Goal: Task Accomplishment & Management: Manage account settings

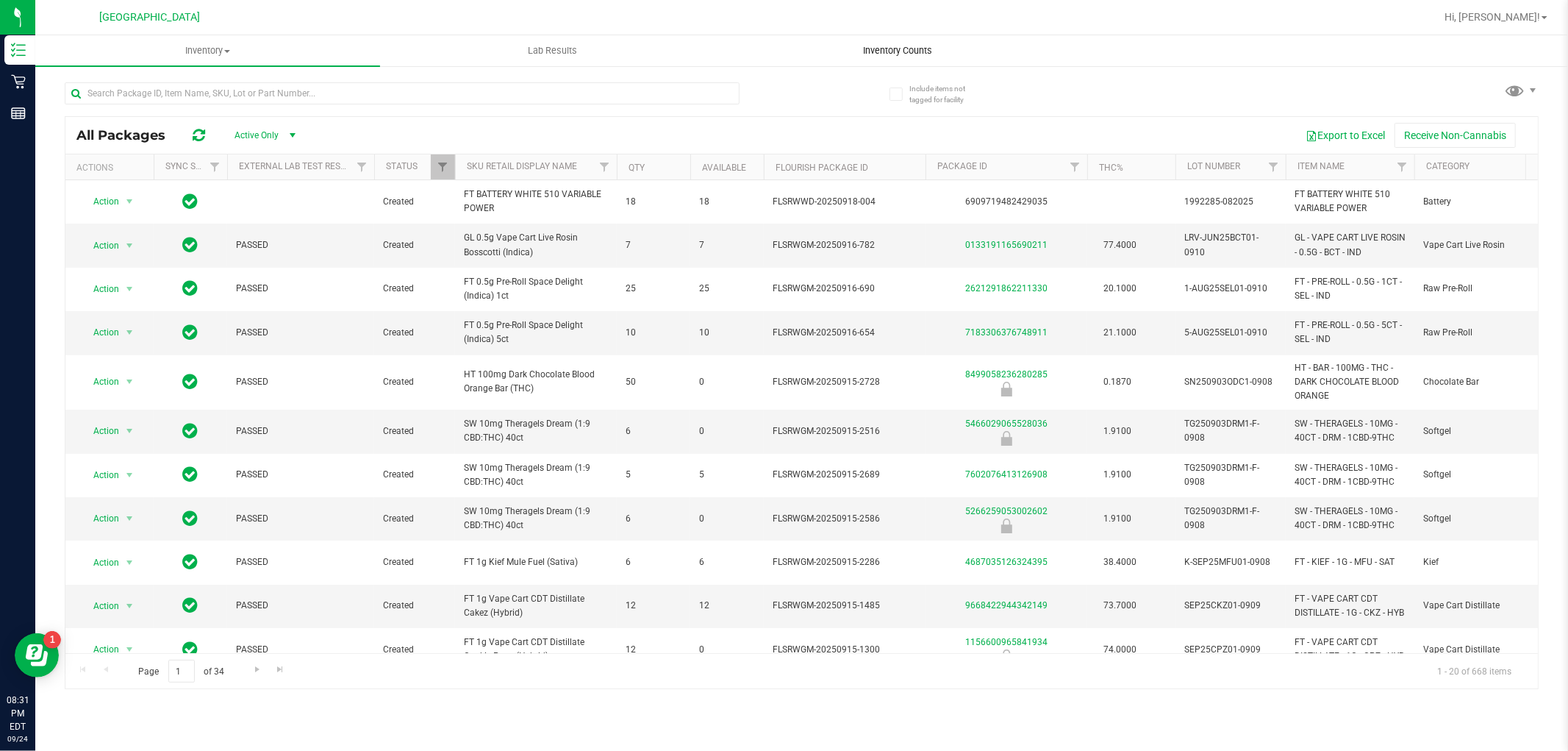
click at [876, 45] on span "Inventory Counts" at bounding box center [898, 50] width 109 height 13
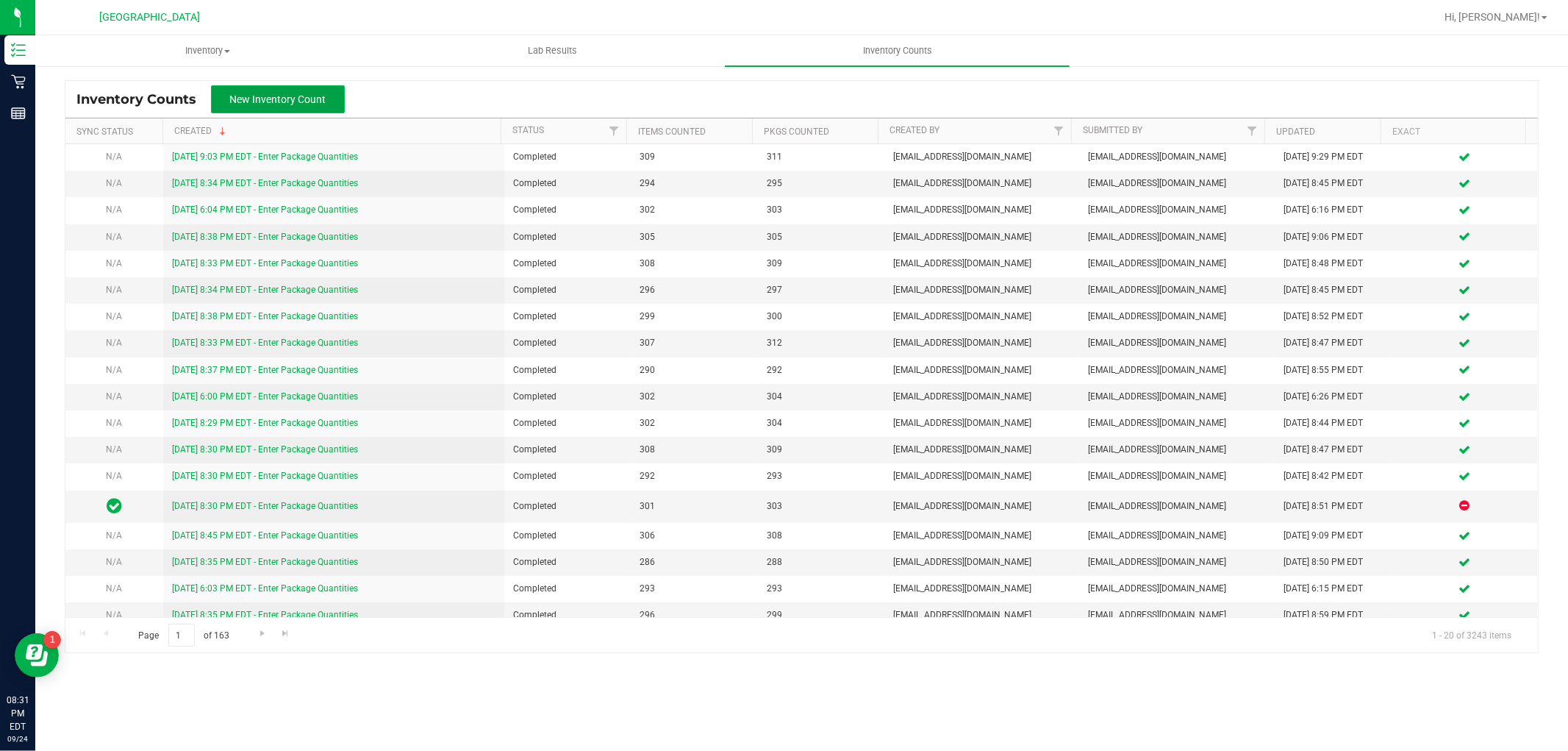
click at [319, 103] on span "New Inventory Count" at bounding box center [278, 99] width 96 height 12
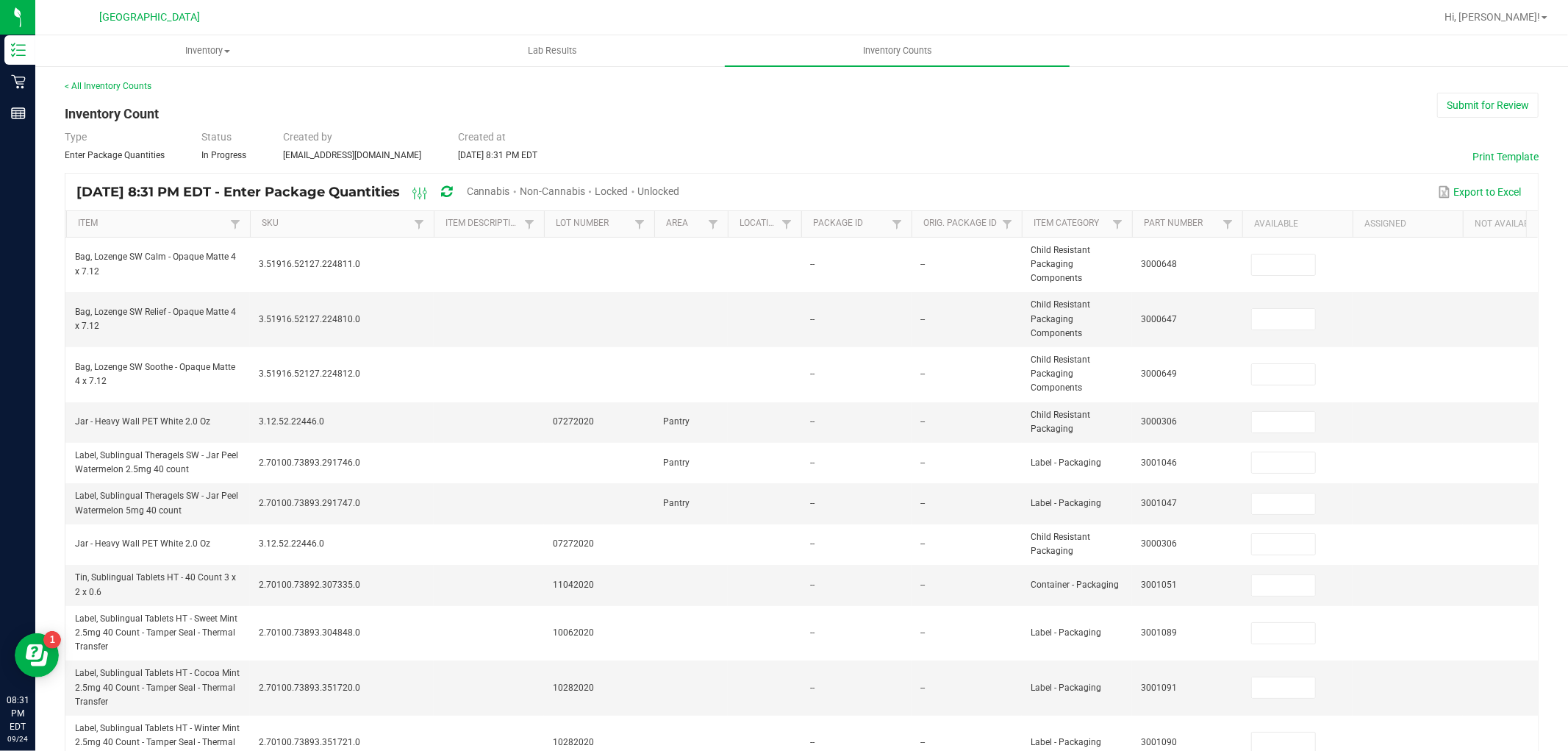
click at [510, 190] on span "Cannabis" at bounding box center [488, 192] width 43 height 12
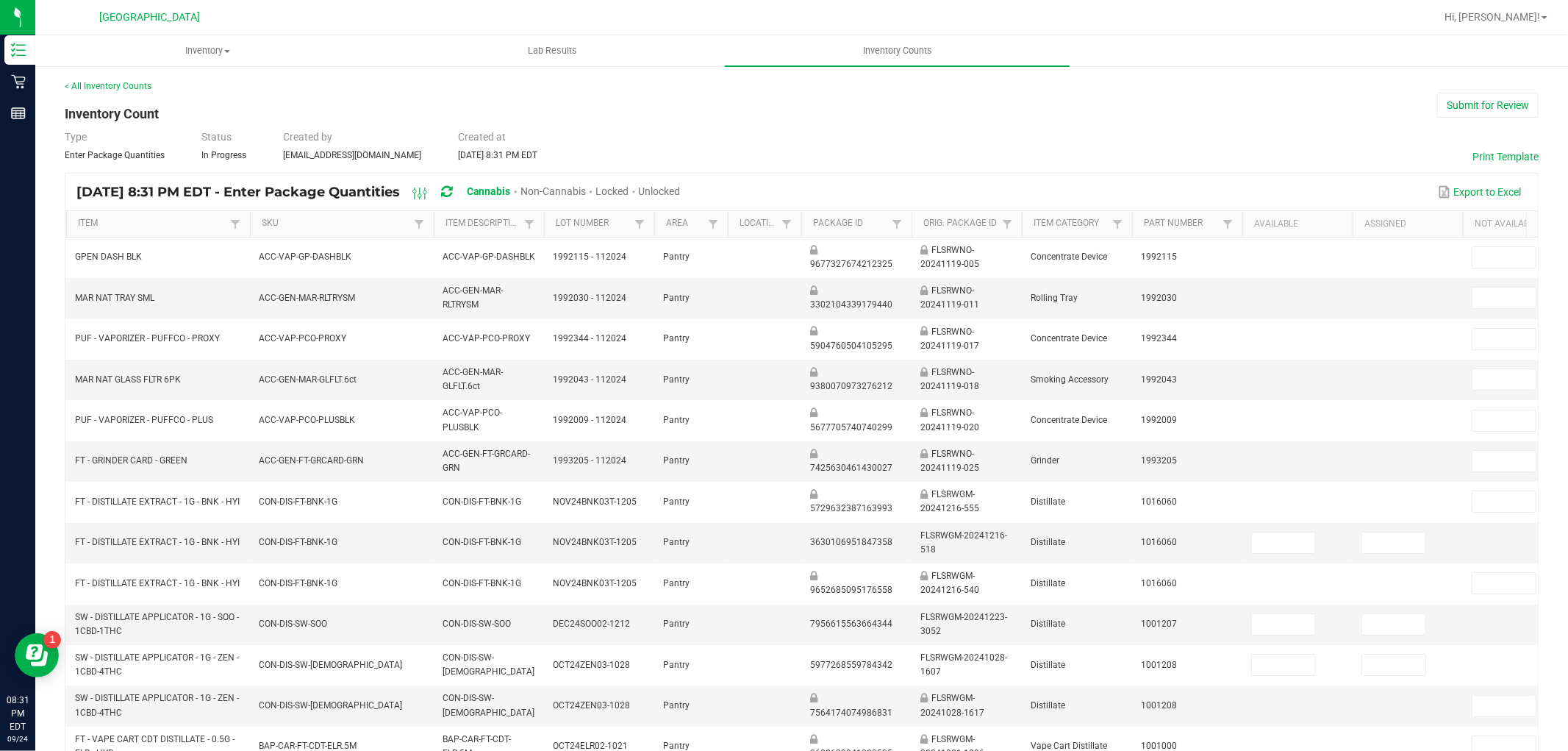
click at [680, 190] on span "Unlocked" at bounding box center [659, 192] width 42 height 12
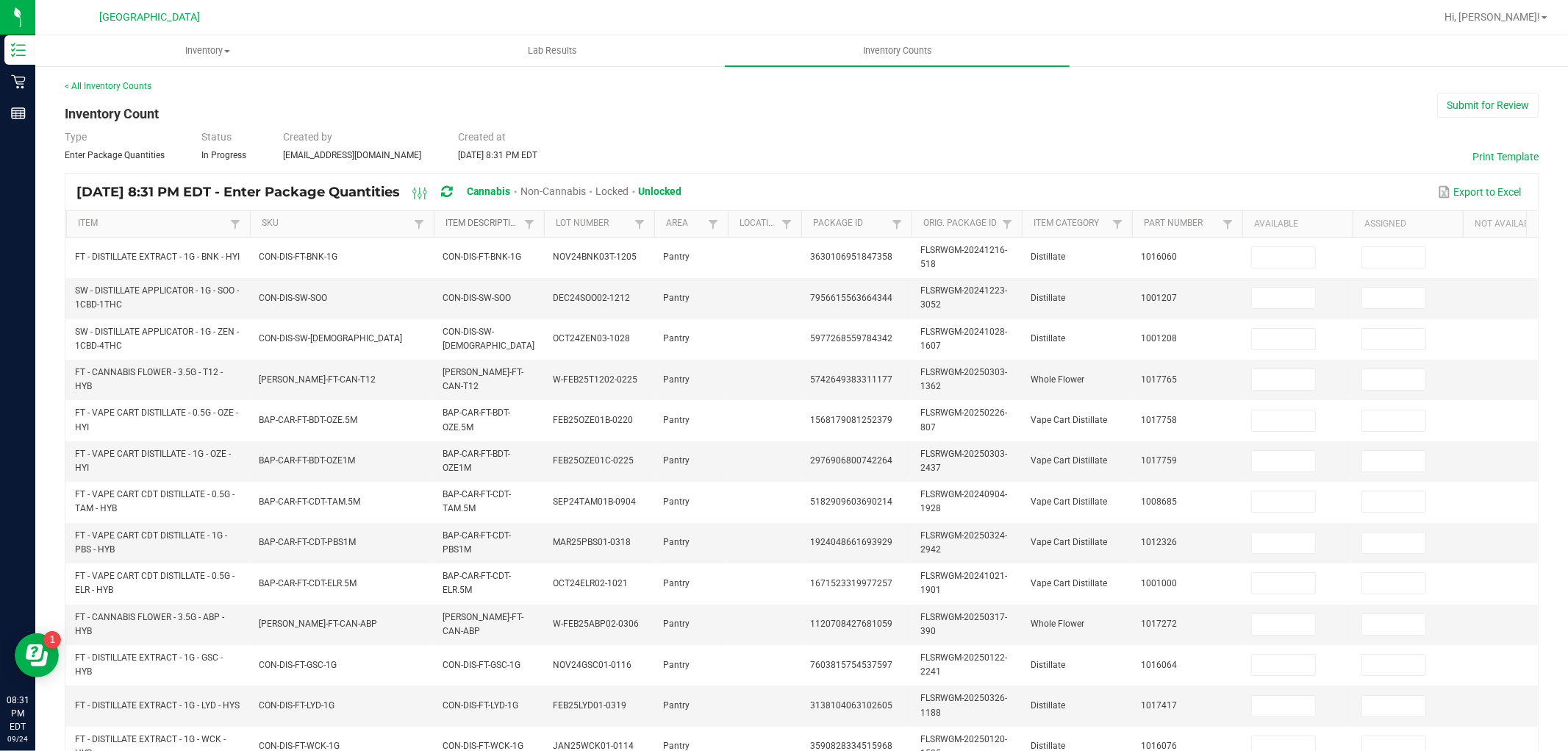
click at [456, 225] on link "Item Description" at bounding box center [483, 224] width 74 height 12
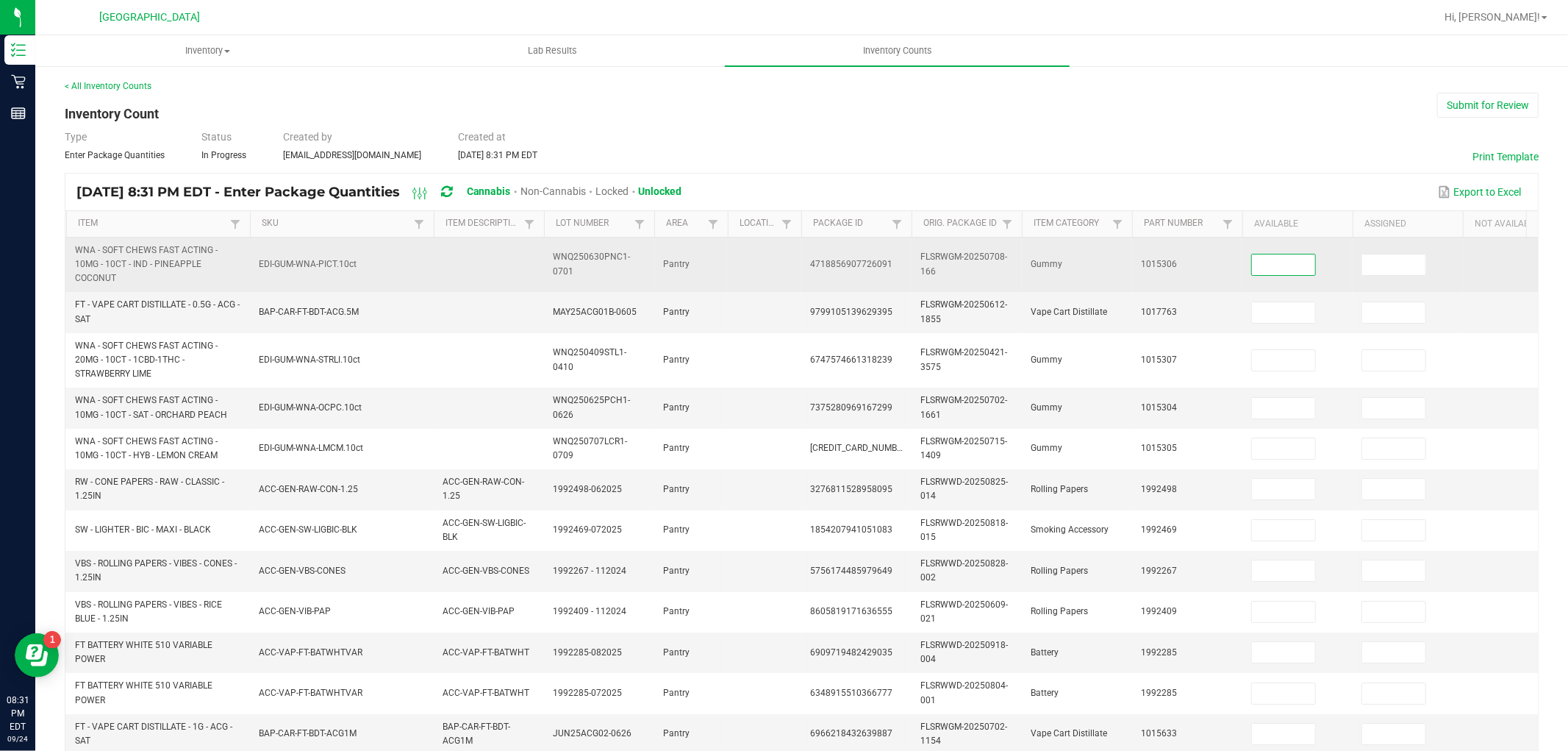
click at [1262, 270] on input at bounding box center [1283, 264] width 64 height 20
type input "32"
type input "3"
type input "13"
type input "20"
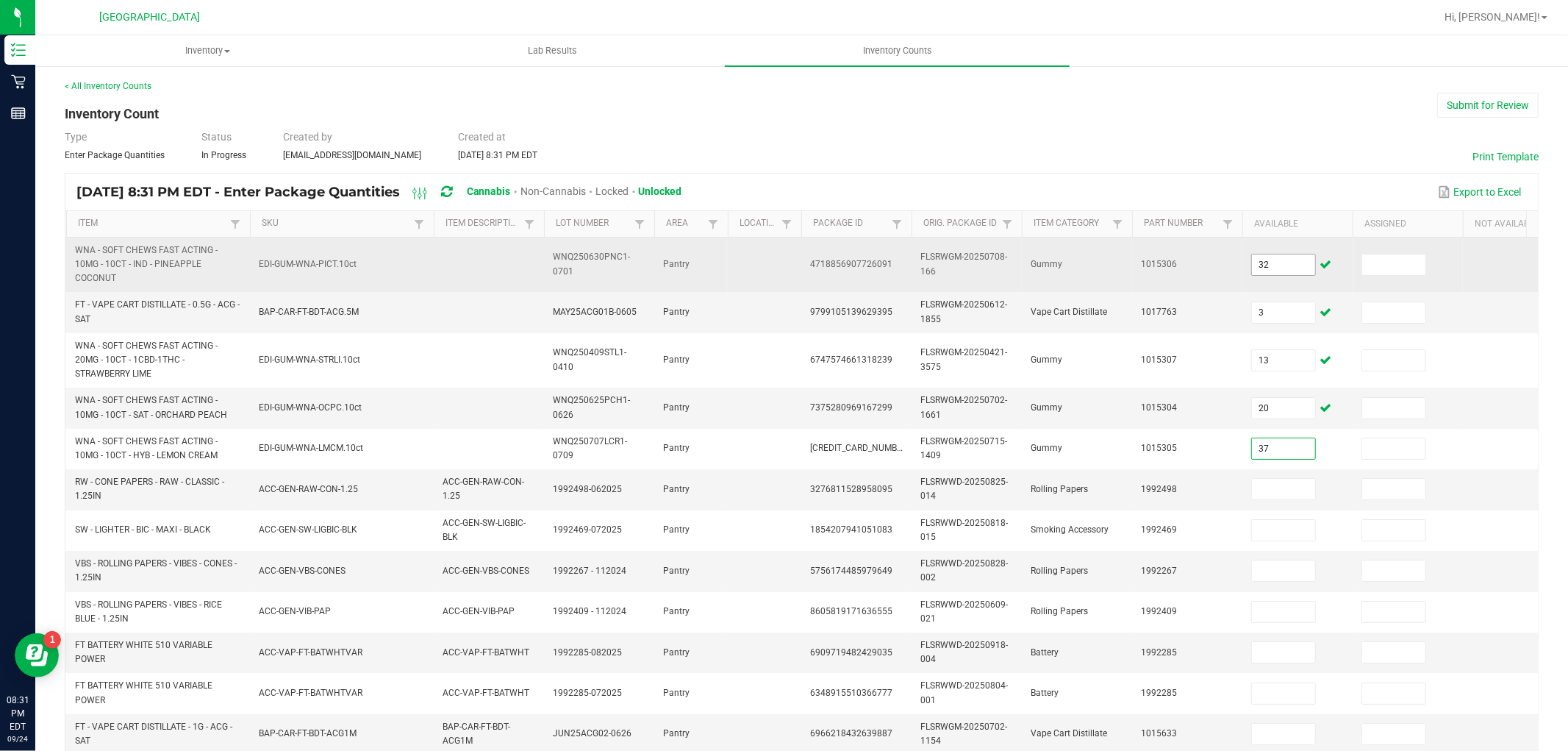
type input "37"
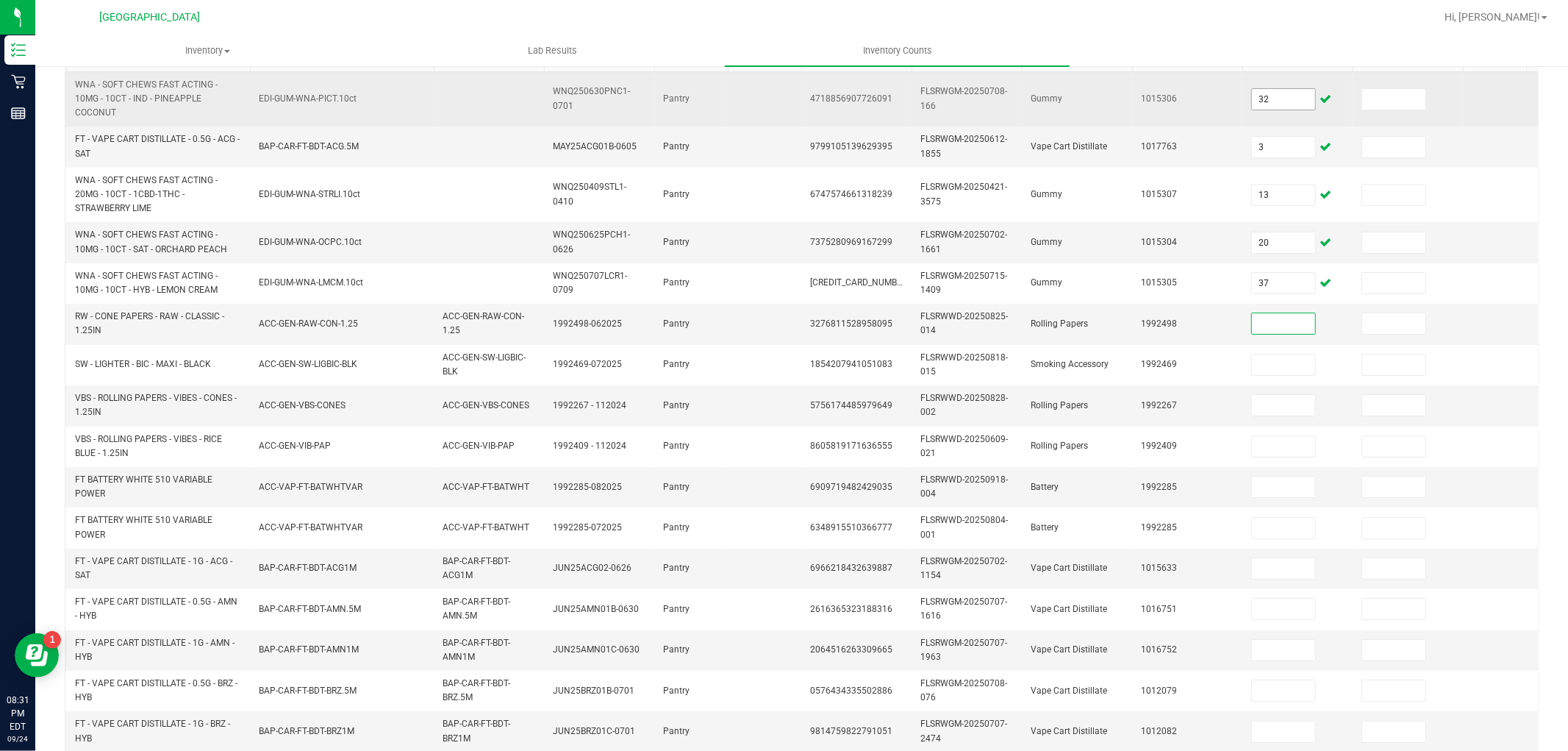
scroll to position [173, 0]
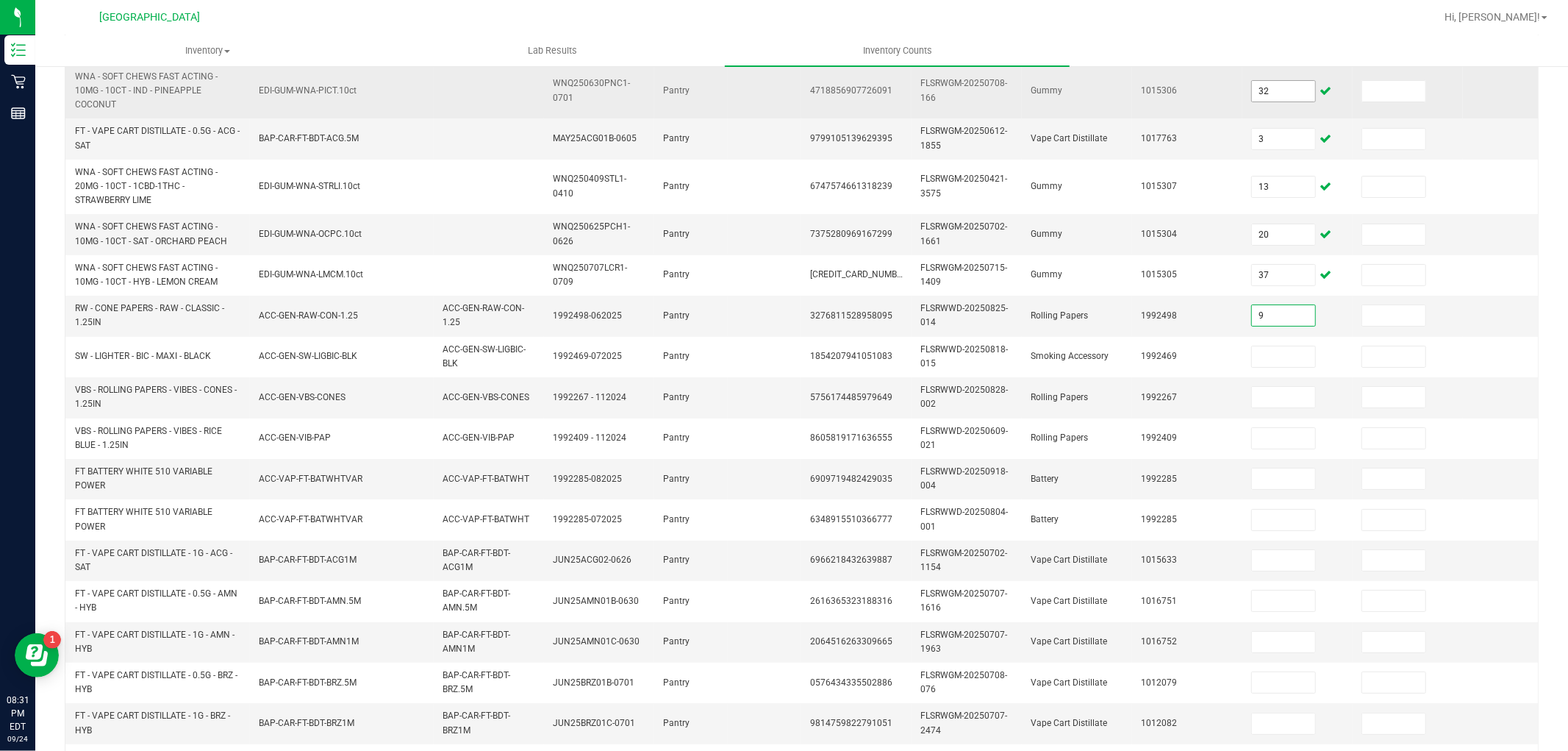
type input "9"
type input "47"
type input "3"
type input "16"
type input "19"
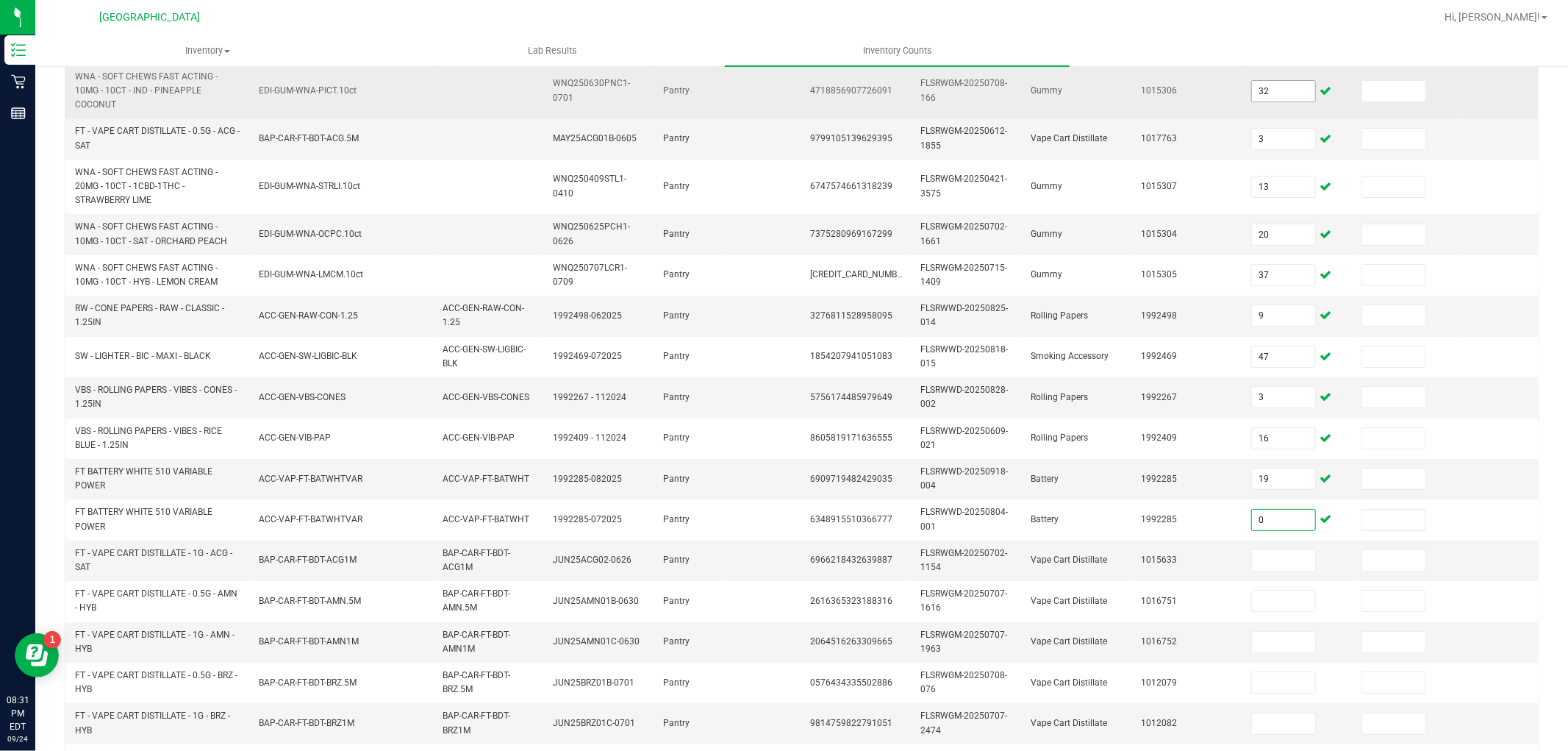
type input "0"
type input "3"
type input "9"
type input "3"
type input "2"
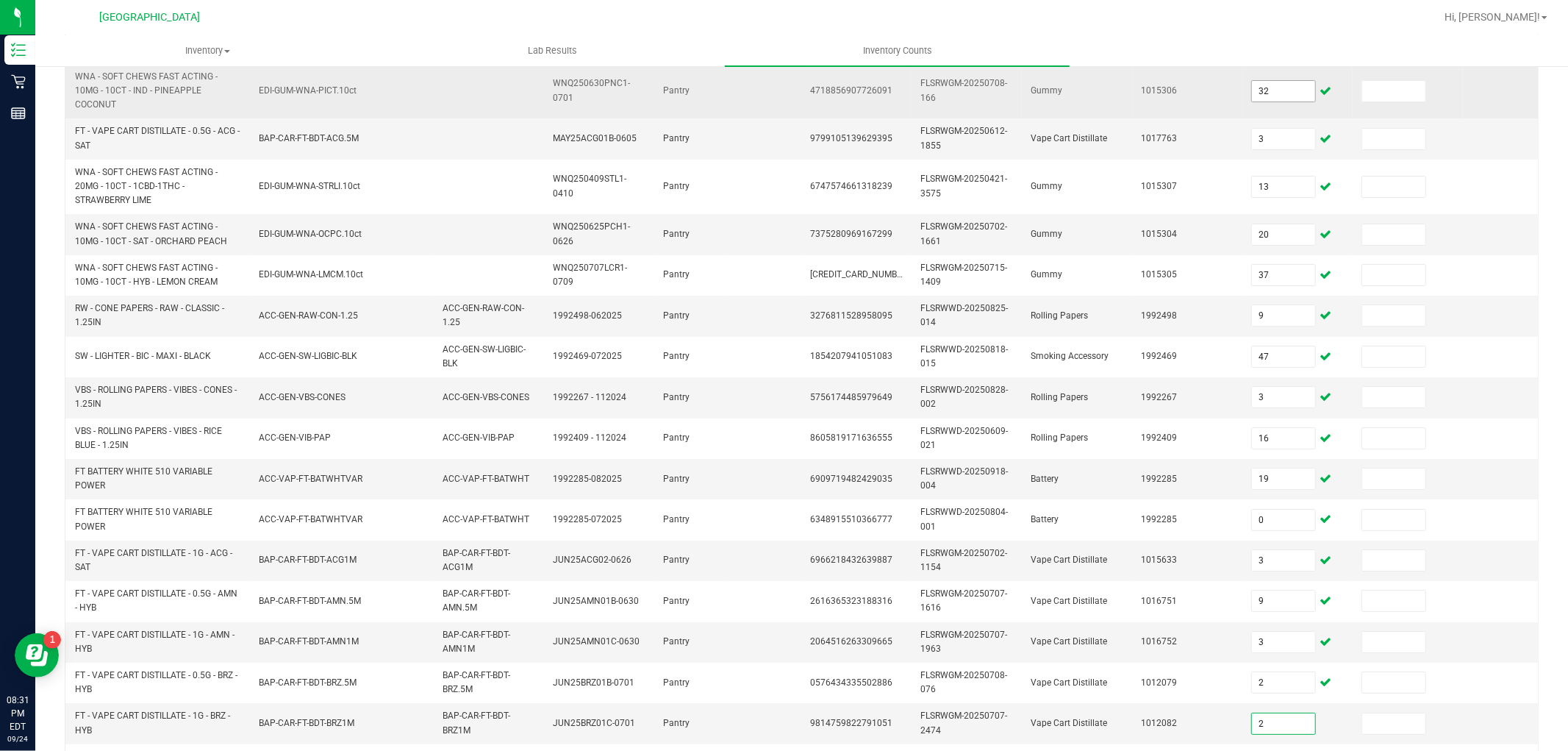
type input "2"
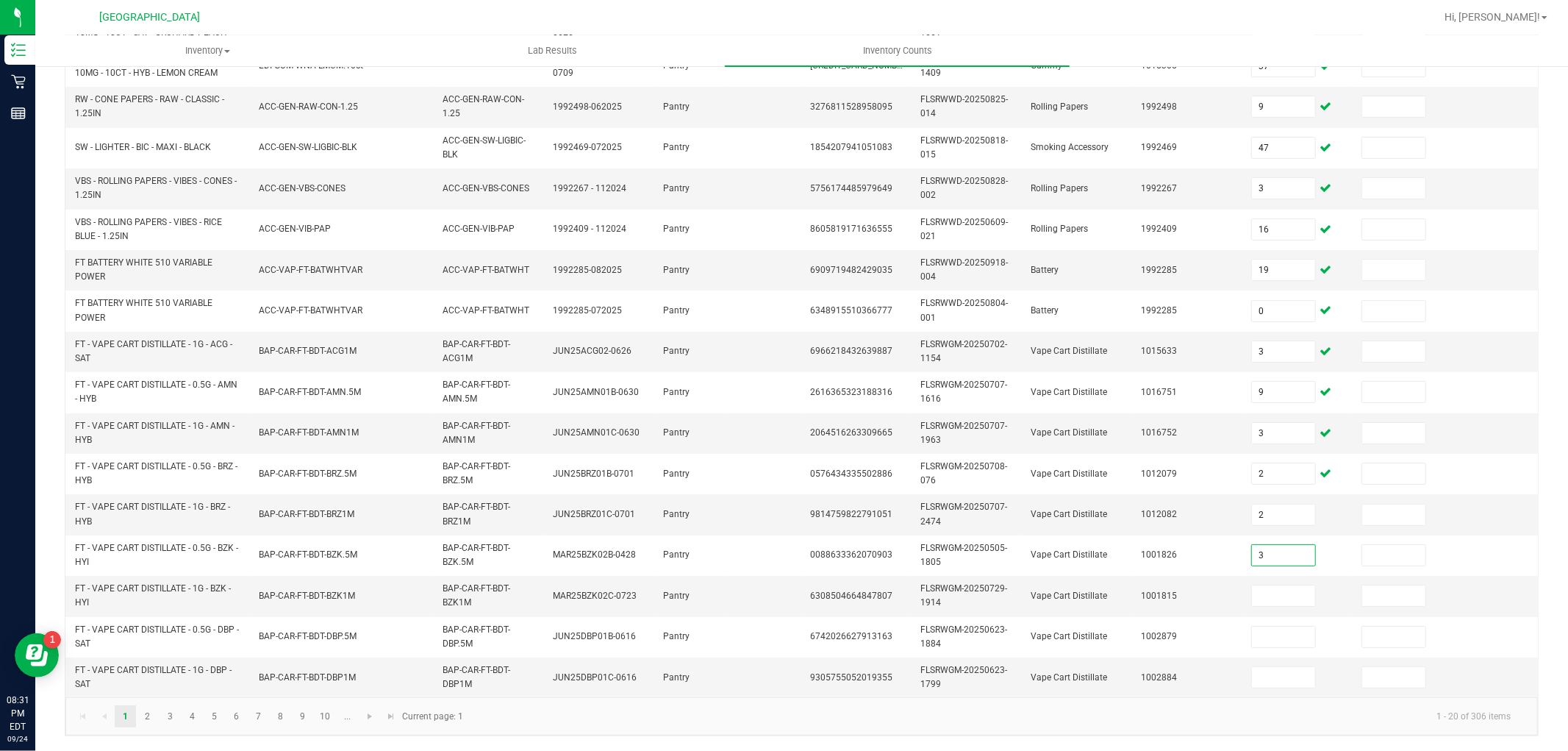
type input "3"
type input "5"
type input "10"
type input "1"
click at [148, 719] on link "2" at bounding box center [148, 715] width 21 height 22
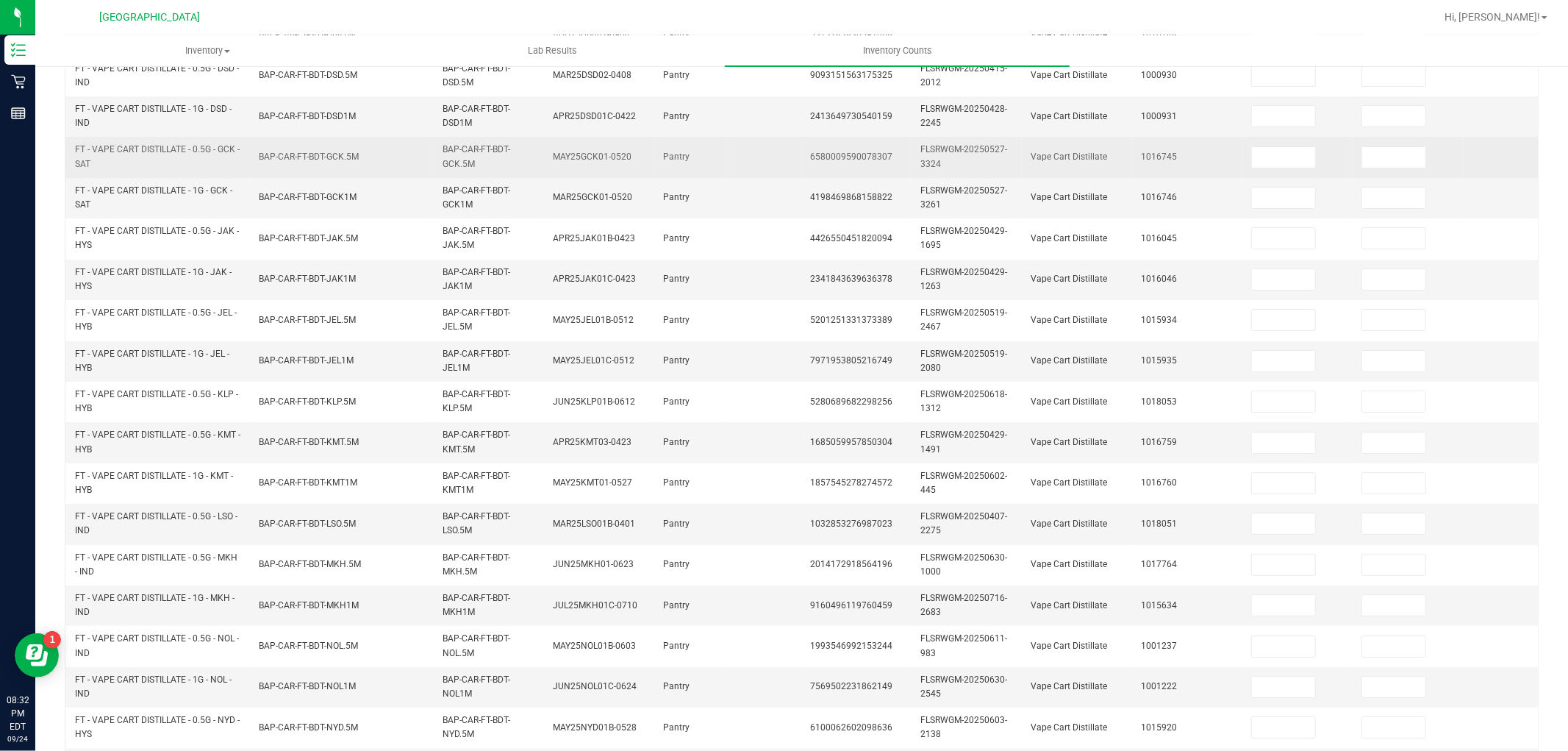
scroll to position [40, 0]
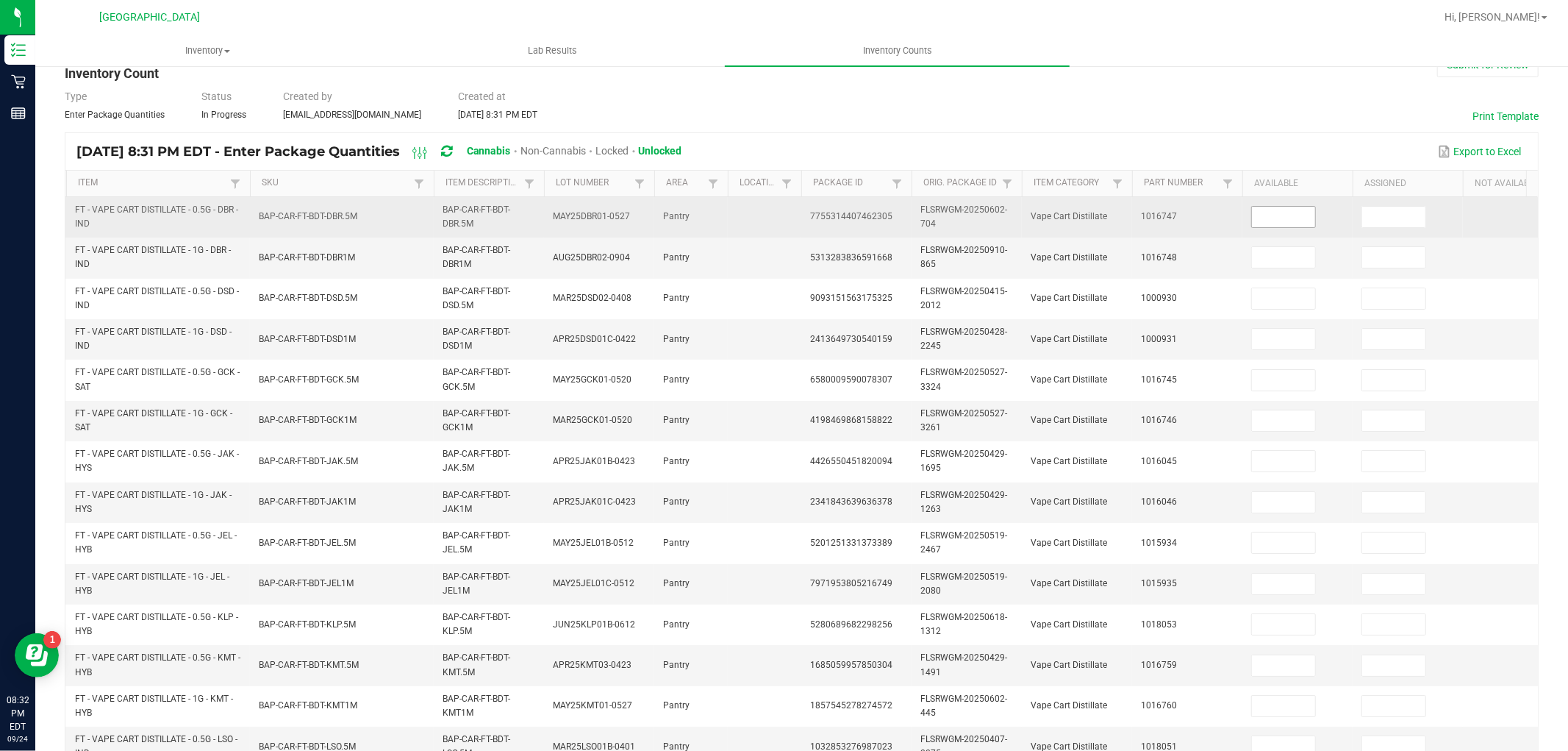
click at [1272, 216] on input at bounding box center [1283, 217] width 64 height 20
type input "4"
type input "9"
type input "12"
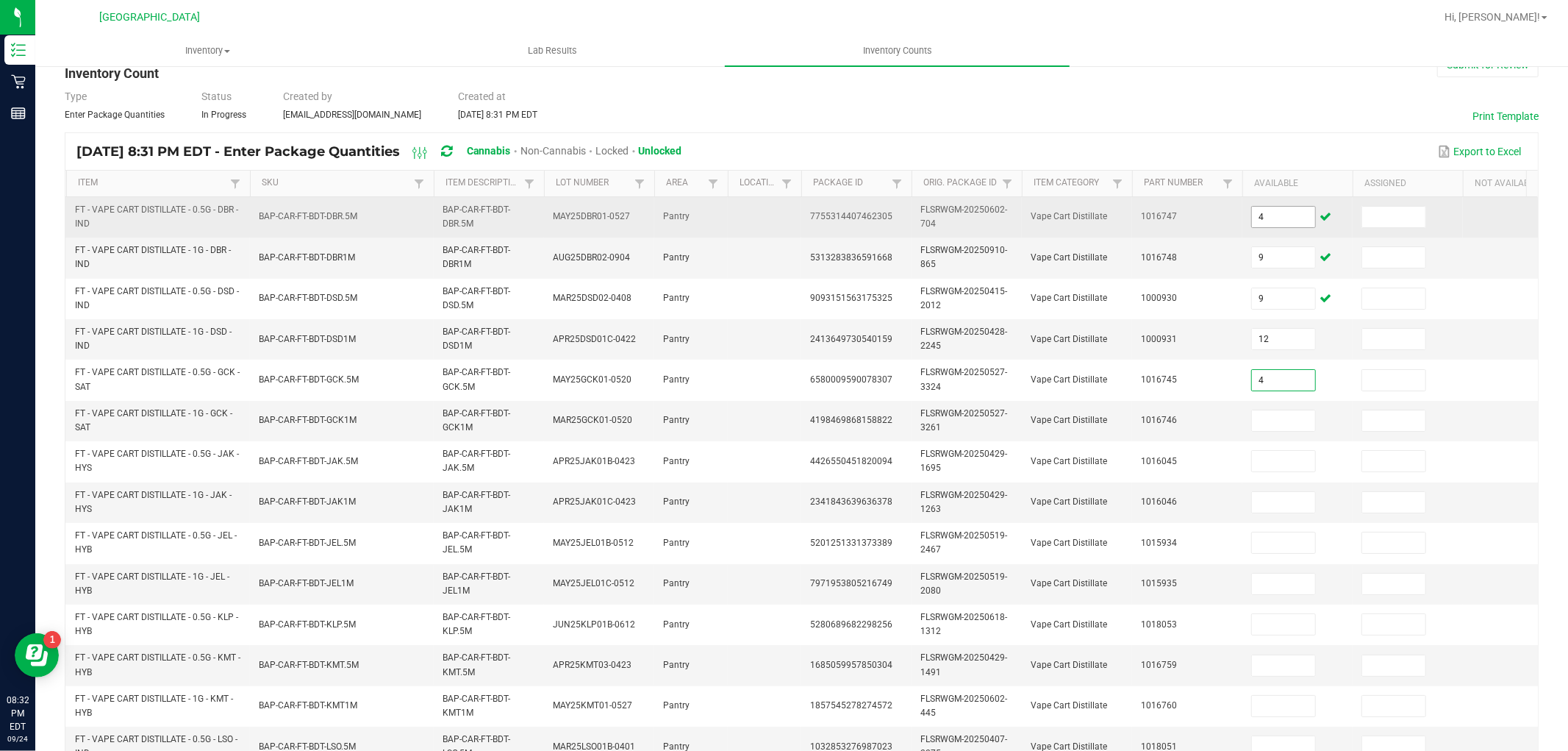
type input "4"
type input "5"
type input "9"
type input "8"
type input "3"
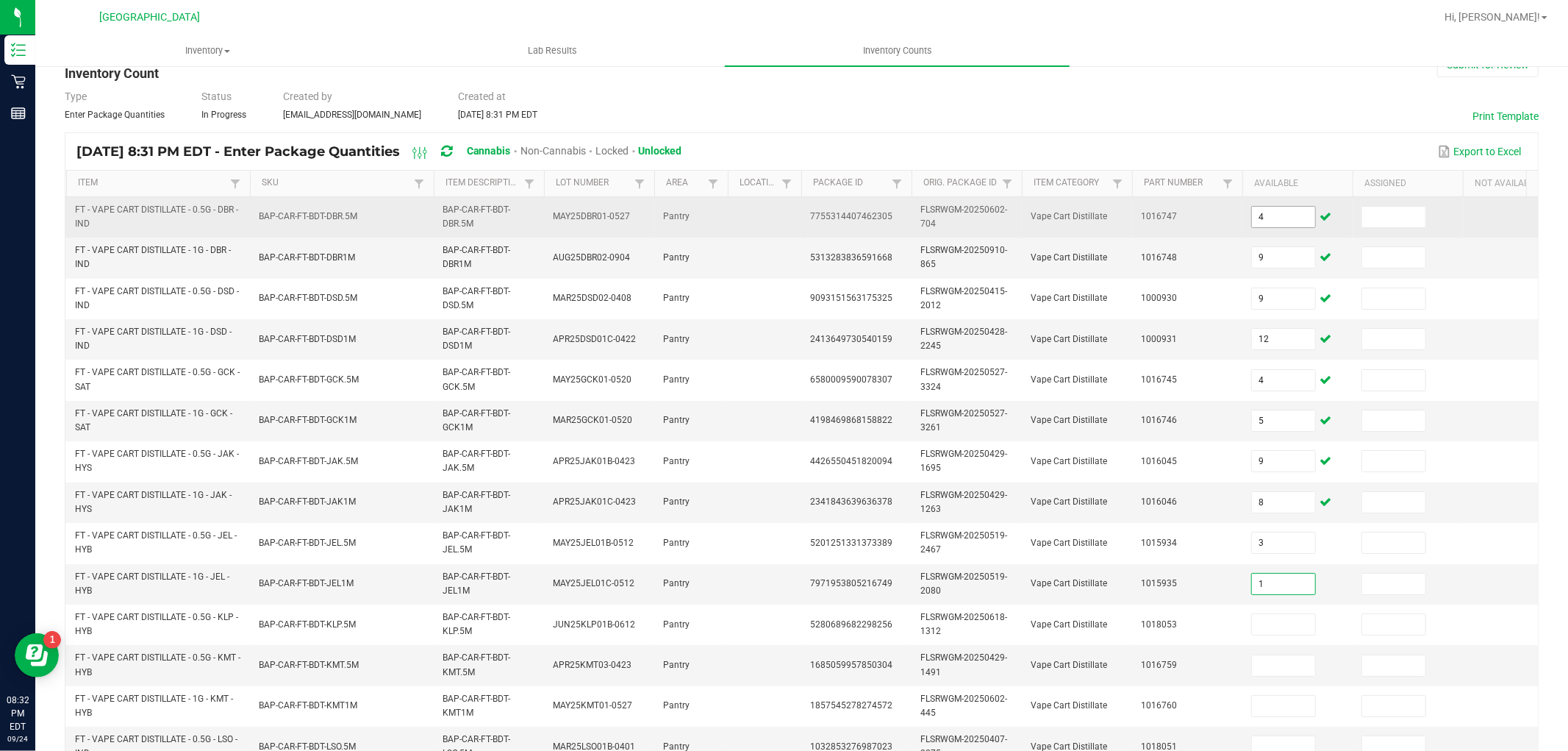
type input "1"
type input "5"
type input "3"
type input "4"
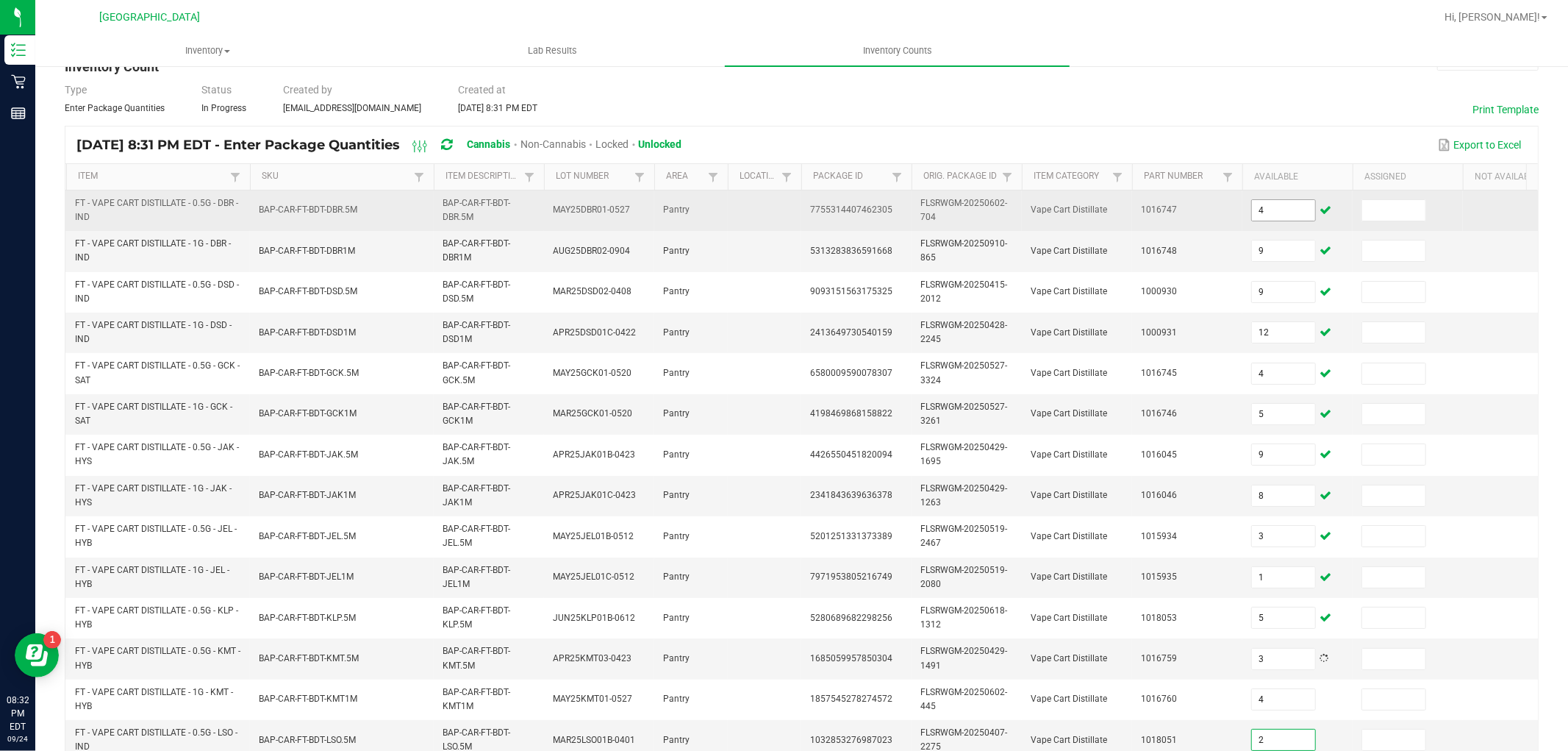
type input "2"
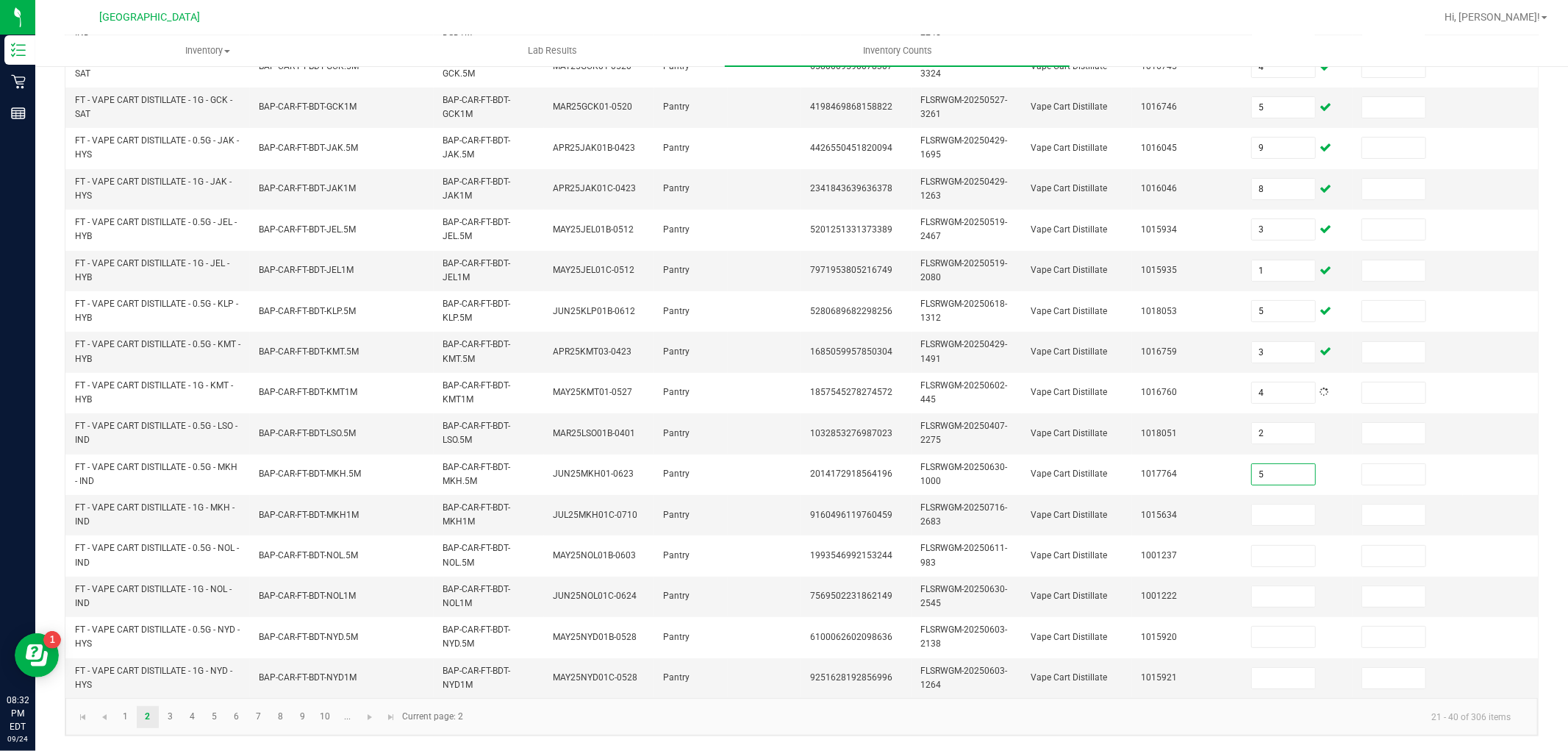
type input "5"
type input "10"
type input "2"
type input "10"
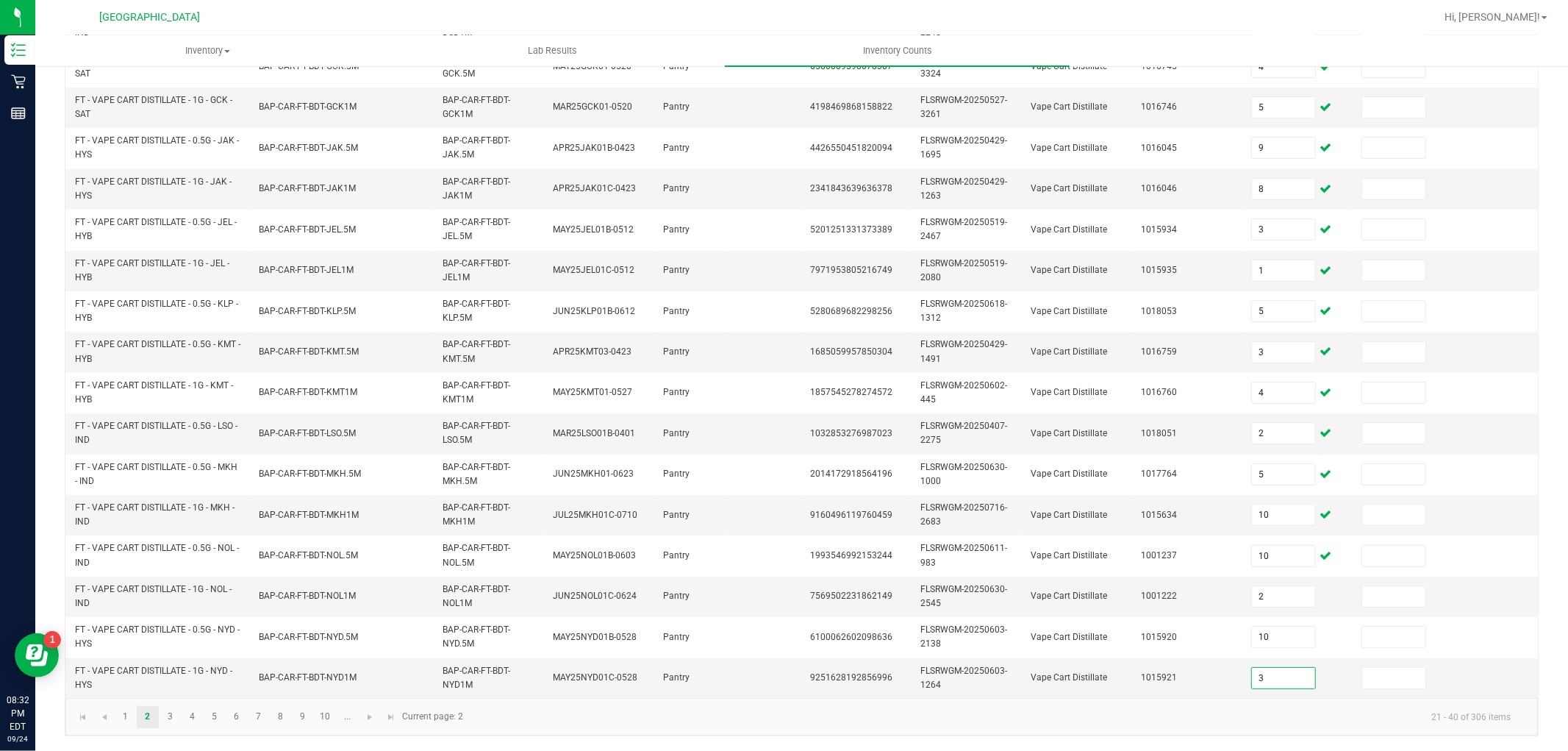
type input "3"
click at [177, 706] on link "3" at bounding box center [170, 716] width 21 height 22
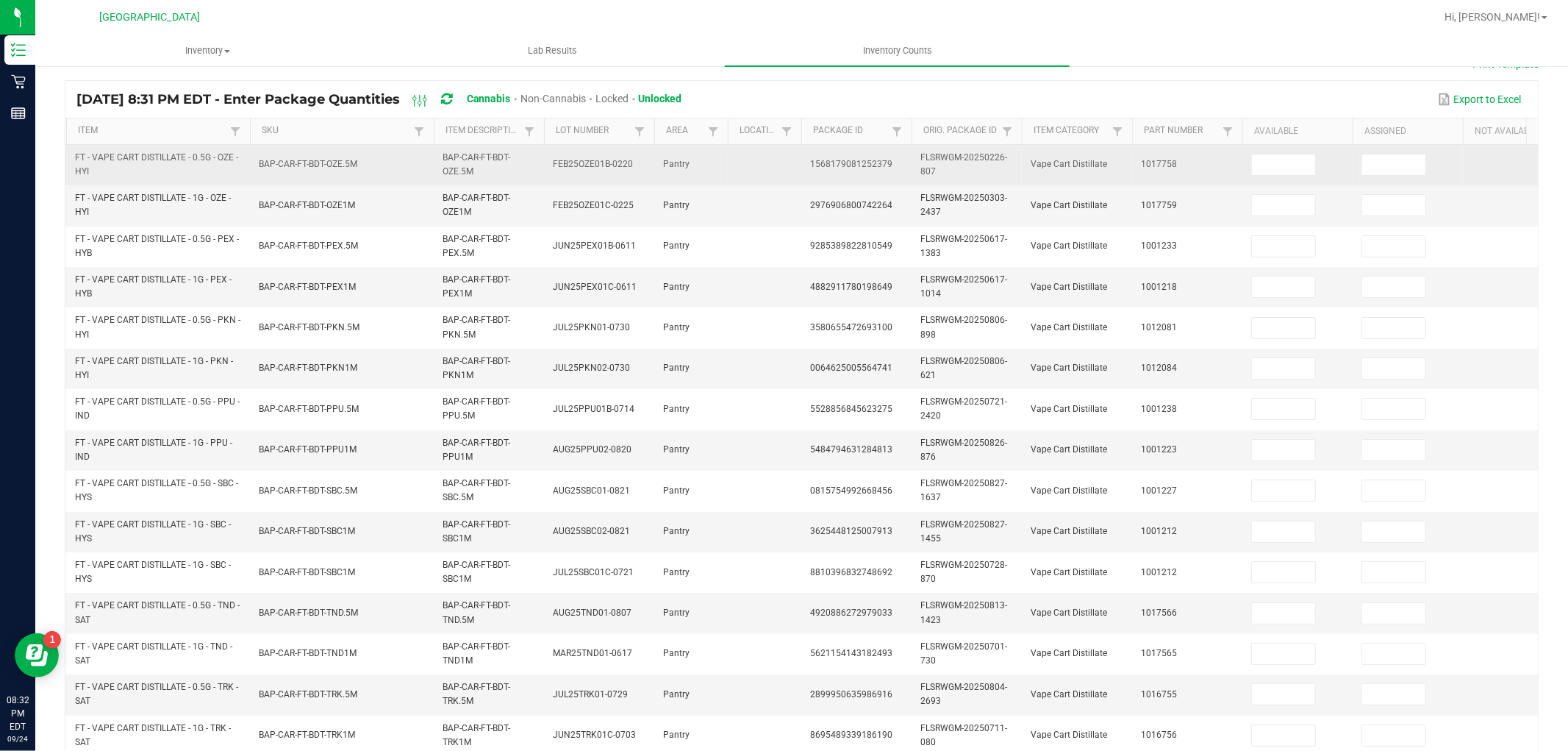
scroll to position [0, 0]
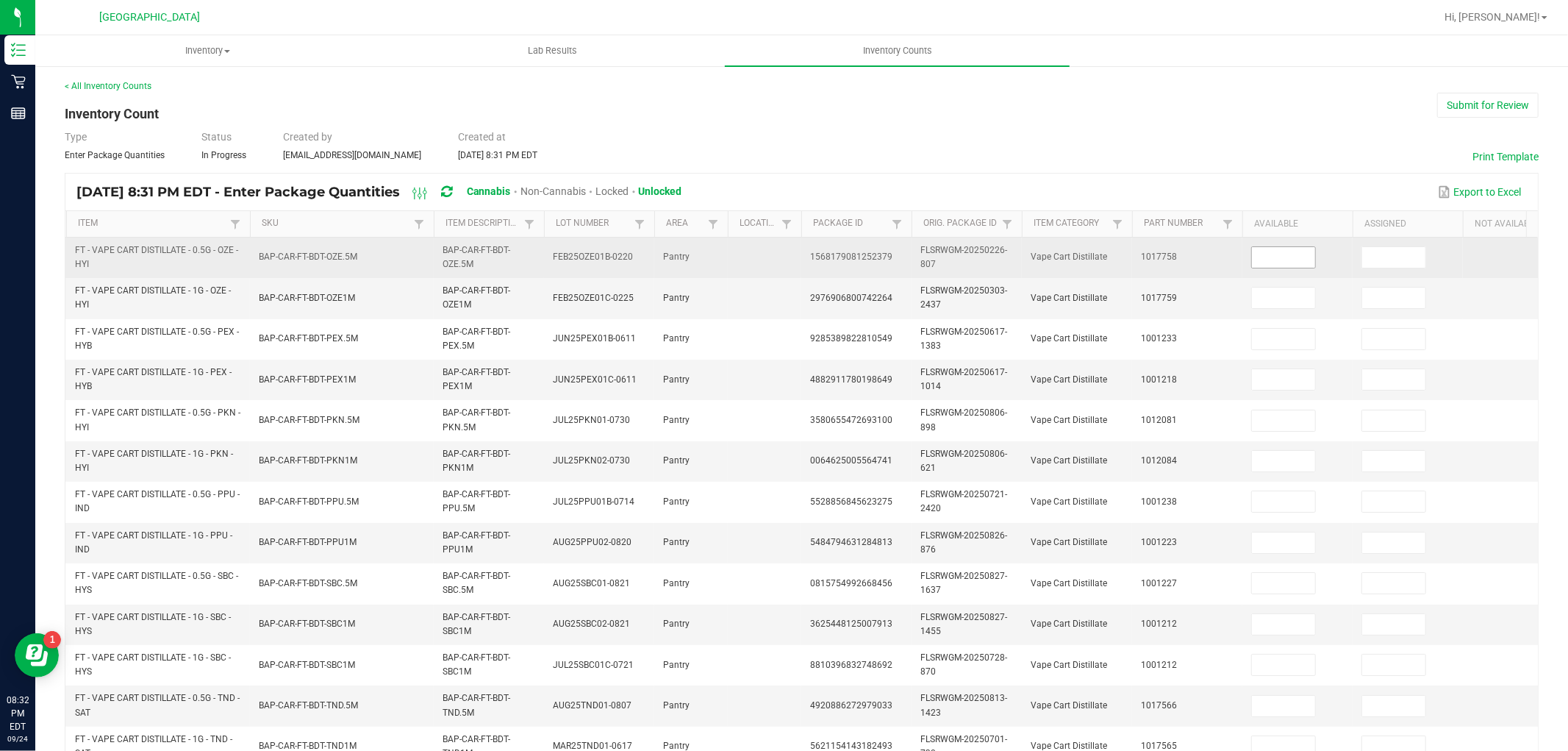
click at [1286, 257] on input at bounding box center [1283, 257] width 64 height 20
type input "4"
type input "3"
type input "2"
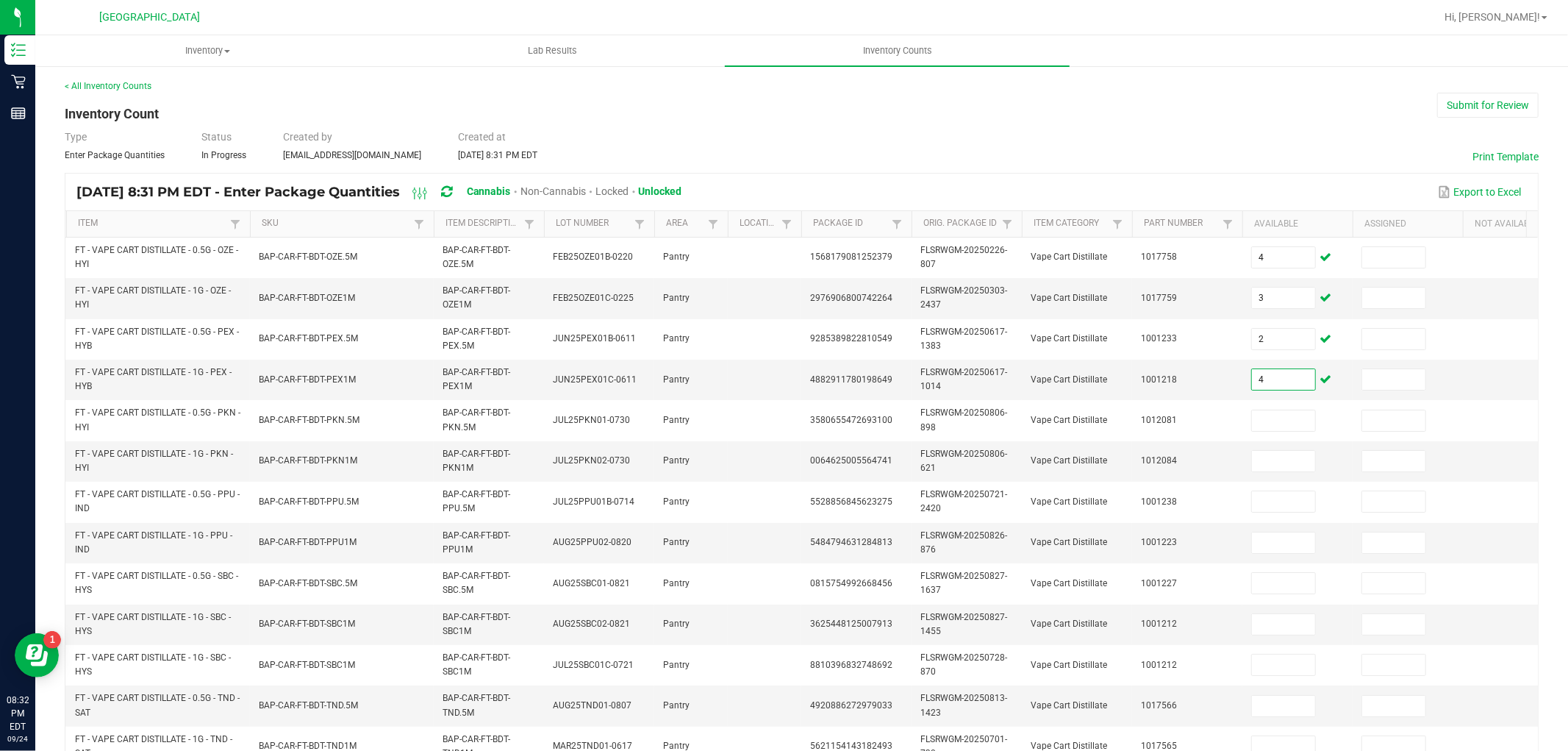
type input "4"
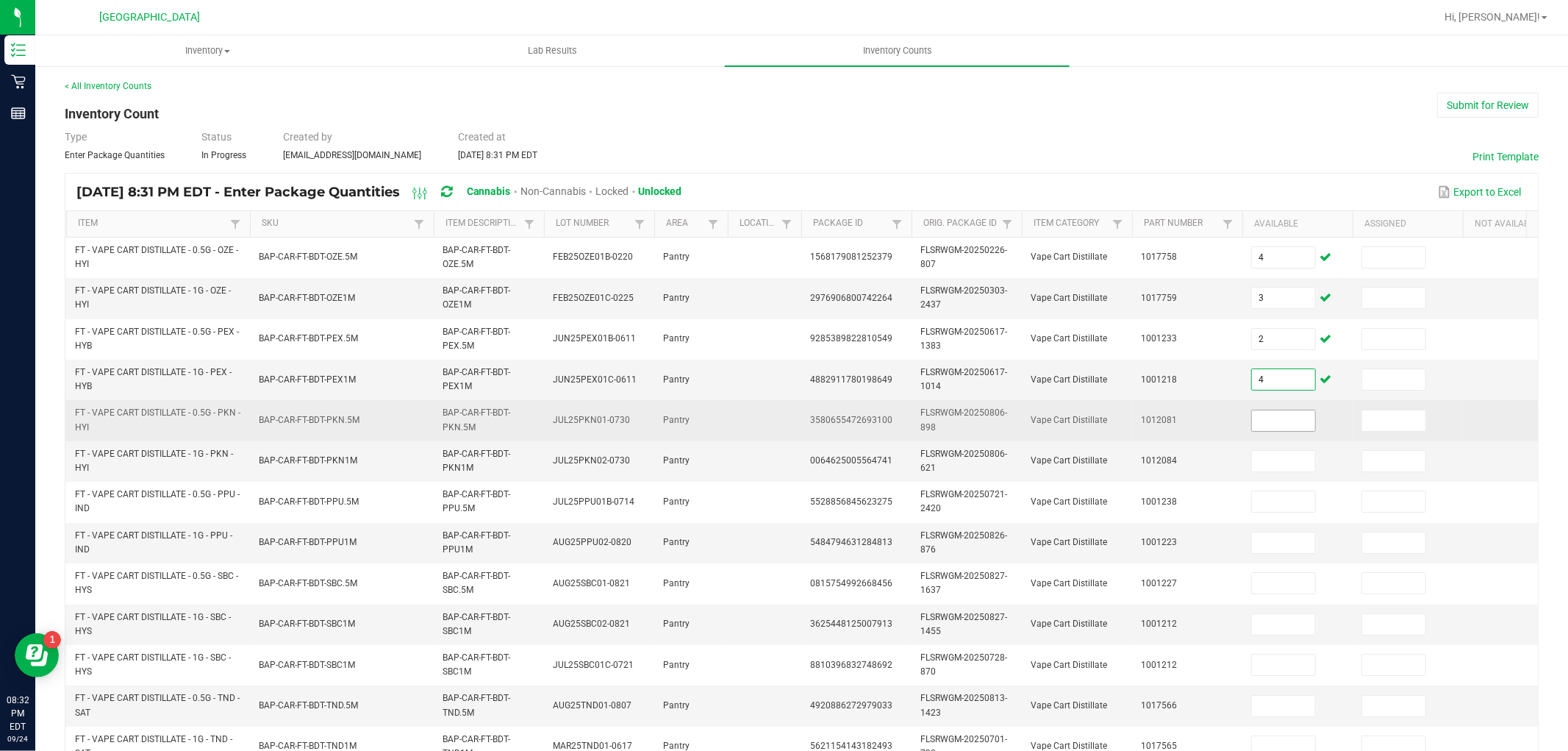
click at [1280, 417] on input at bounding box center [1283, 420] width 64 height 20
type input "6"
type input "7"
type input "10"
type input "5"
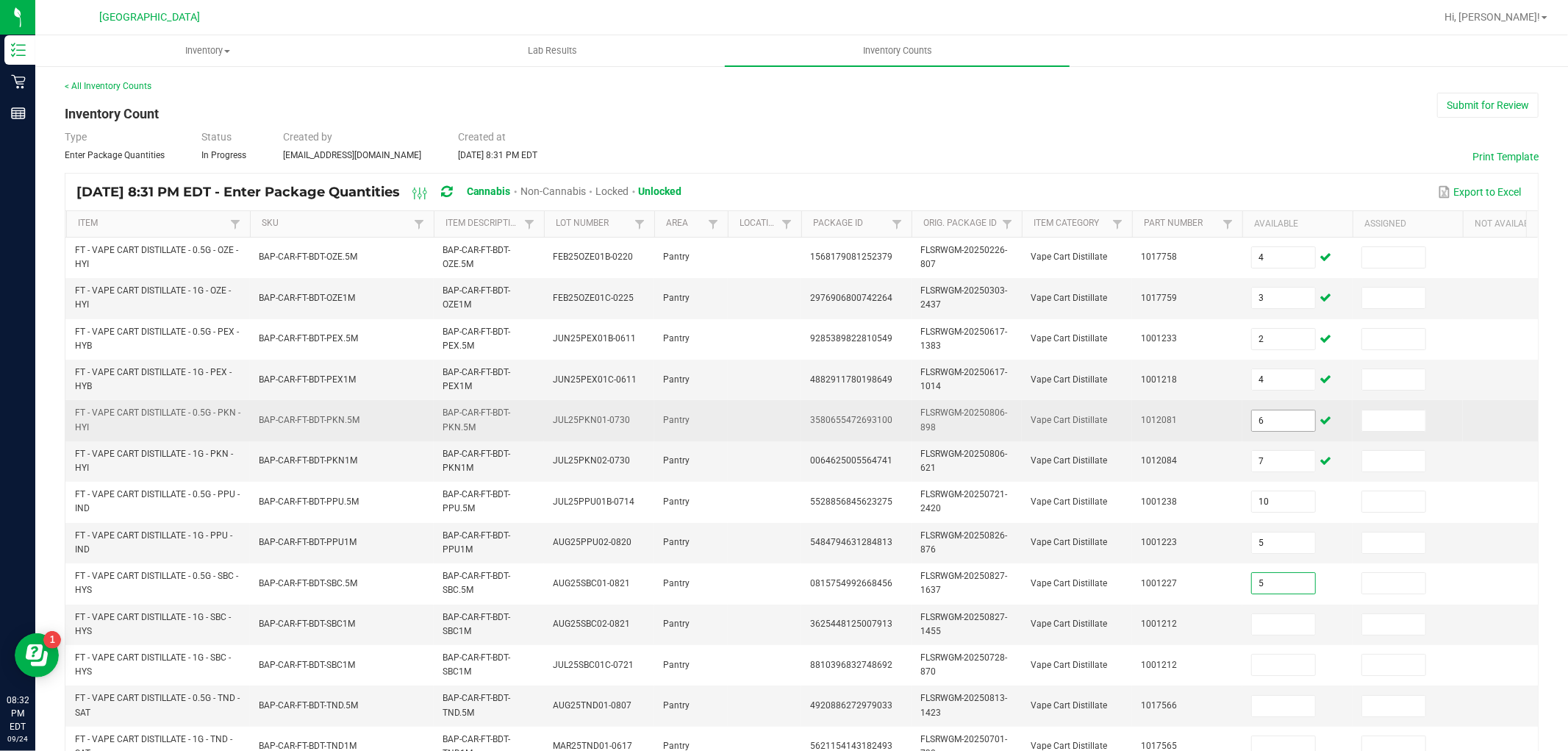
type input "5"
type input "11"
type input "0"
type input "9"
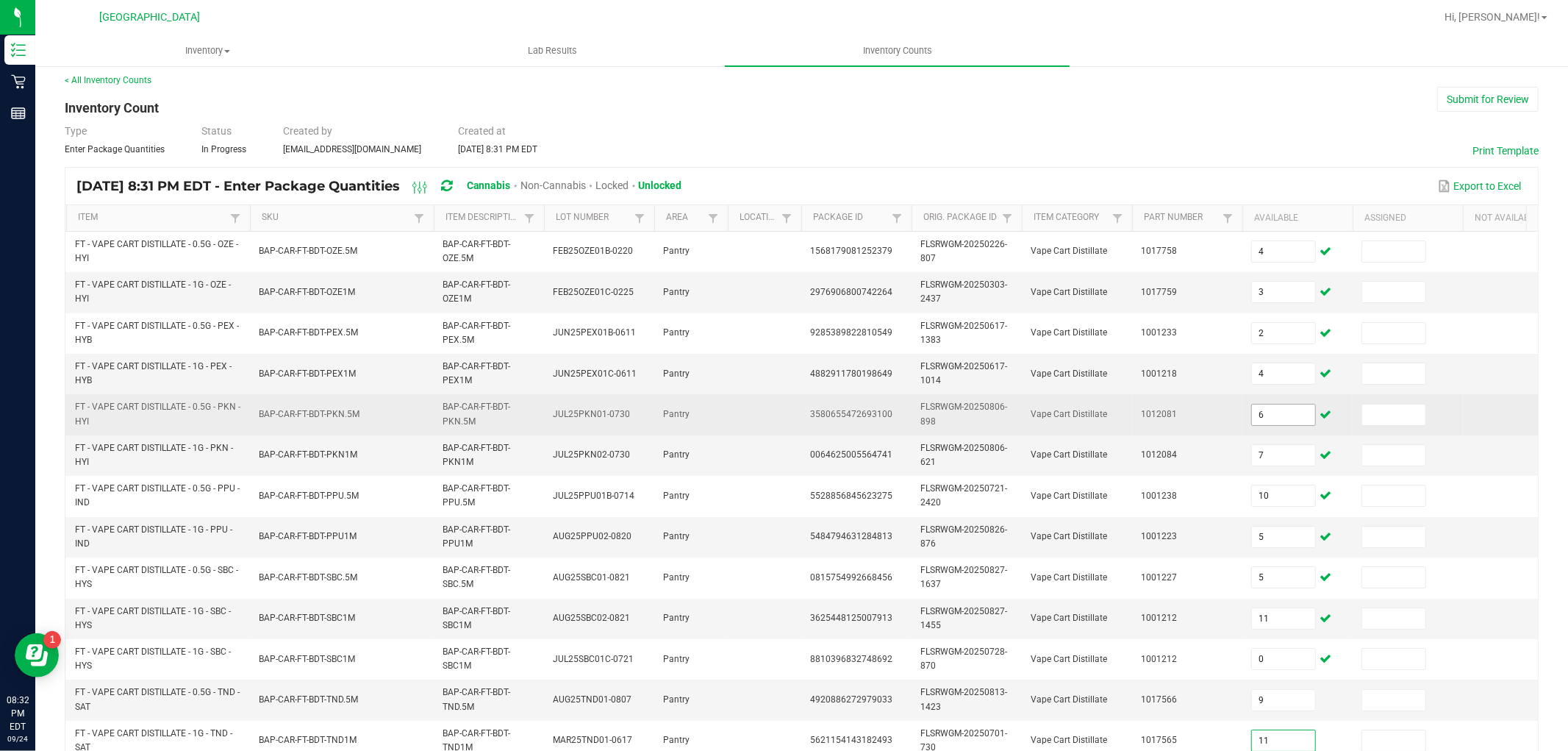
type input "11"
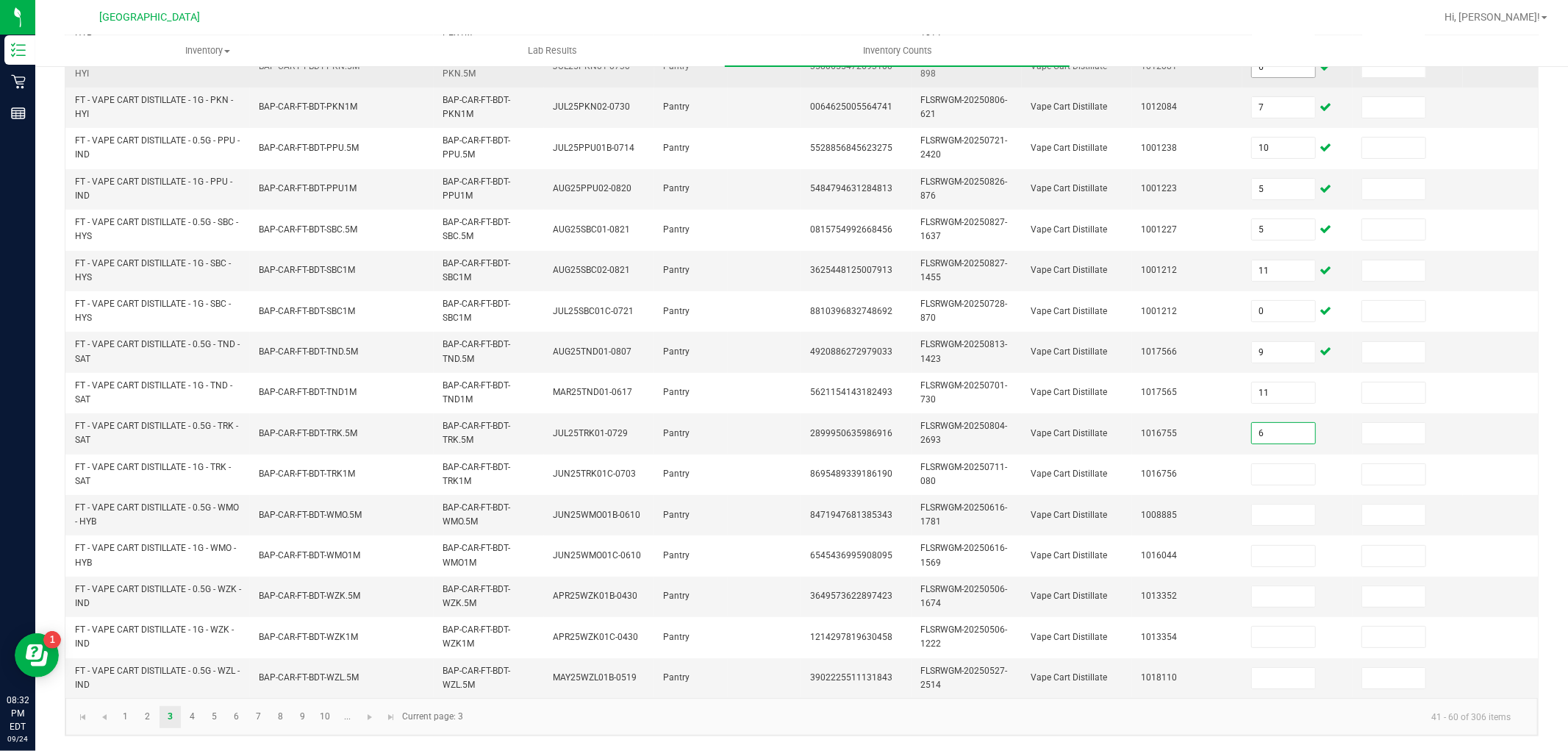
type input "6"
type input "12"
type input "3"
type input "5"
type input "7"
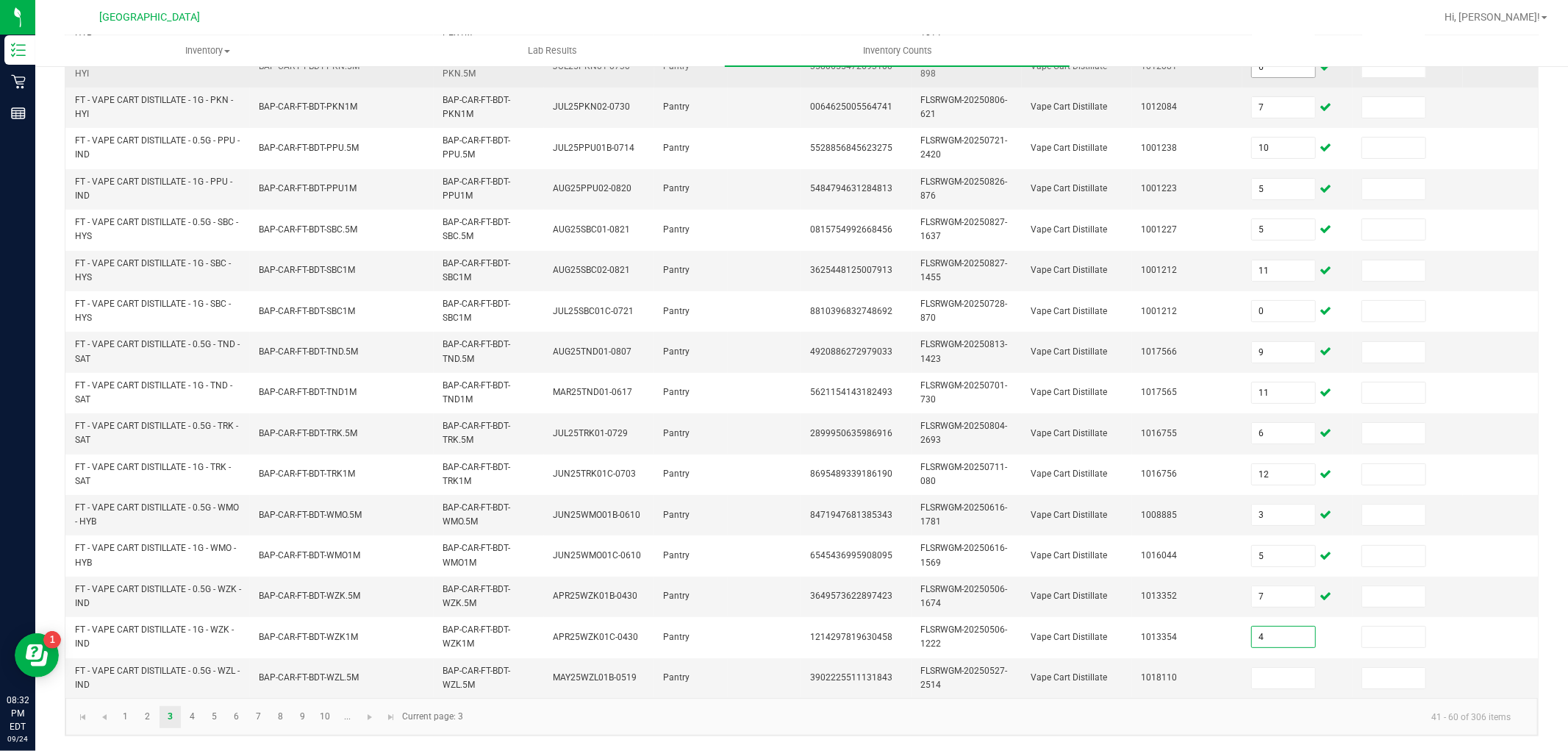
type input "4"
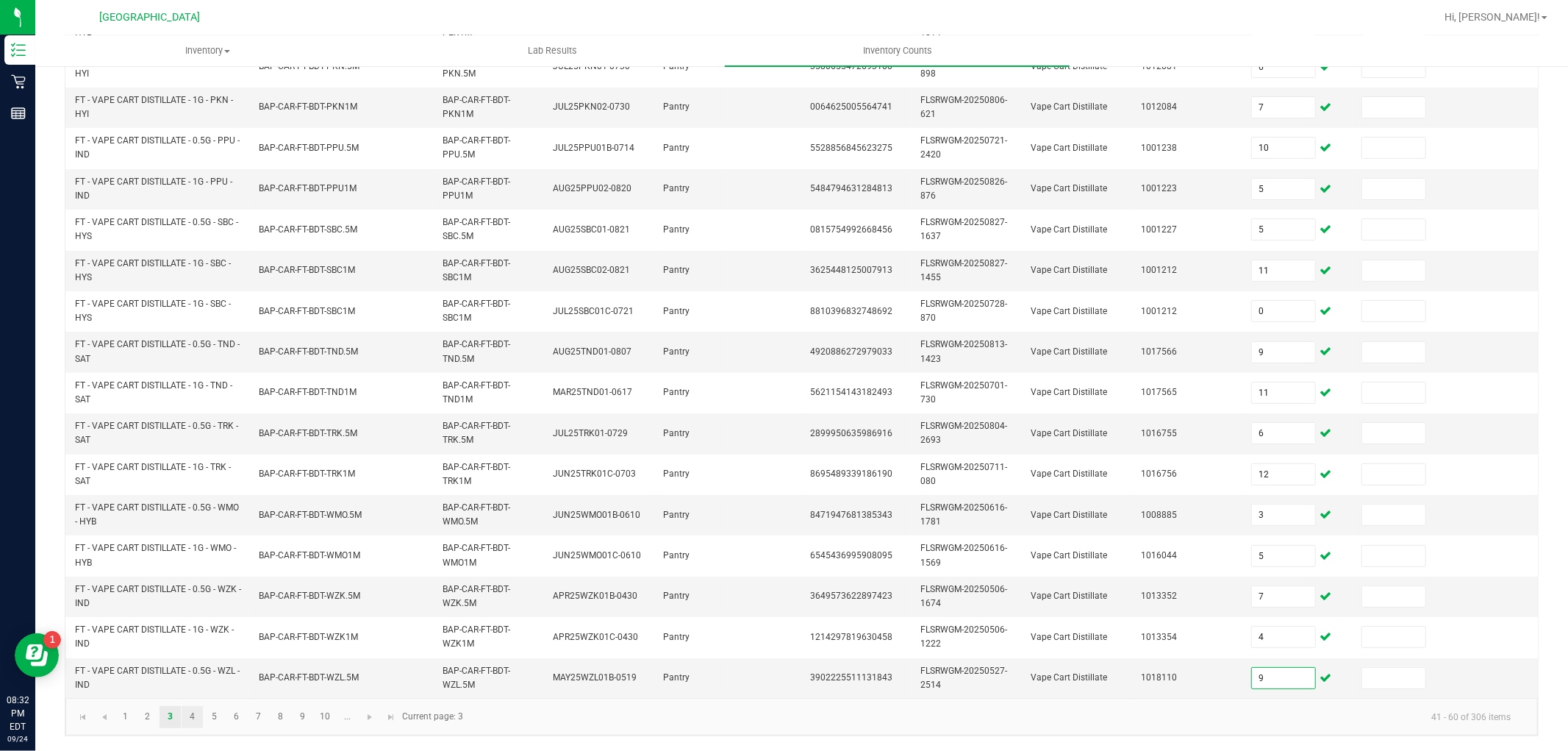
type input "9"
click at [198, 714] on link "4" at bounding box center [192, 716] width 21 height 22
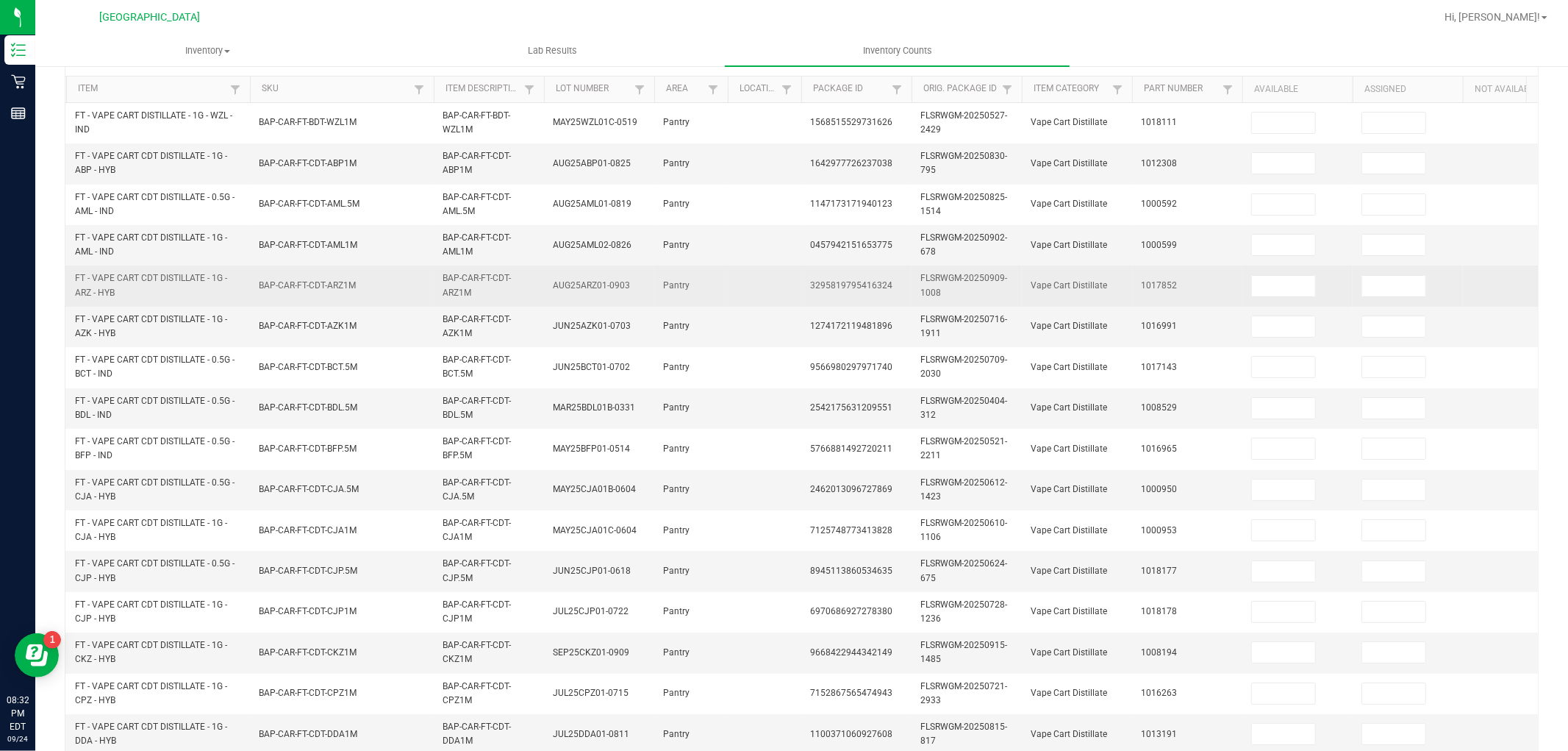
scroll to position [0, 0]
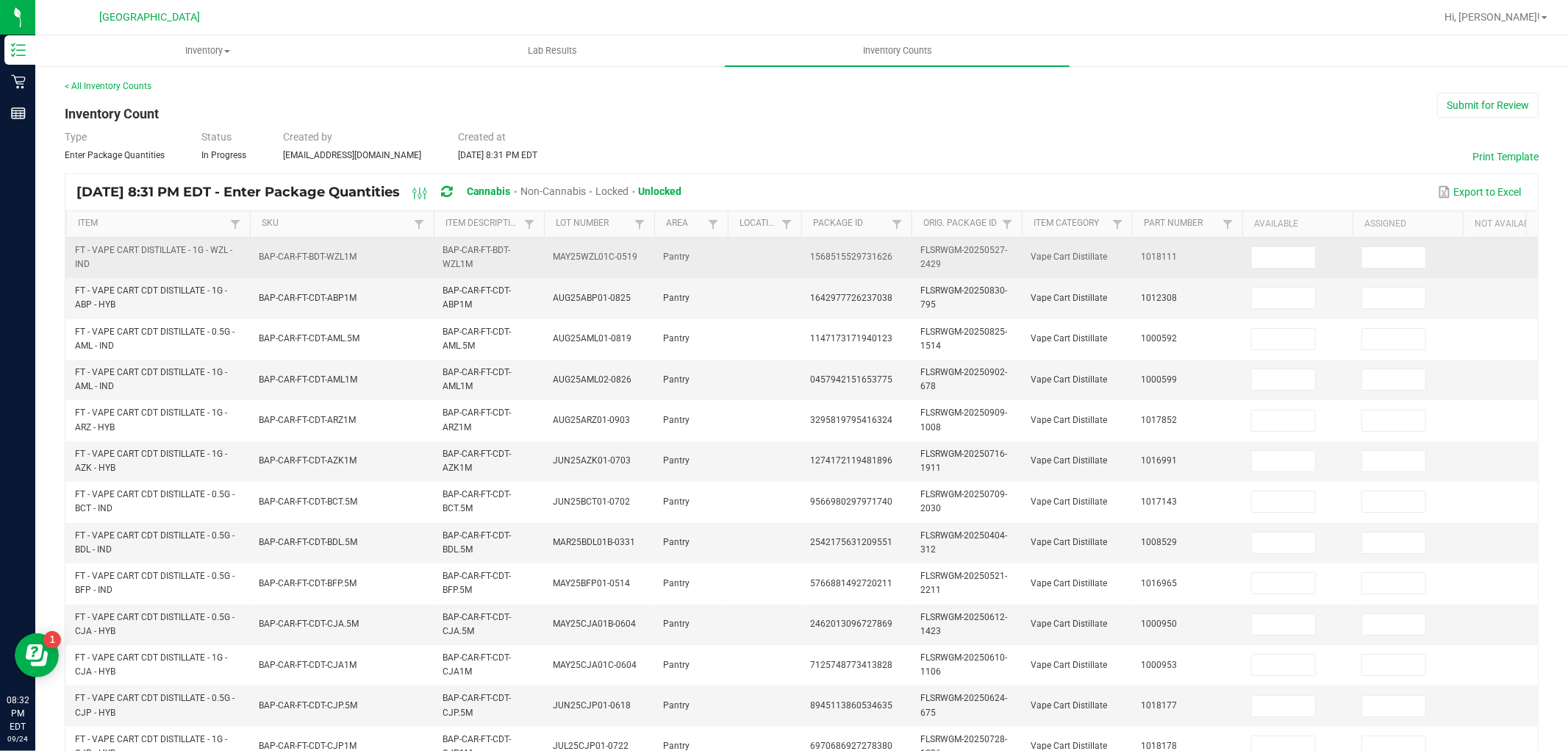
click at [1296, 245] on td at bounding box center [1297, 257] width 110 height 40
click at [1295, 252] on input at bounding box center [1283, 257] width 64 height 20
type input "9"
type input "2"
type input "12"
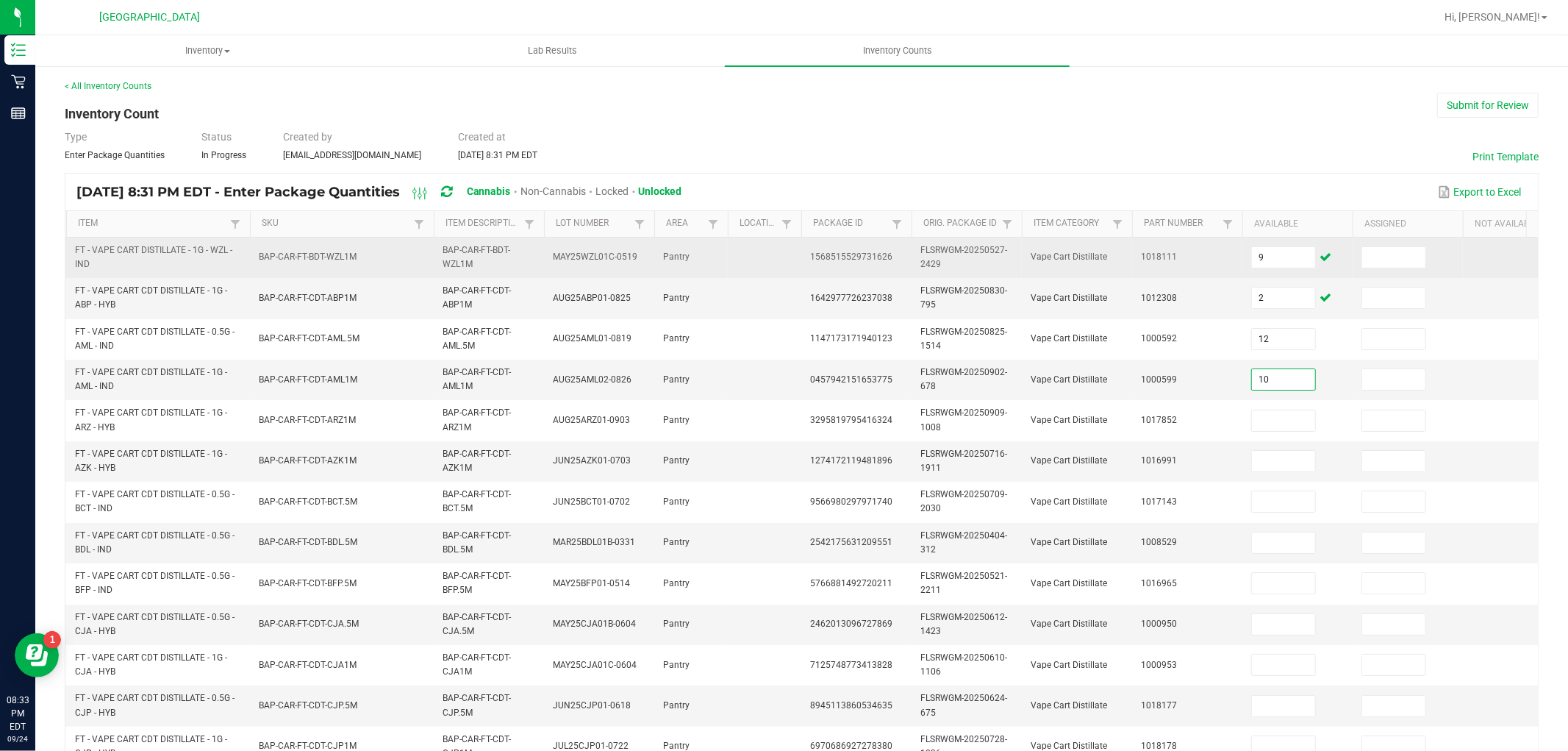
type input "10"
type input "11"
type input "6"
type input "1"
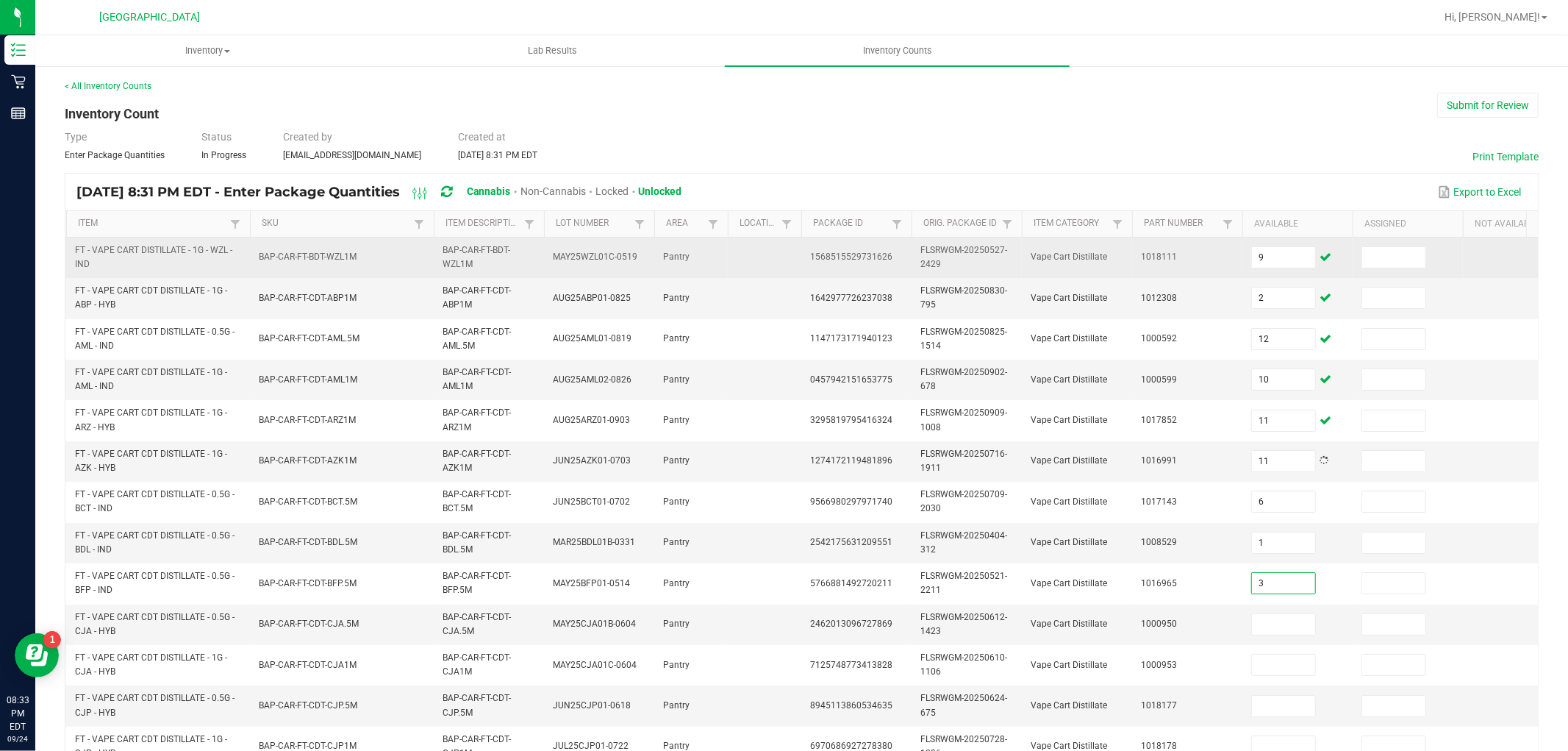
type input "3"
type input "4"
type input "8"
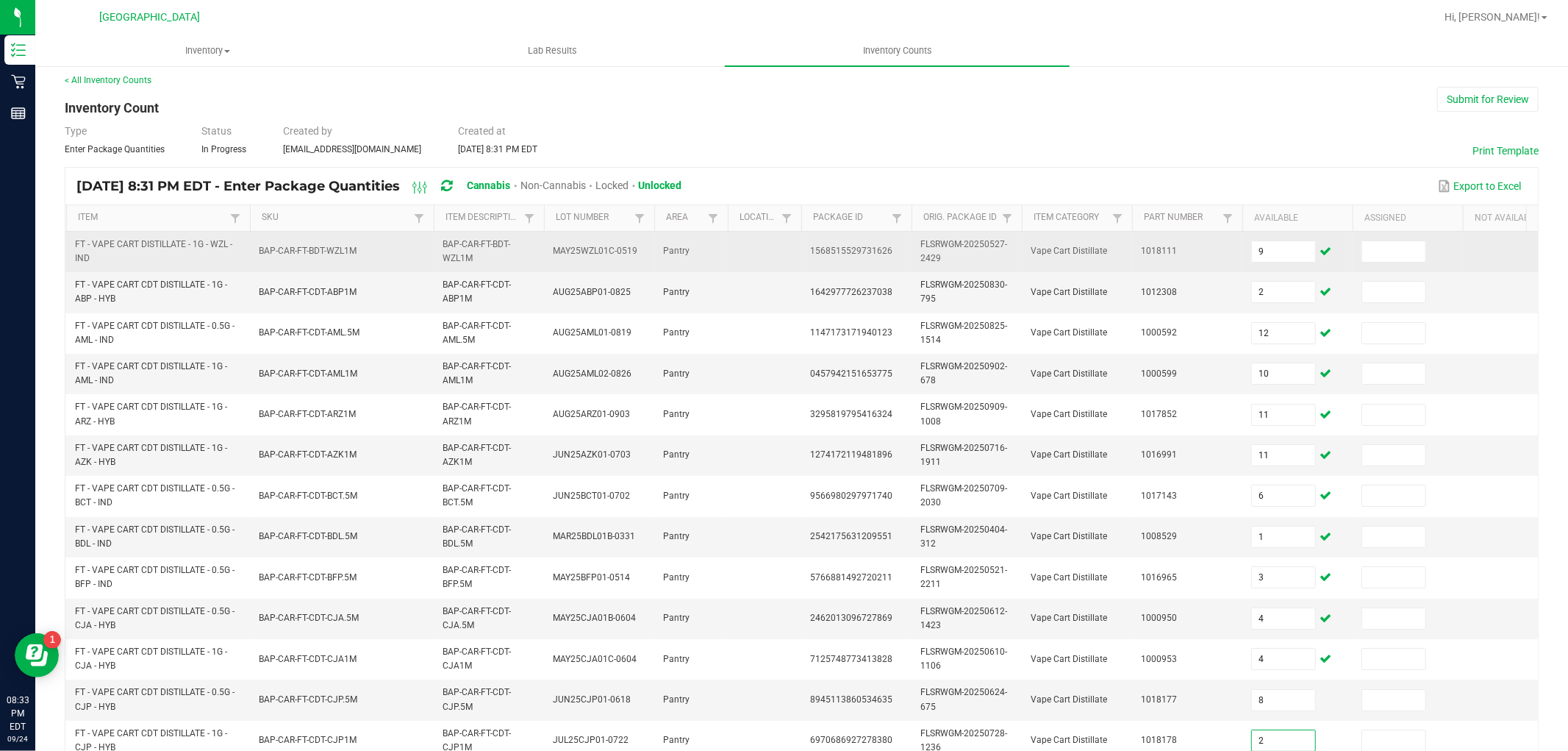
type input "2"
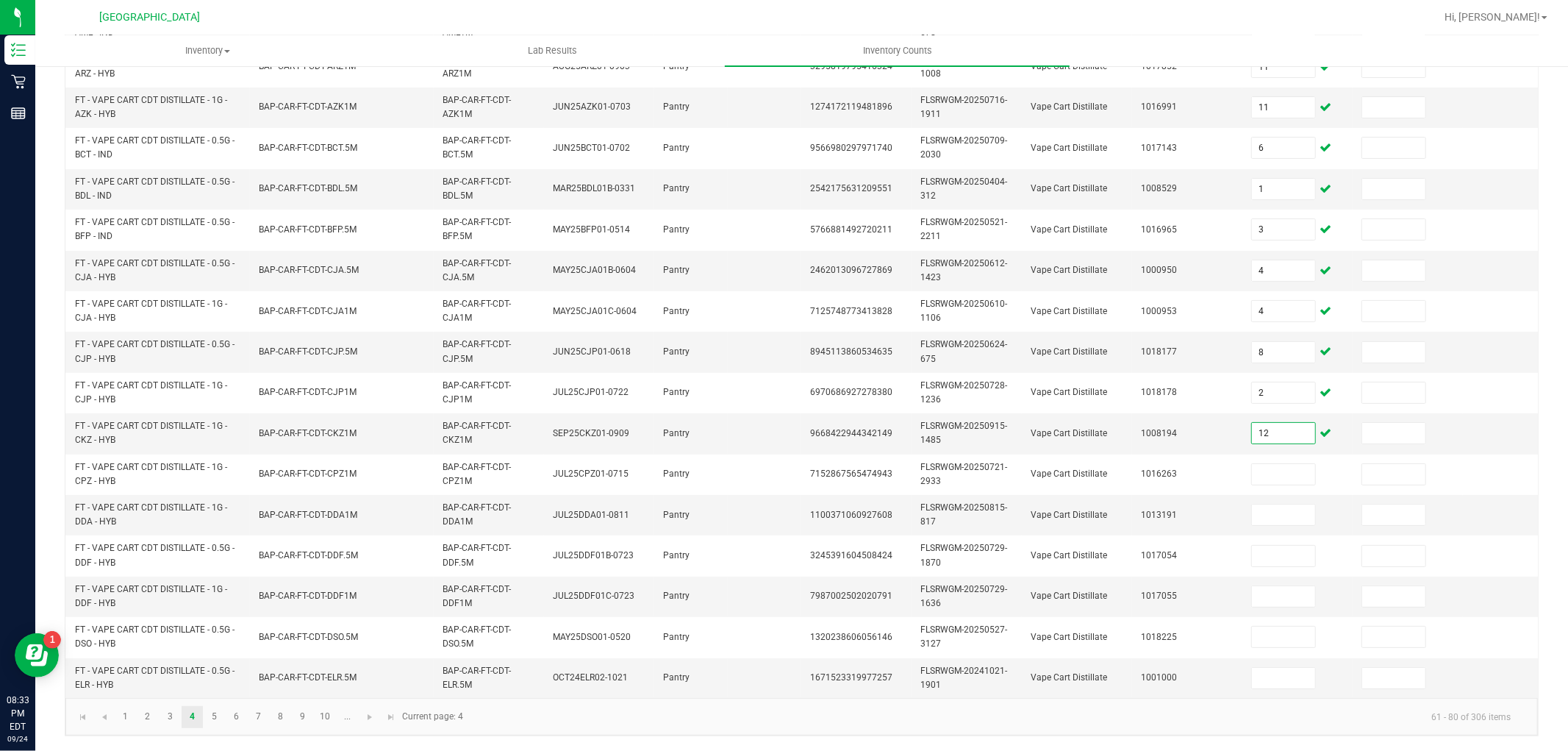
type input "12"
type input "7"
type input "2"
type input "9"
type input "4"
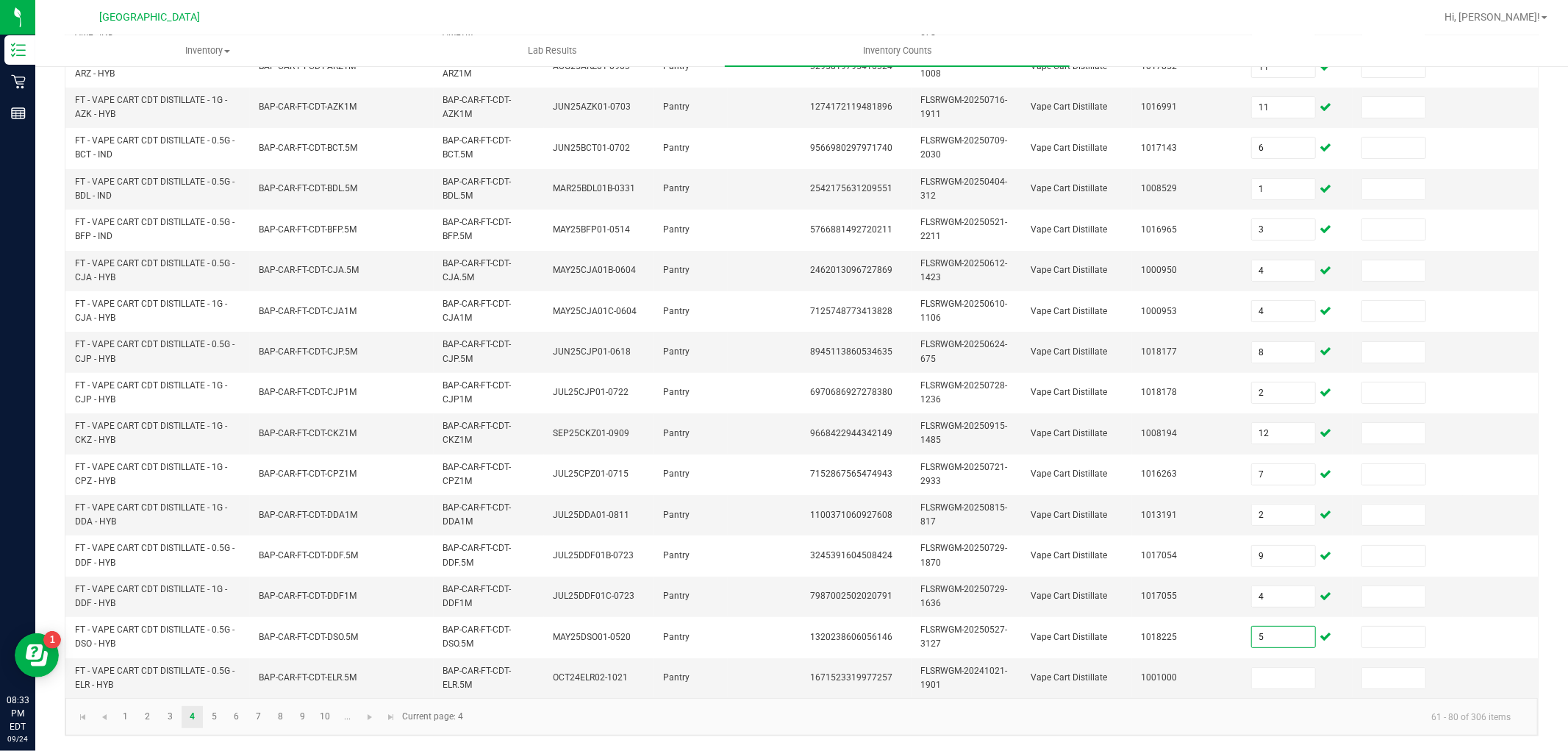
type input "5"
type input "3"
click at [215, 715] on link "5" at bounding box center [214, 716] width 21 height 22
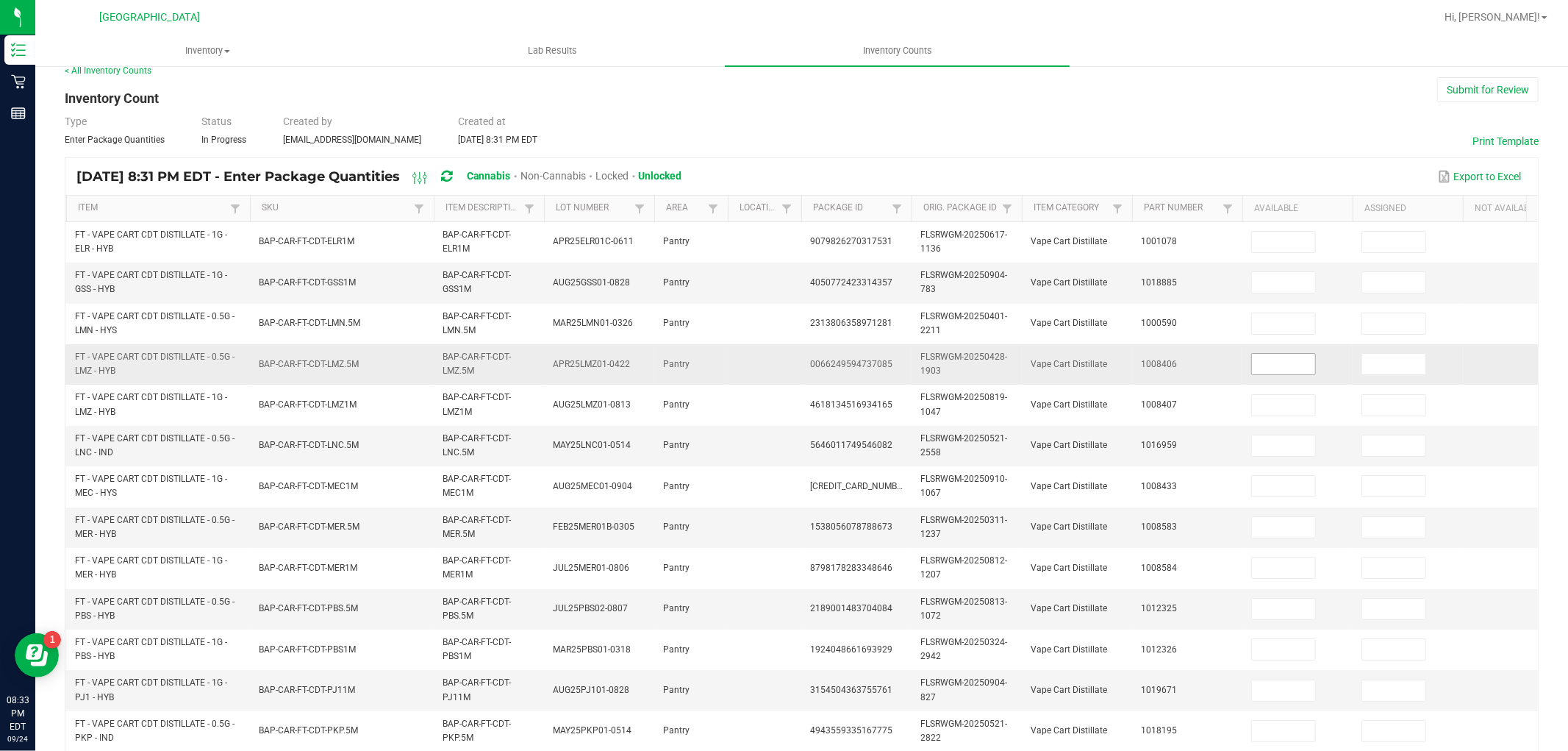
scroll to position [0, 0]
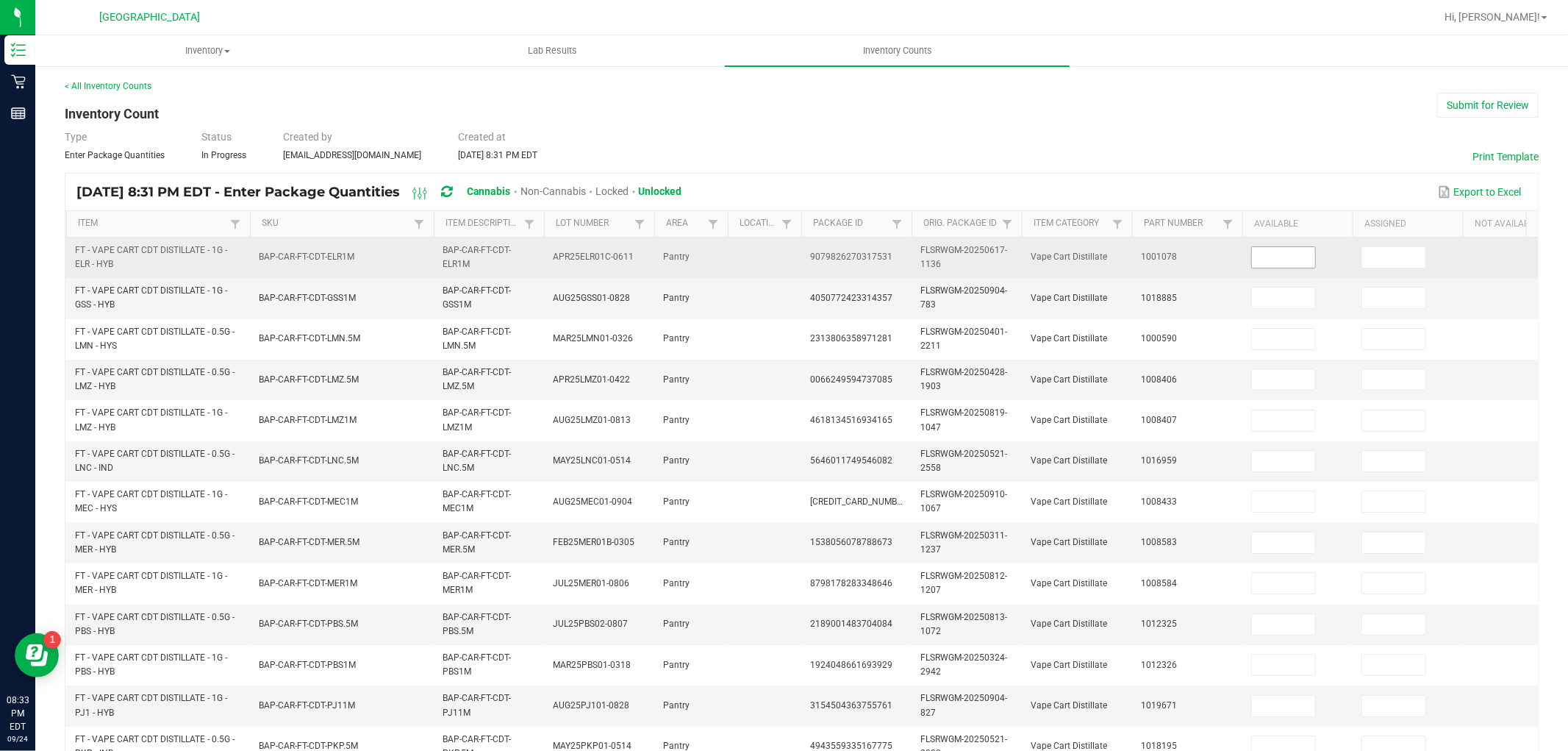
click at [1290, 259] on input at bounding box center [1283, 257] width 64 height 20
type input "2"
type input "10"
type input "6"
type input "12"
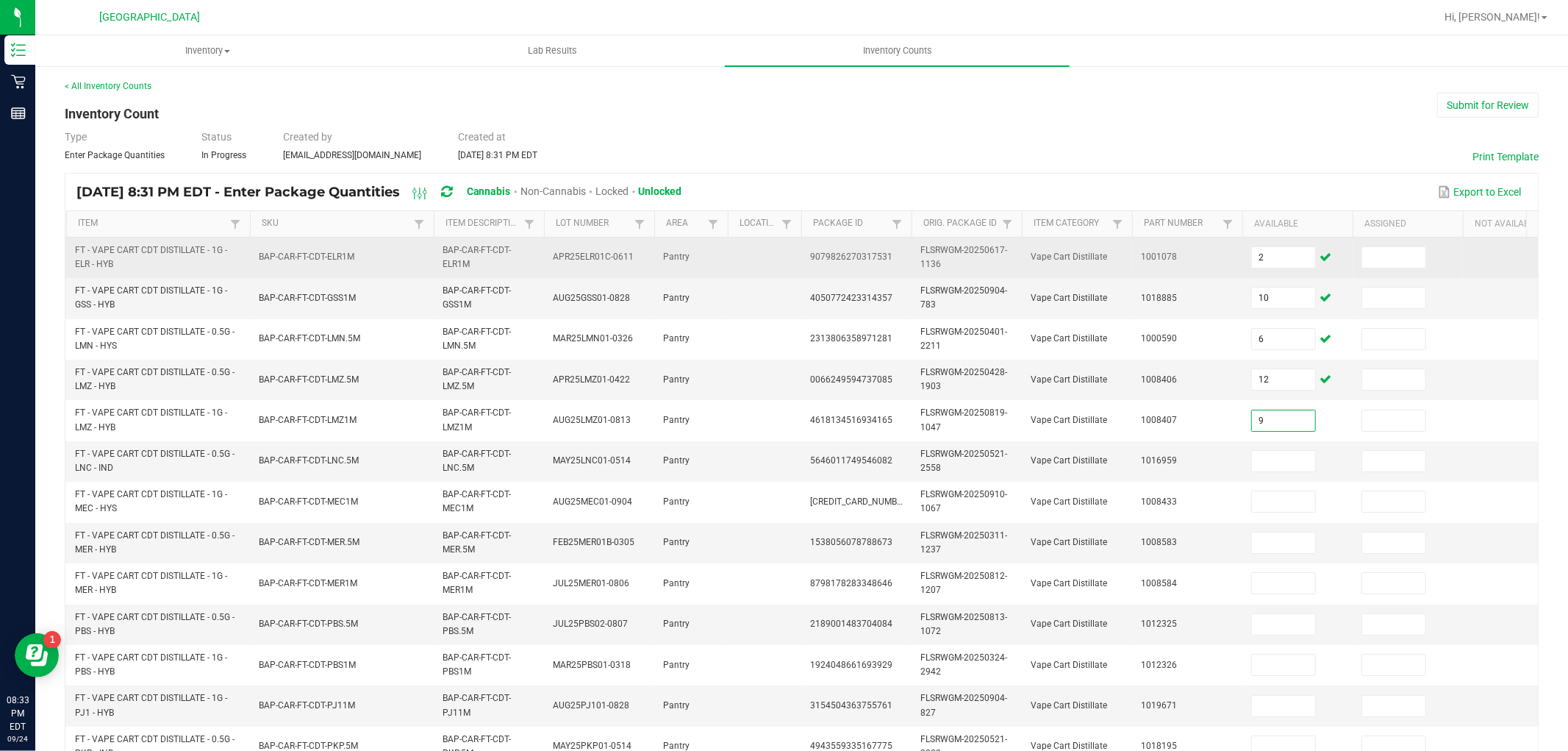
type input "9"
type input "1"
type input "3"
type input "1"
type input "9"
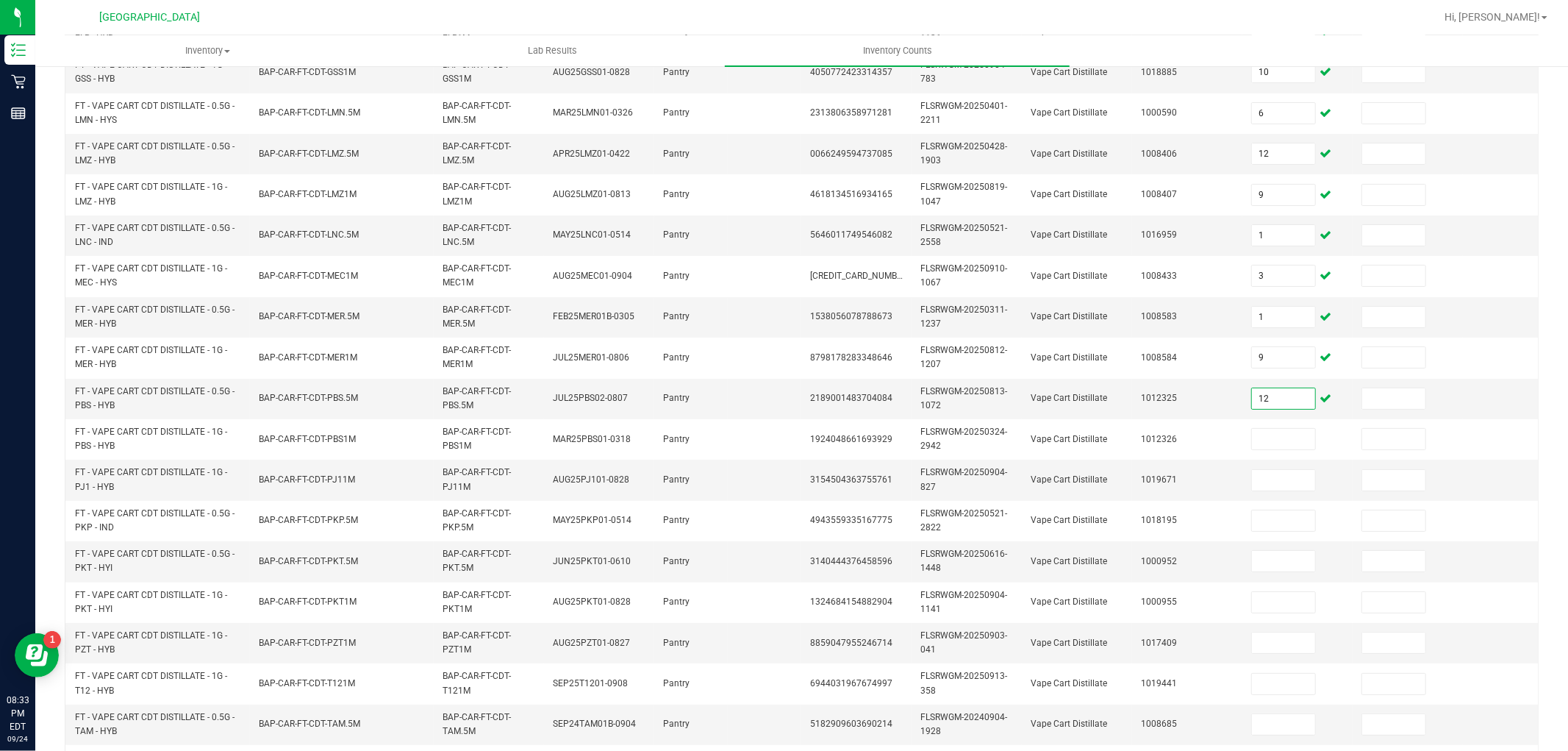
scroll to position [313, 0]
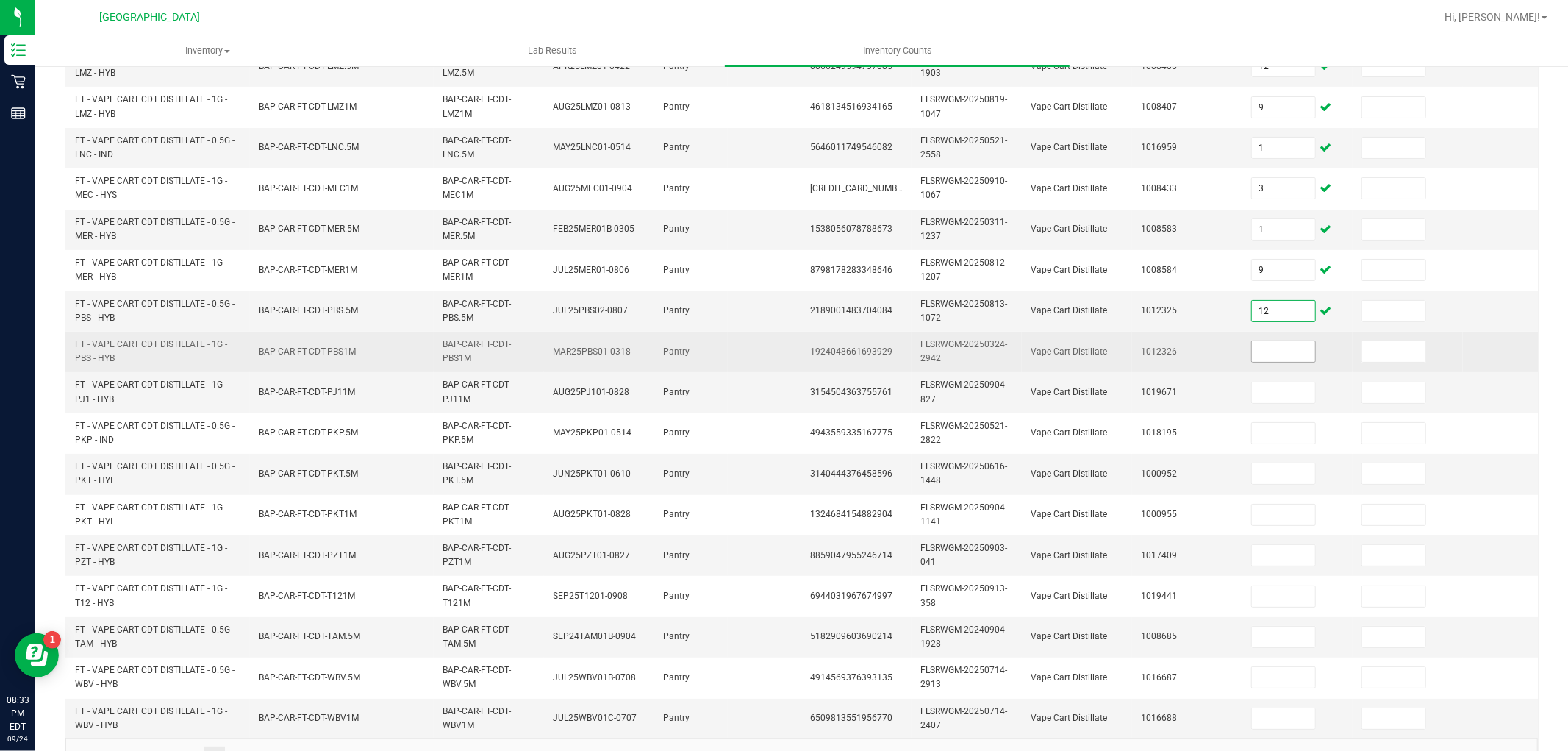
type input "12"
click at [1291, 350] on input at bounding box center [1283, 351] width 64 height 20
type input "2"
type input "12"
type input "6"
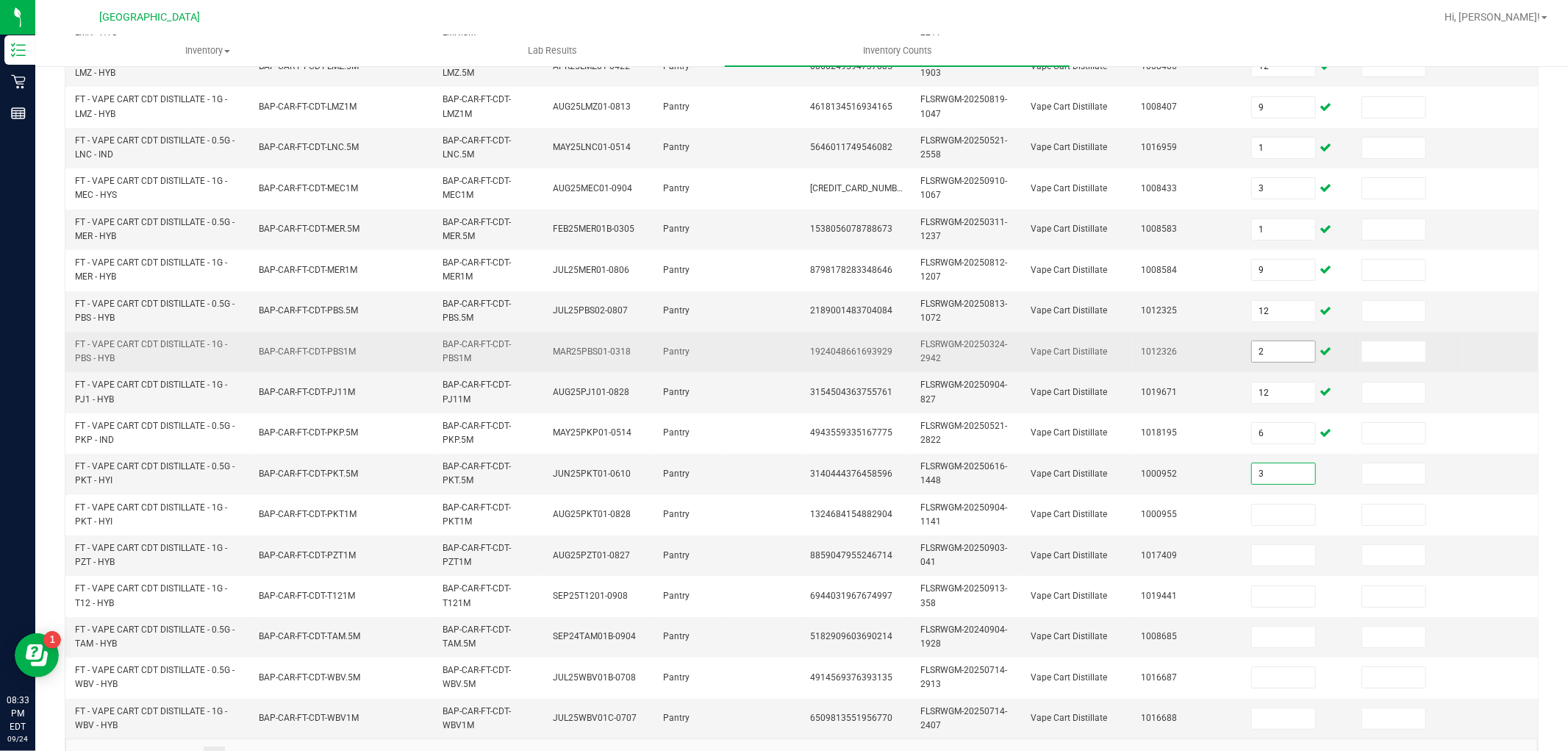
type input "3"
type input "12"
type input "9"
type input "1"
type input "5"
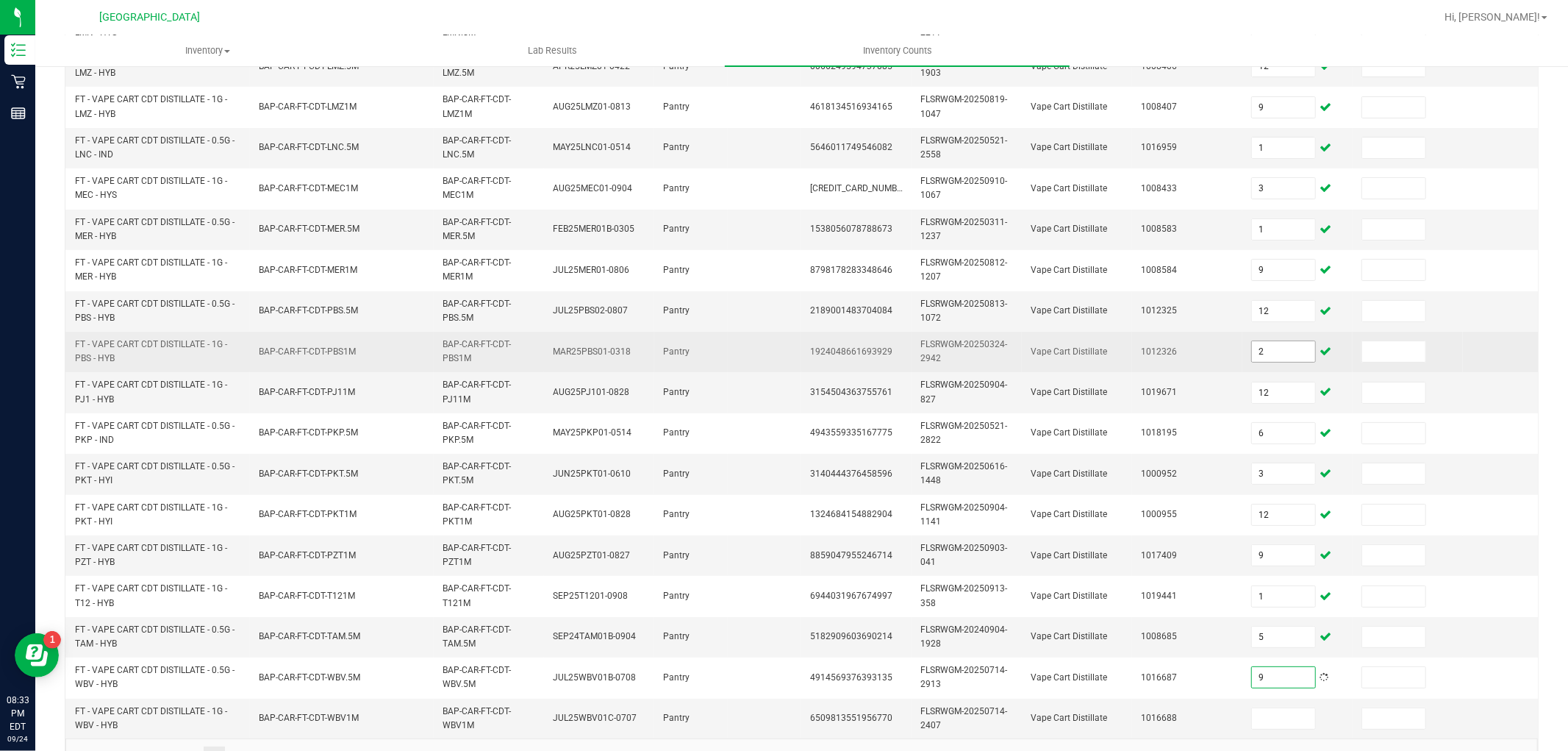
type input "9"
type input "3"
type input "6"
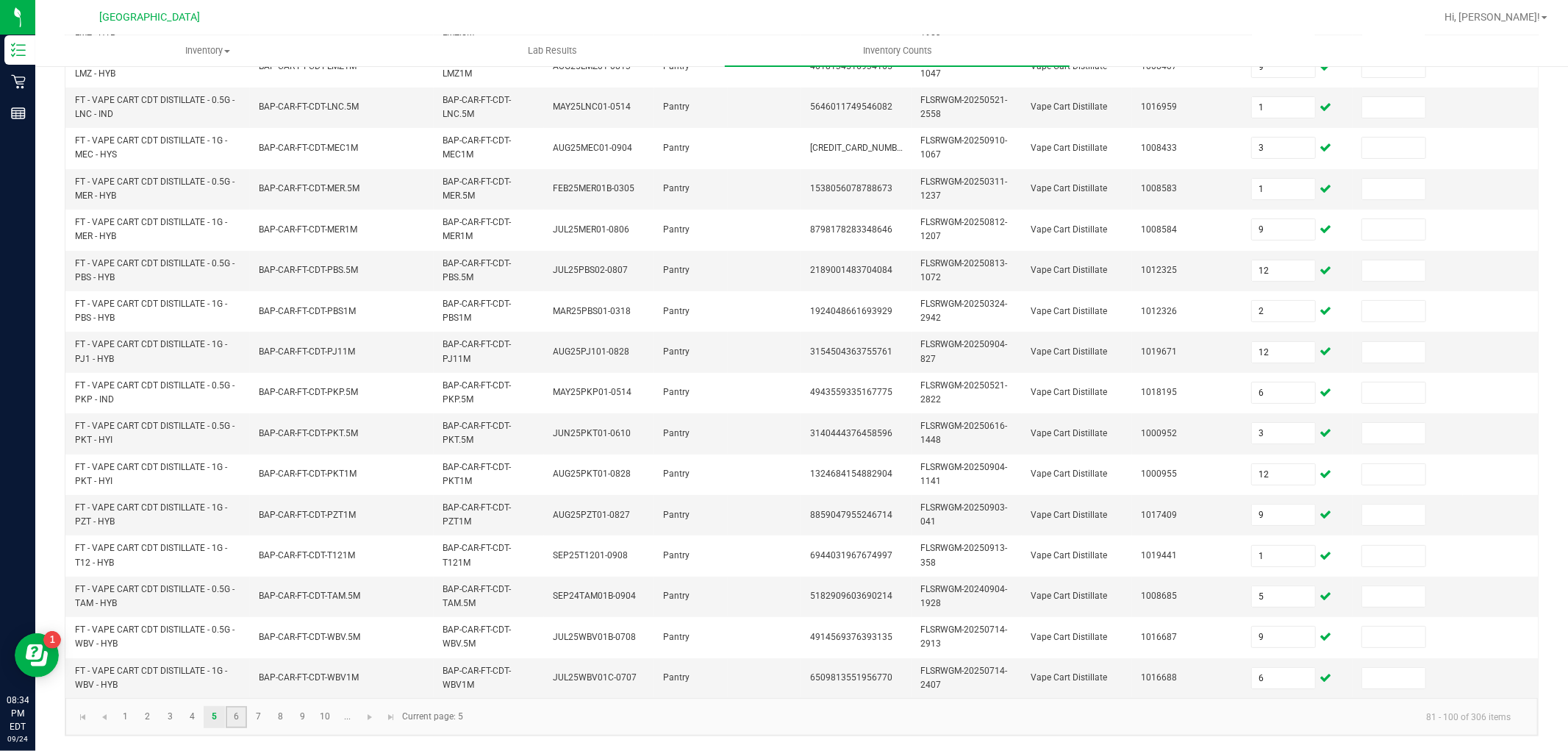
click at [234, 717] on link "6" at bounding box center [236, 716] width 21 height 22
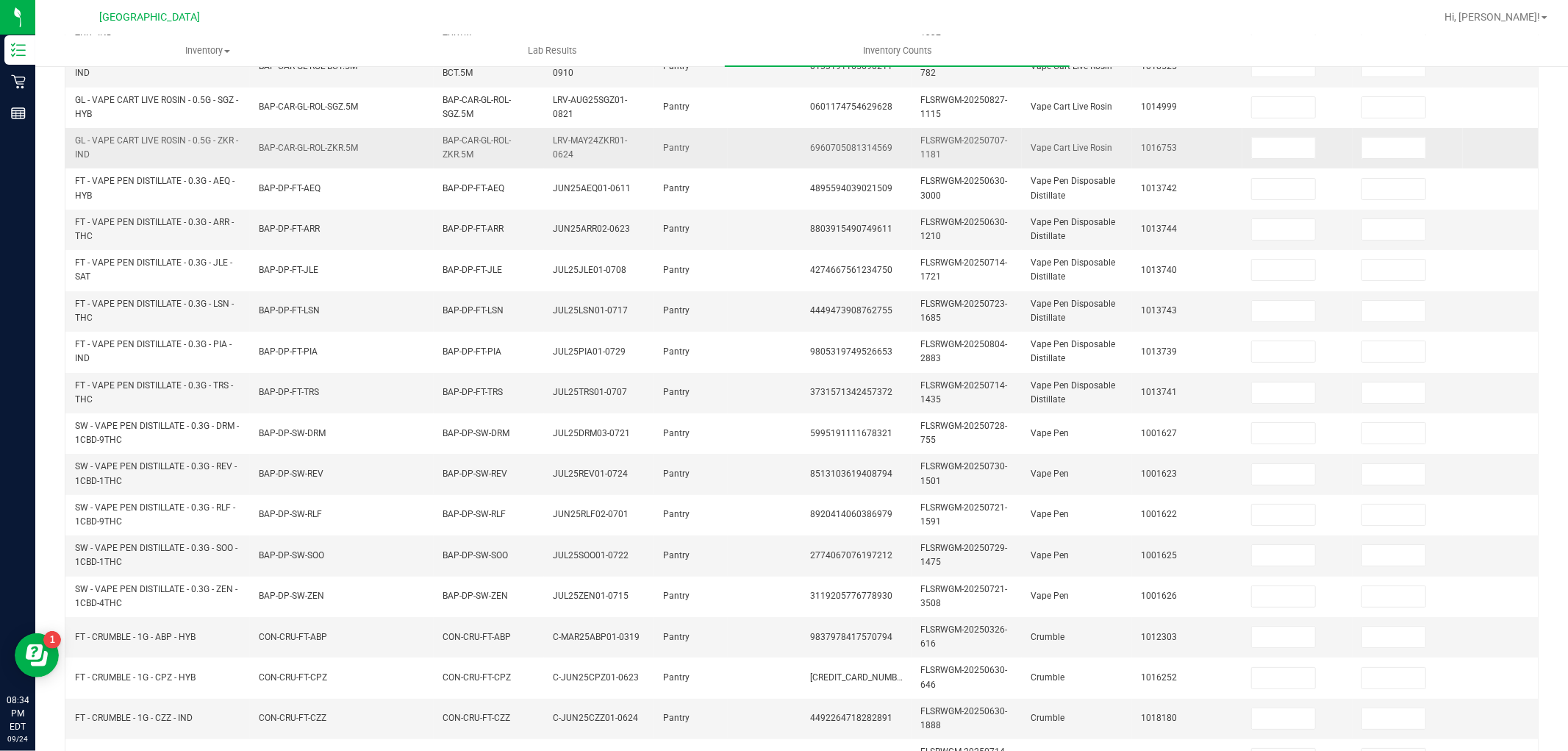
scroll to position [122, 0]
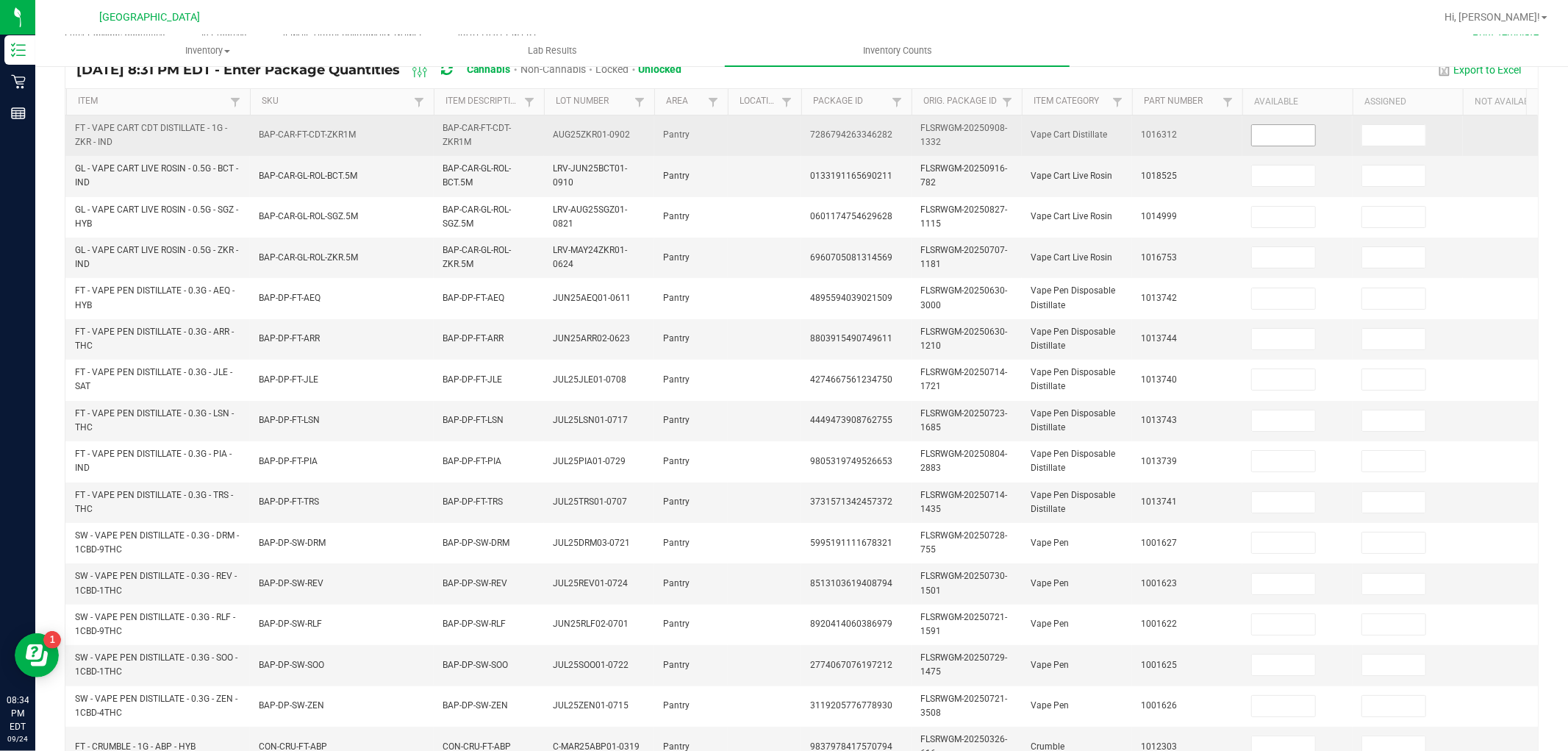
click at [1283, 141] on input at bounding box center [1283, 135] width 64 height 20
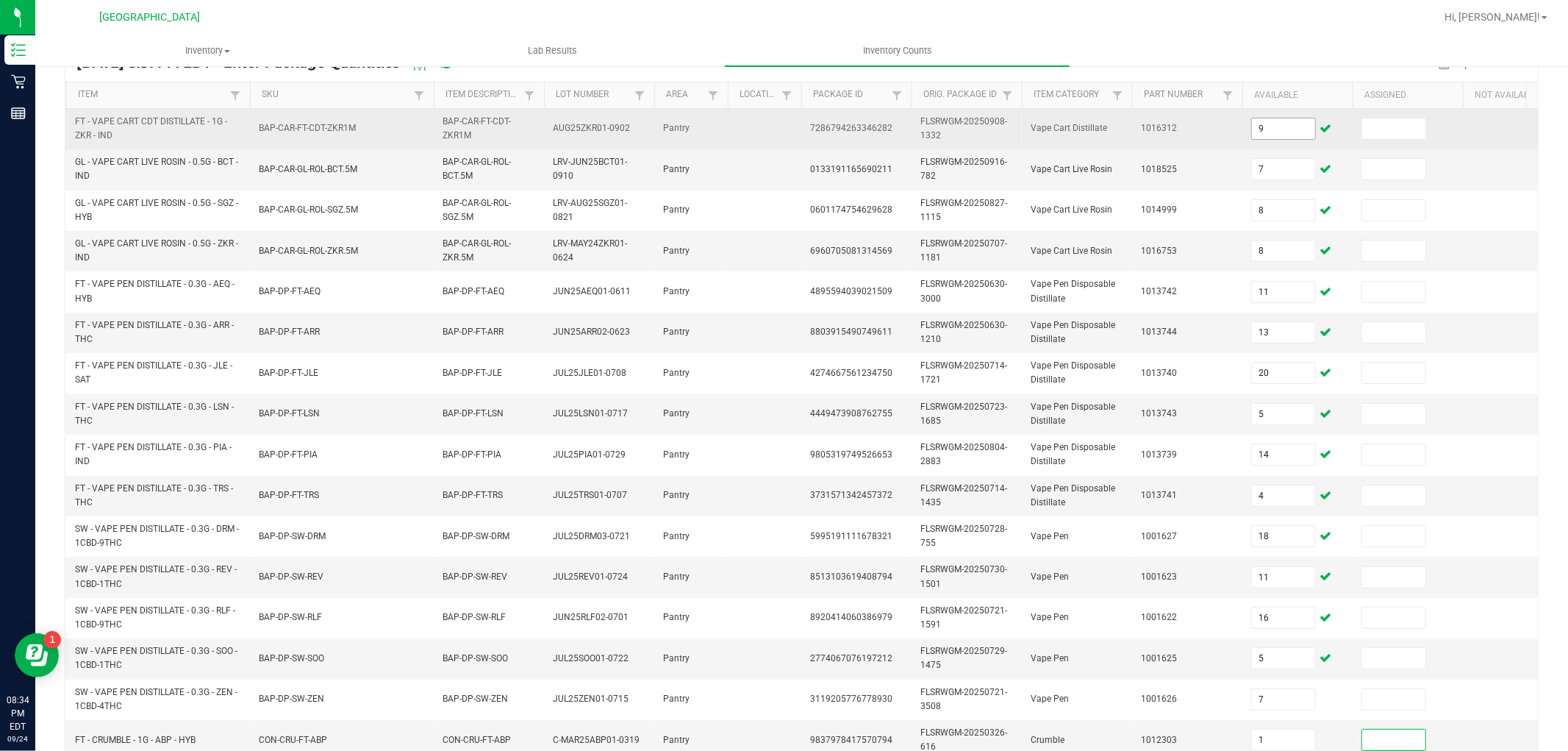
scroll to position [368, 0]
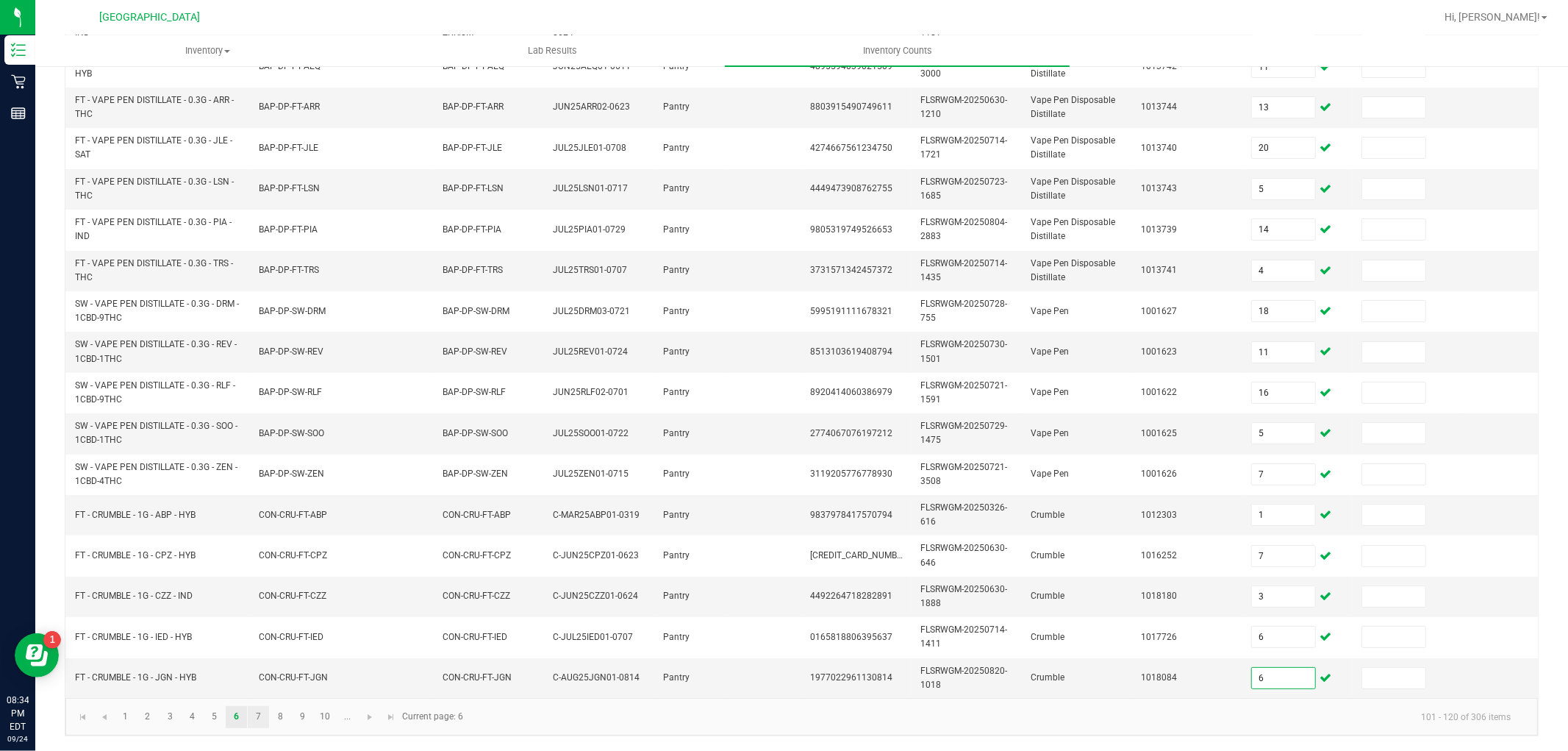
click at [258, 715] on link "7" at bounding box center [258, 716] width 21 height 22
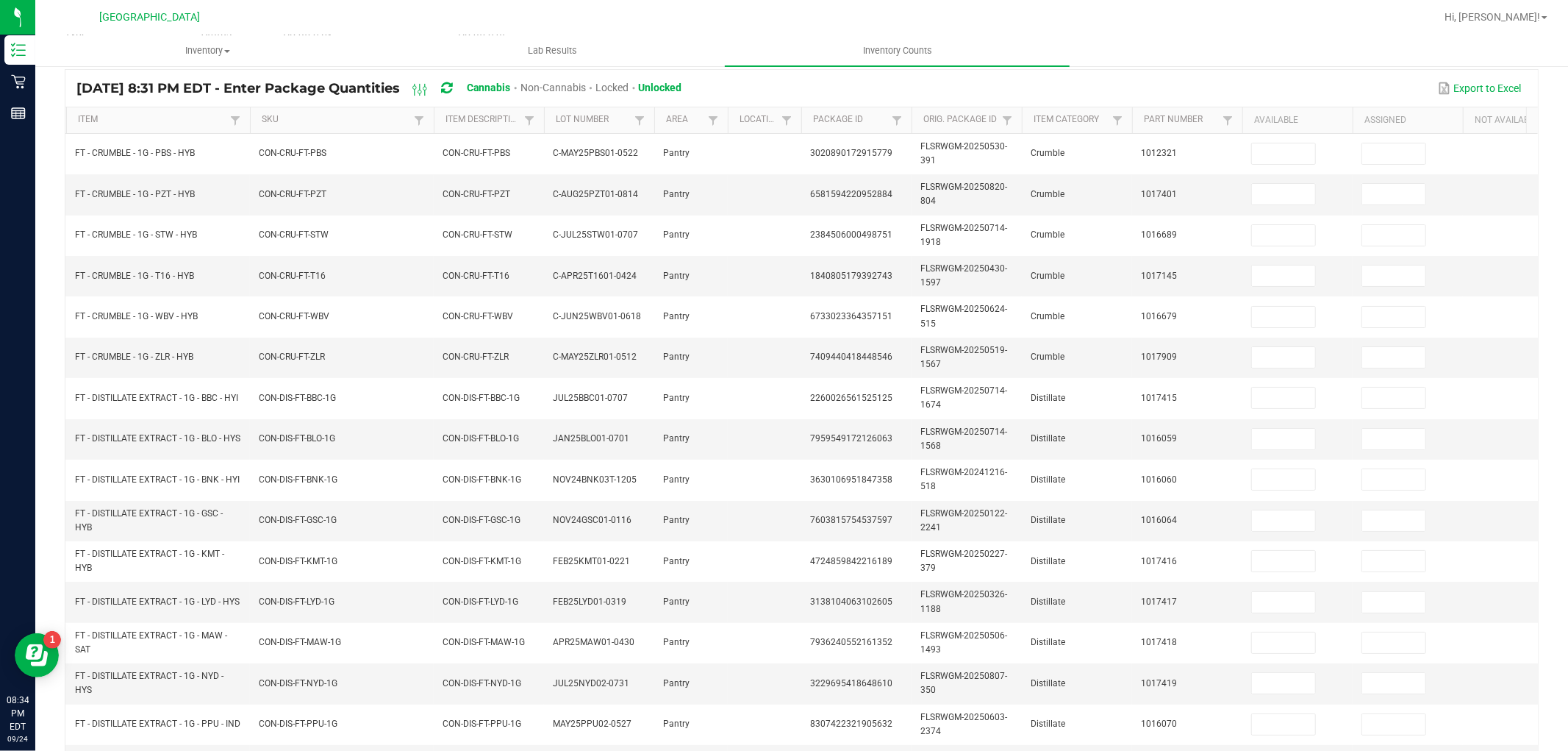
scroll to position [5, 0]
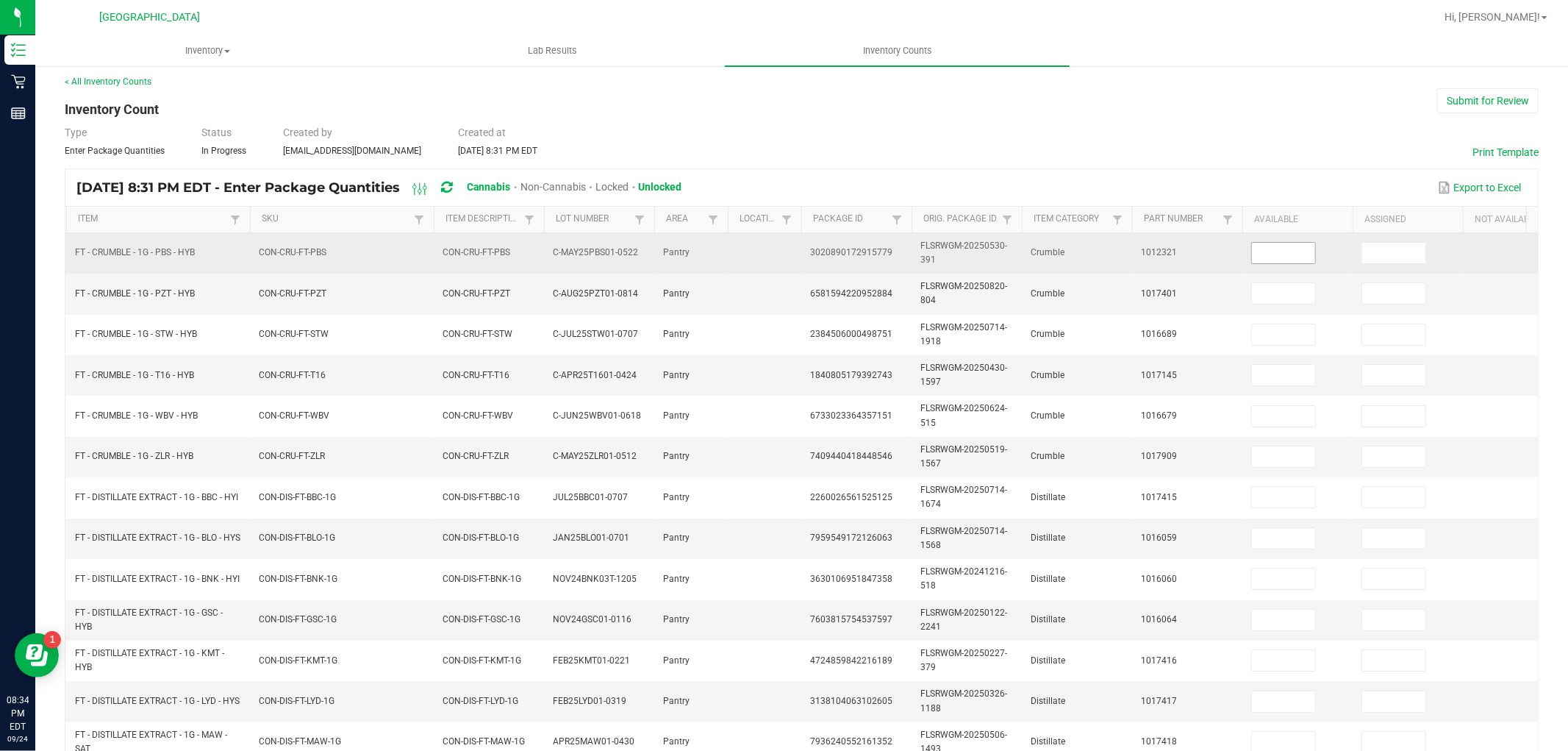
click at [1281, 251] on input at bounding box center [1283, 253] width 64 height 20
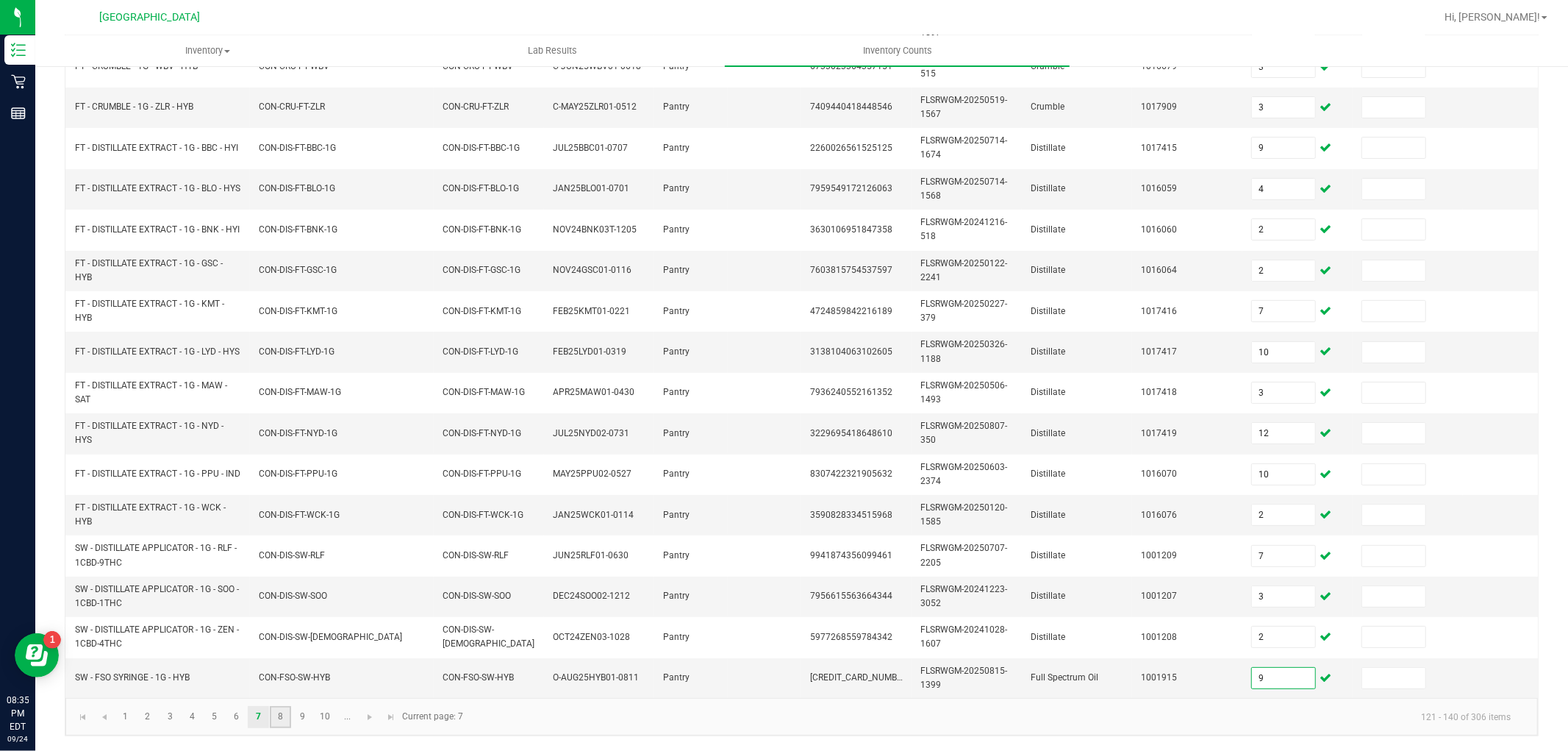
click at [287, 713] on link "8" at bounding box center [280, 716] width 21 height 22
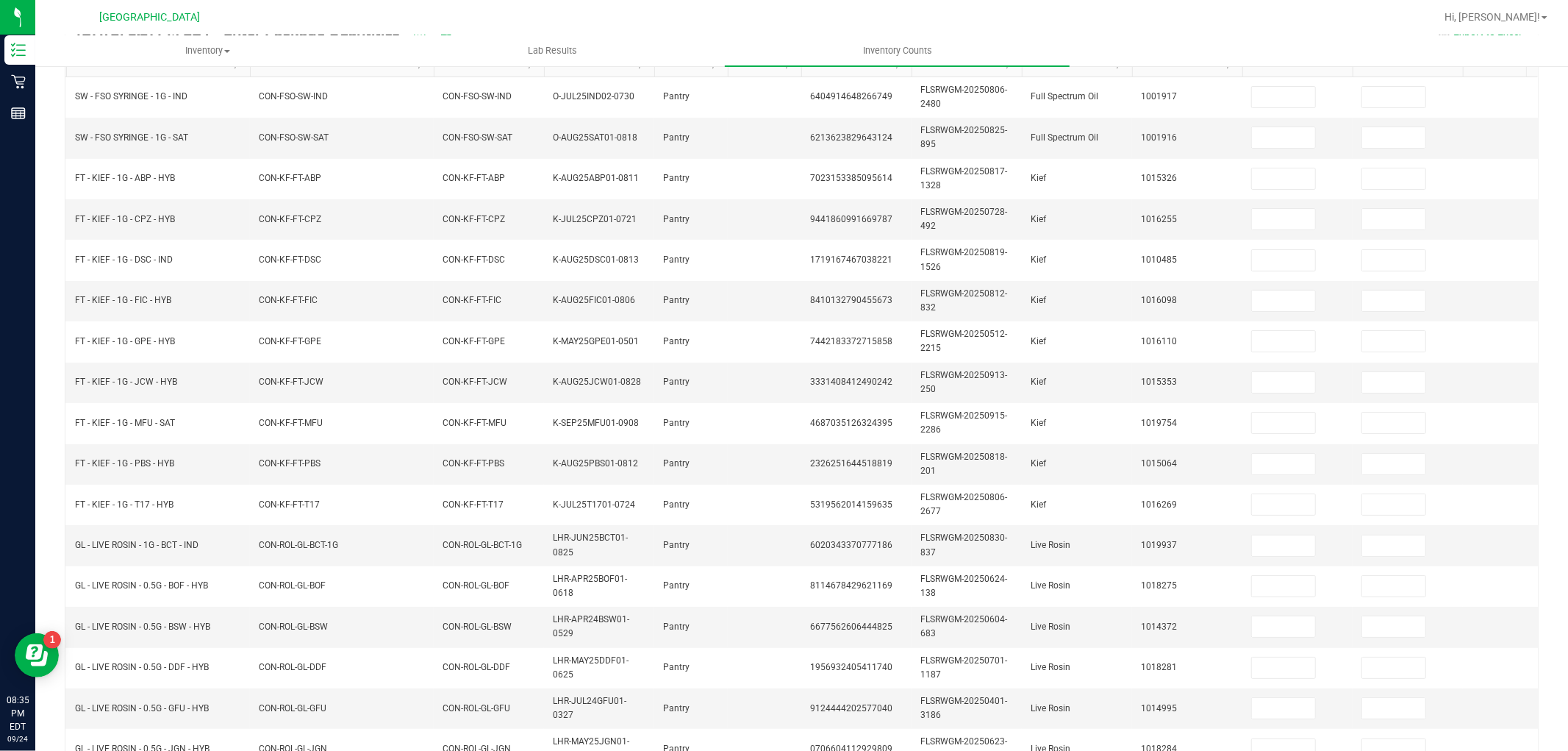
scroll to position [0, 0]
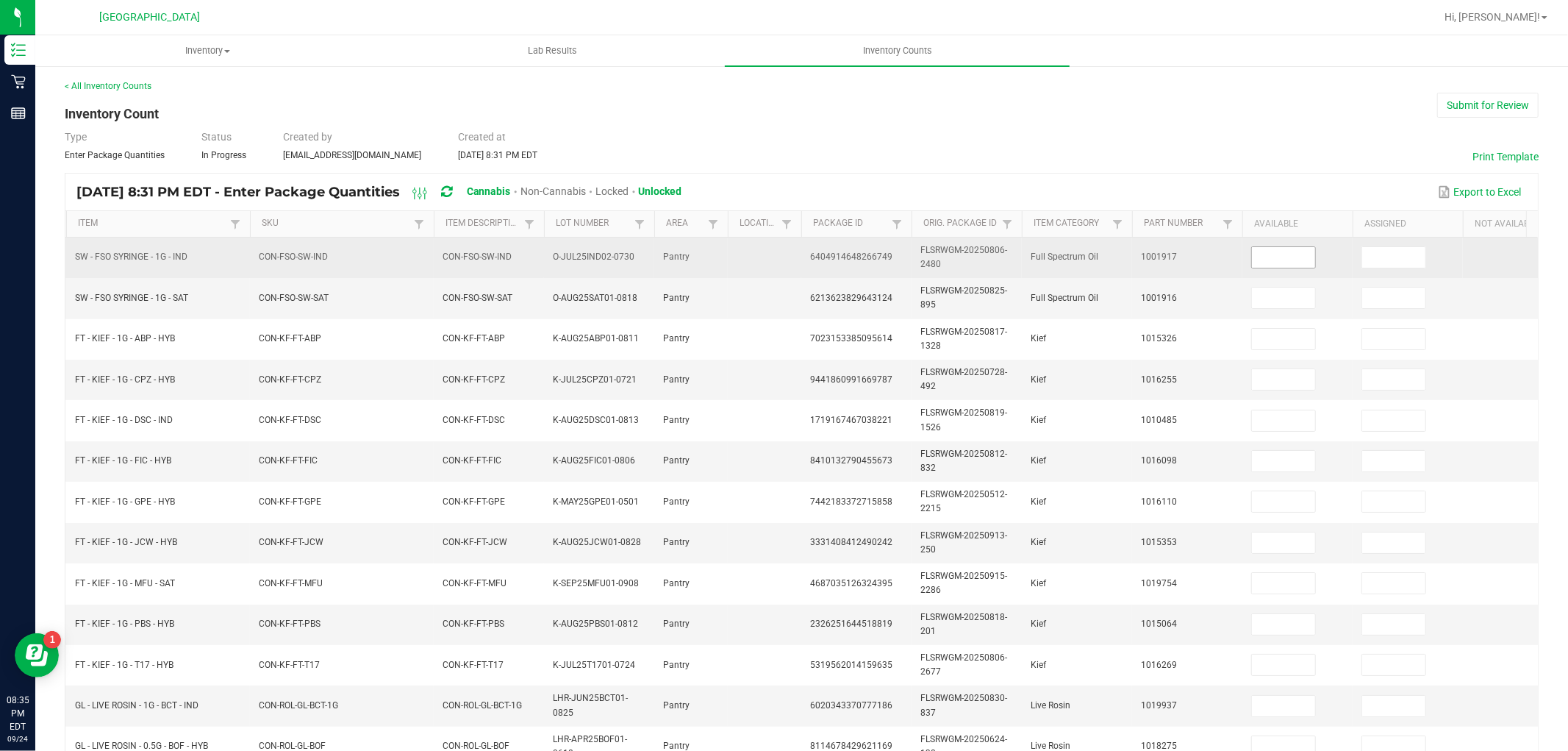
click at [1306, 254] on input at bounding box center [1283, 257] width 64 height 20
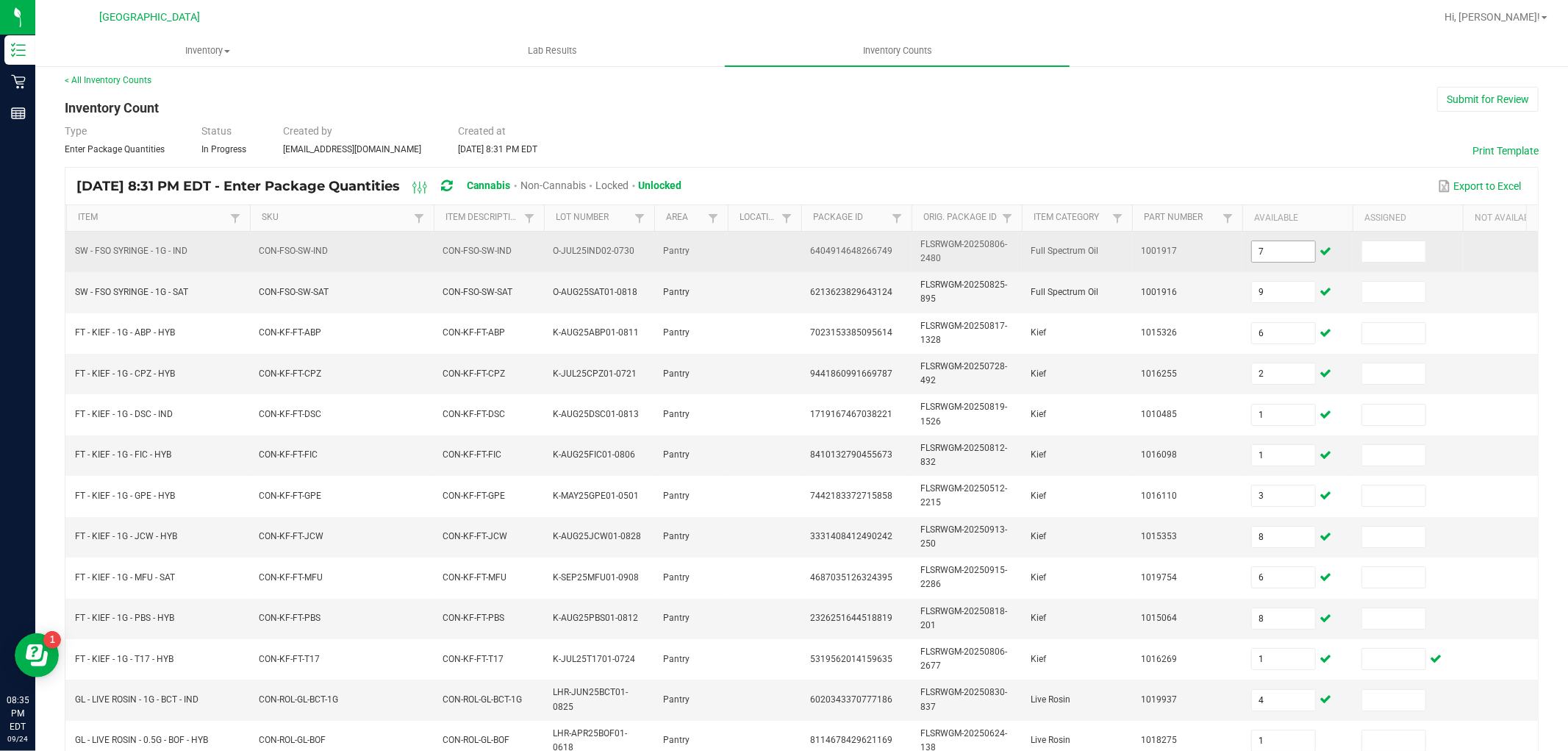
scroll to position [368, 0]
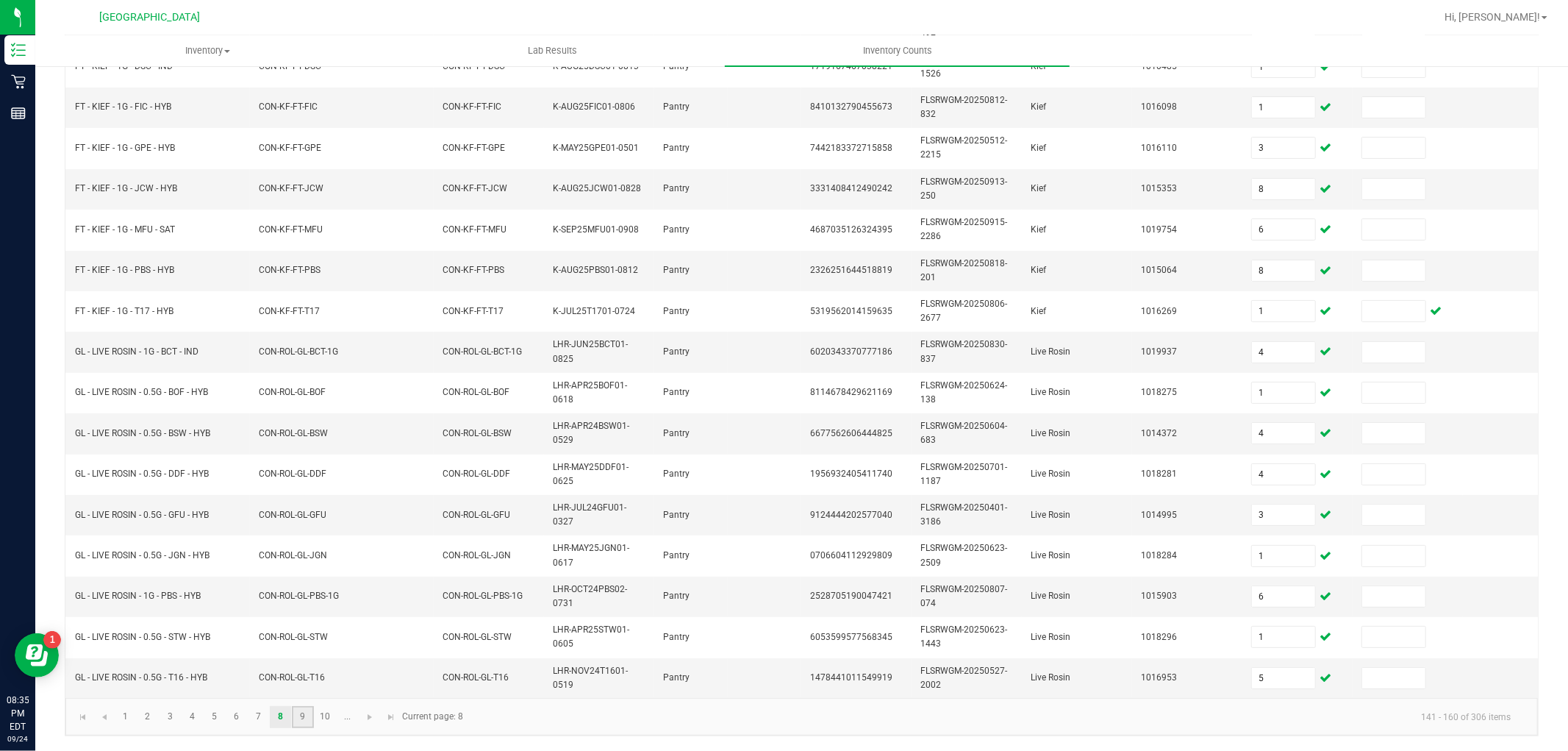
click at [295, 719] on link "9" at bounding box center [303, 716] width 21 height 22
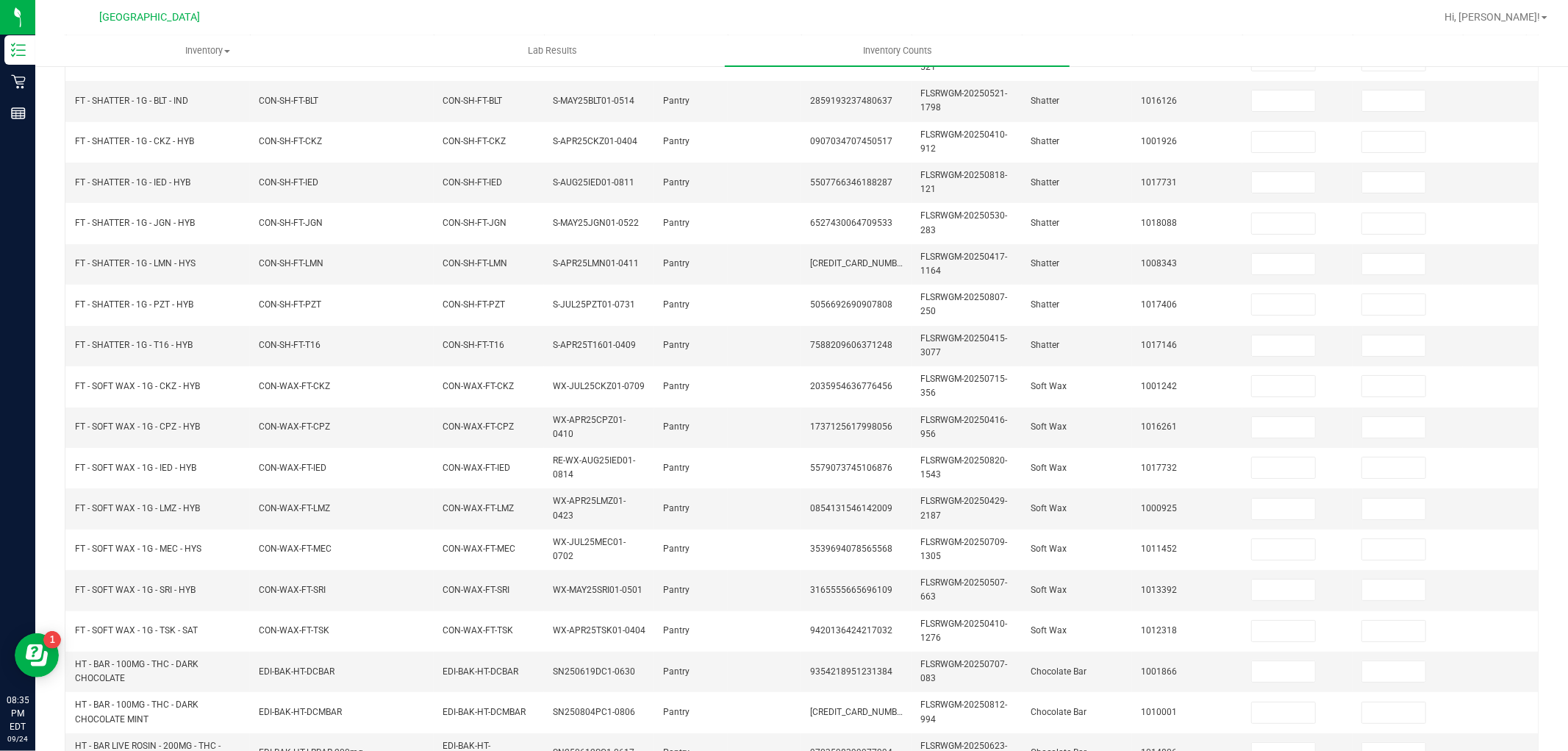
scroll to position [0, 0]
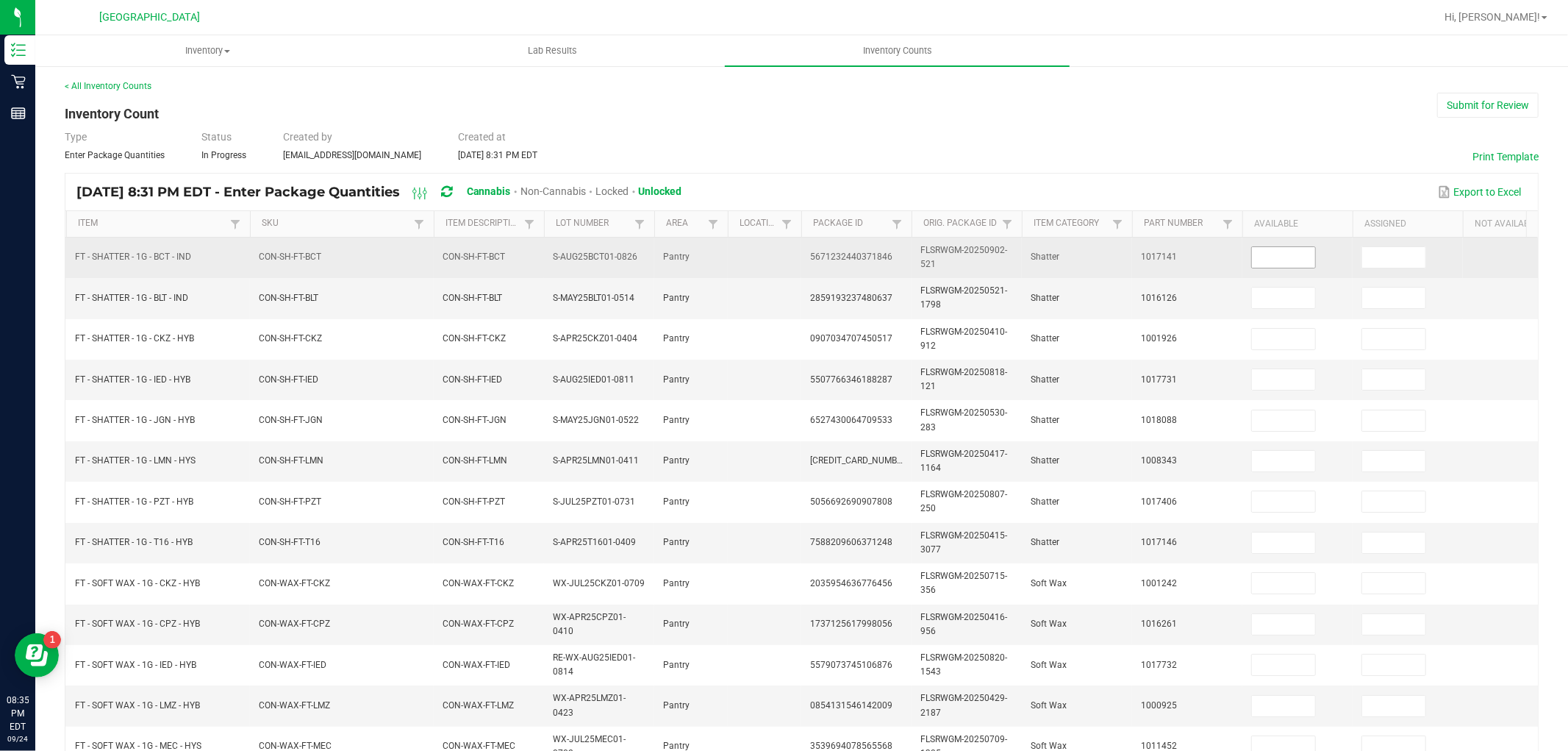
click at [1273, 260] on input at bounding box center [1283, 257] width 64 height 20
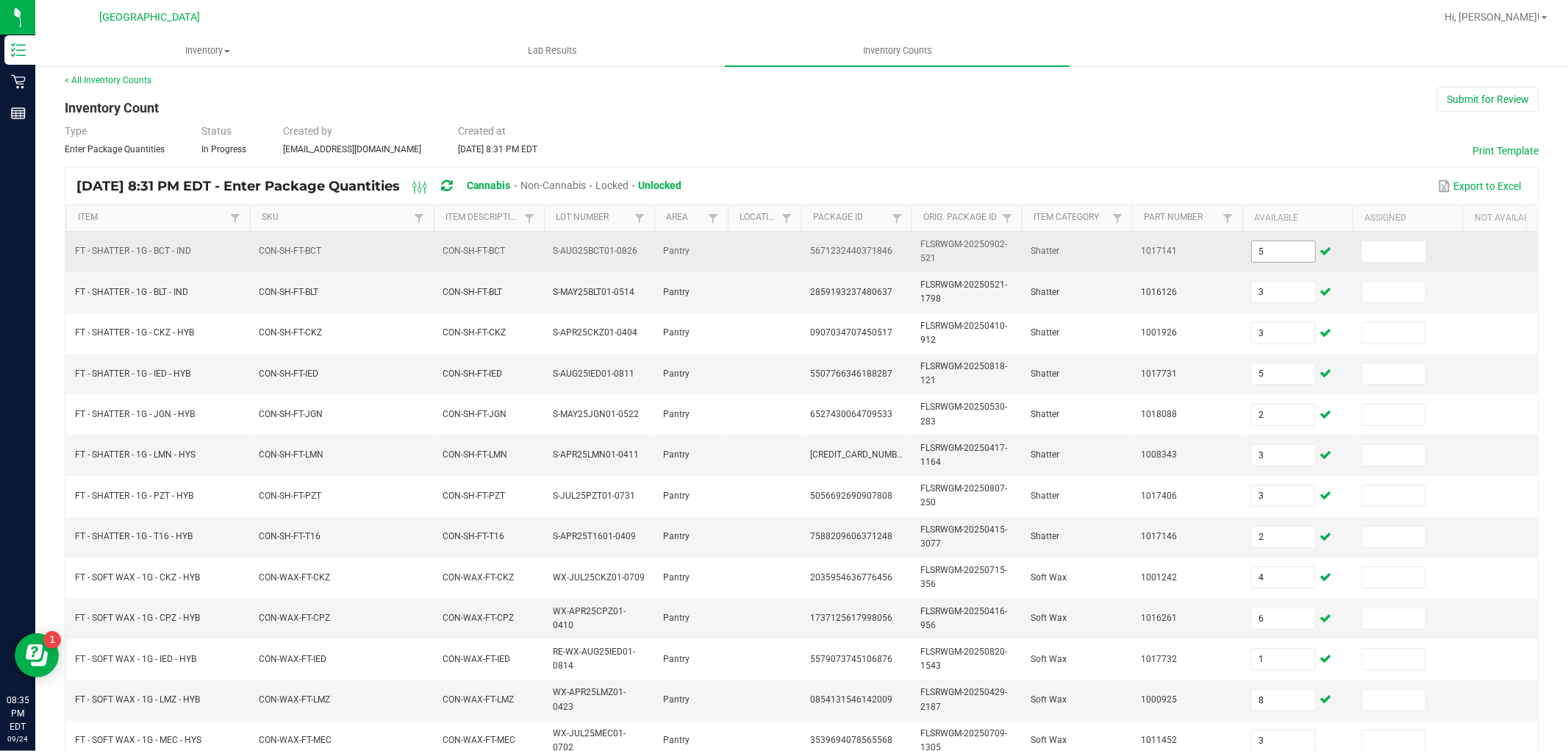
scroll to position [368, 0]
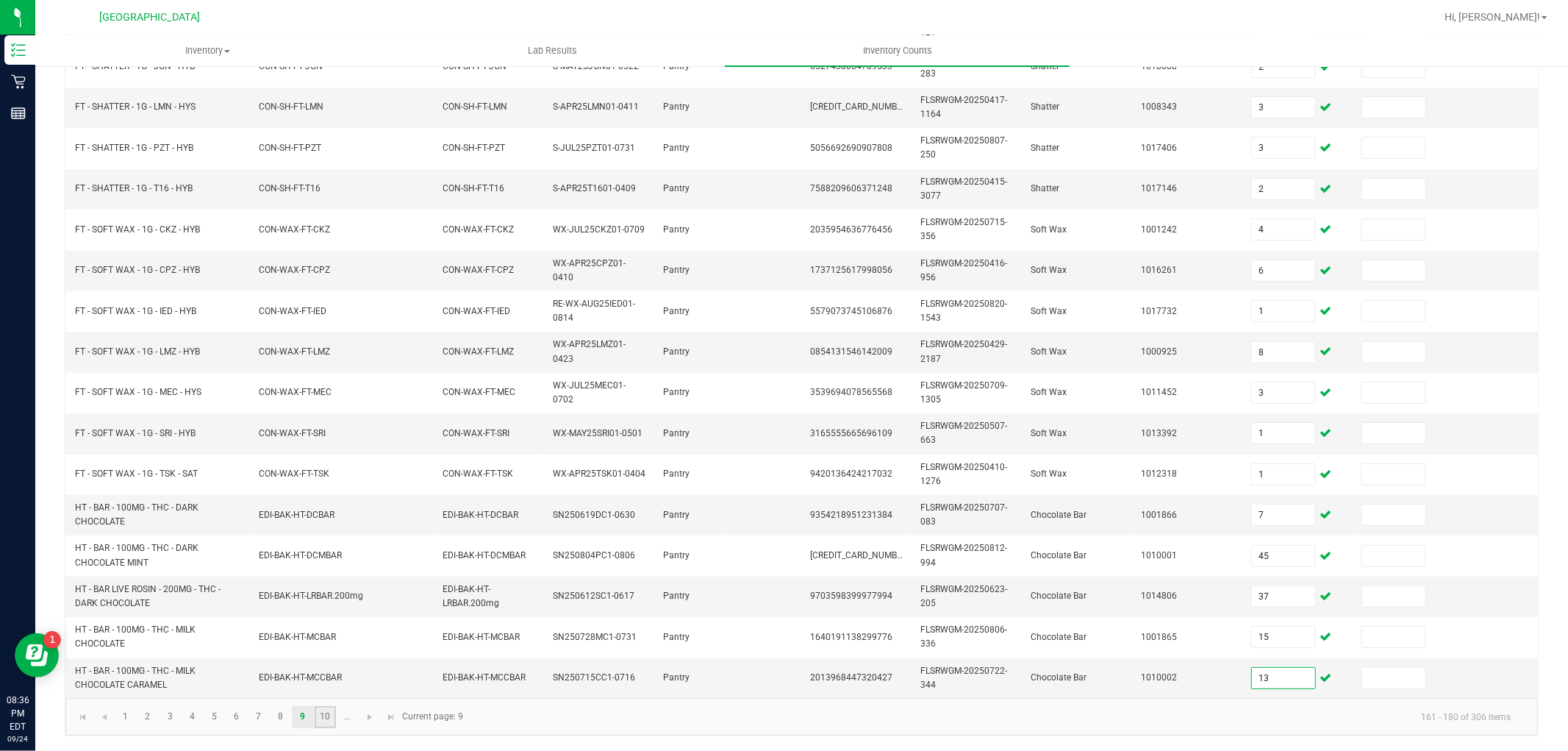
click at [322, 715] on link "10" at bounding box center [325, 716] width 21 height 22
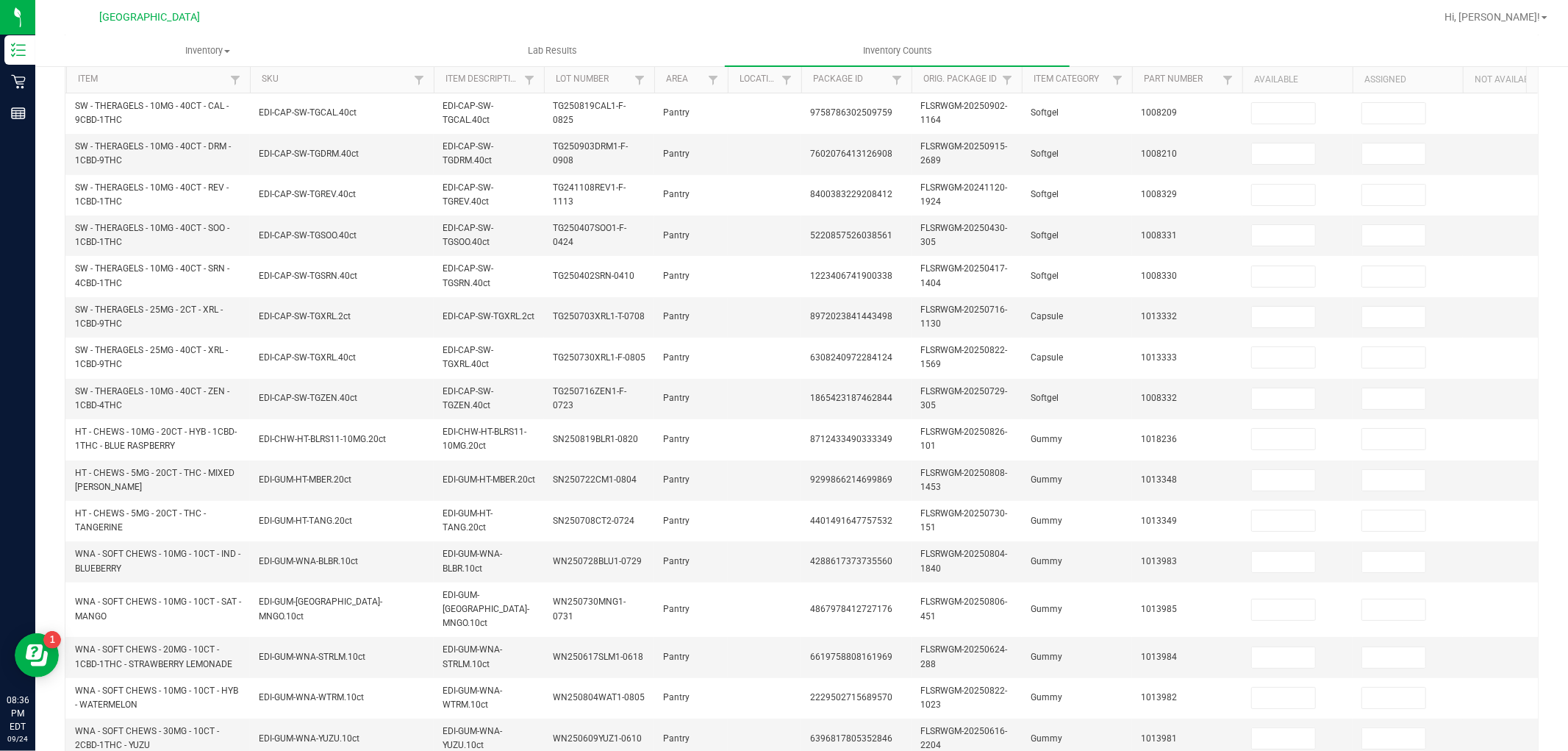
scroll to position [0, 0]
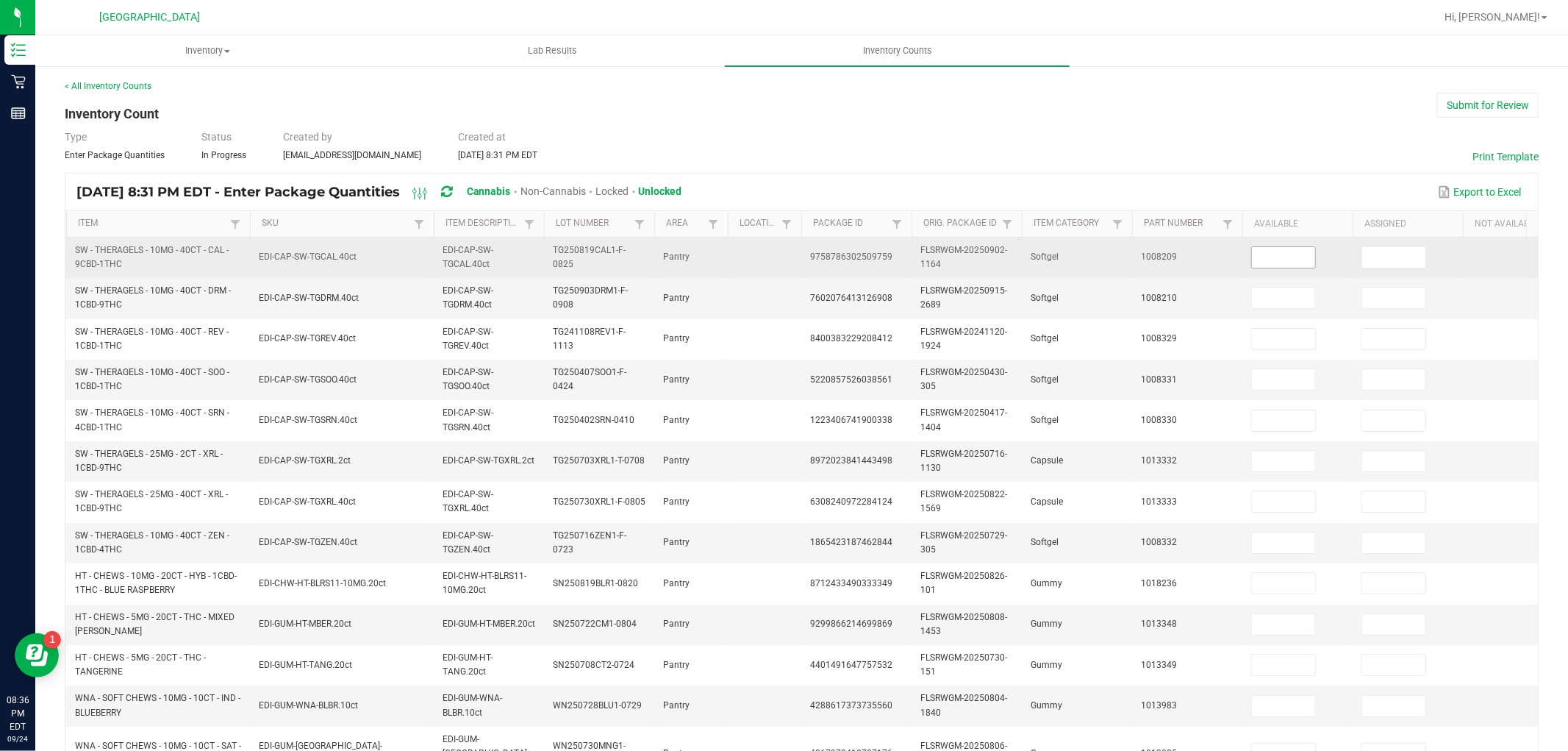
click at [1265, 254] on input at bounding box center [1283, 257] width 64 height 20
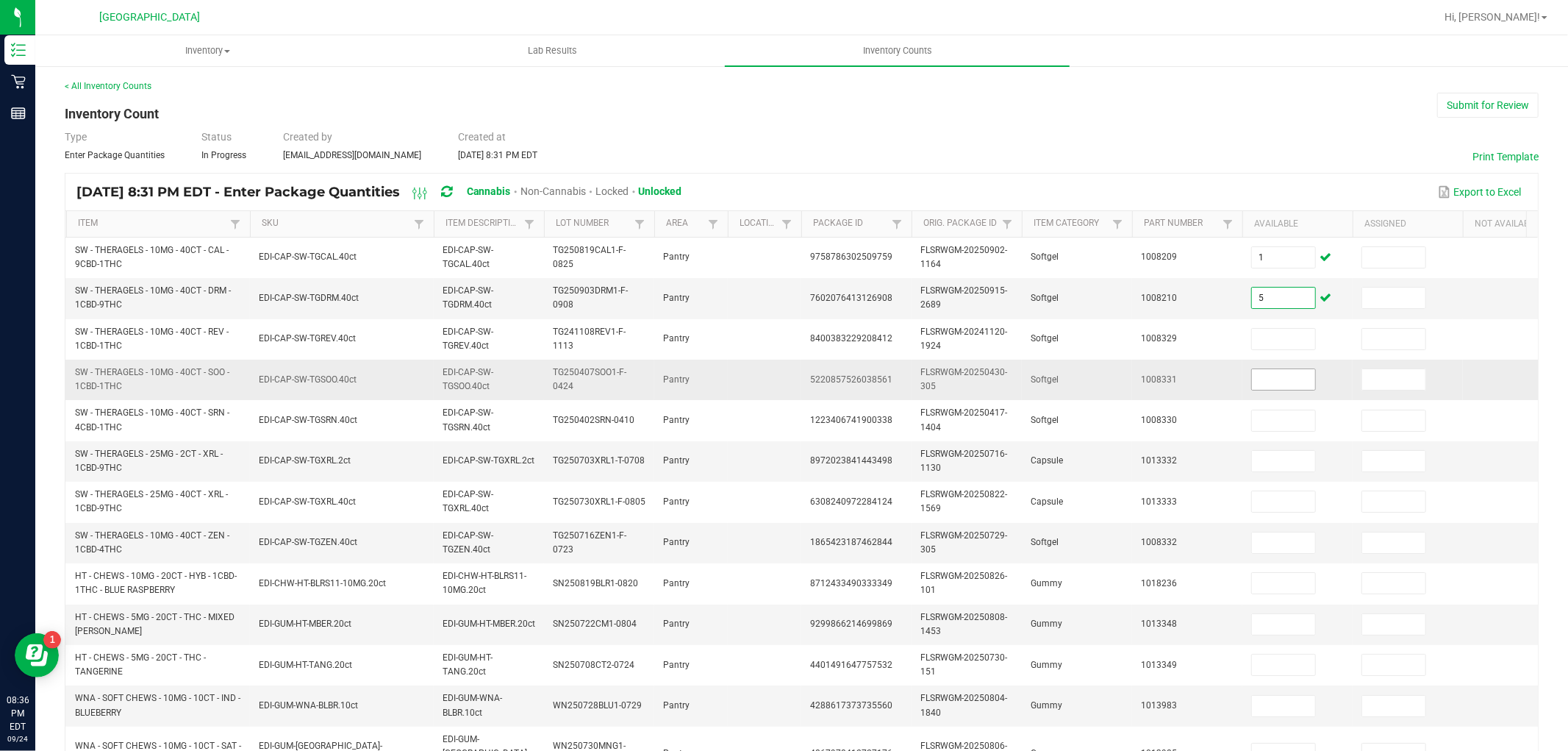
click at [1282, 373] on input at bounding box center [1283, 379] width 64 height 20
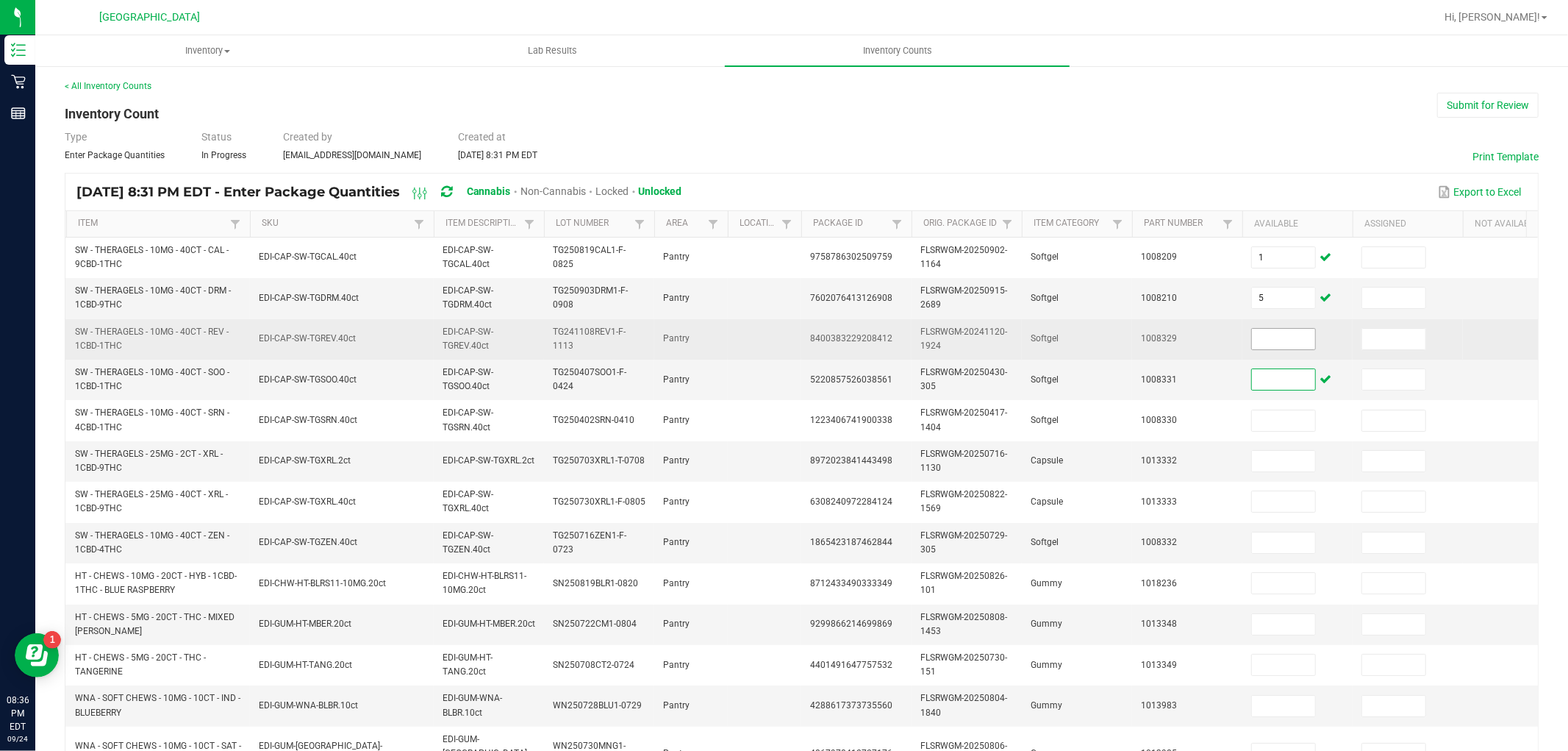
click at [1283, 337] on input at bounding box center [1283, 338] width 64 height 20
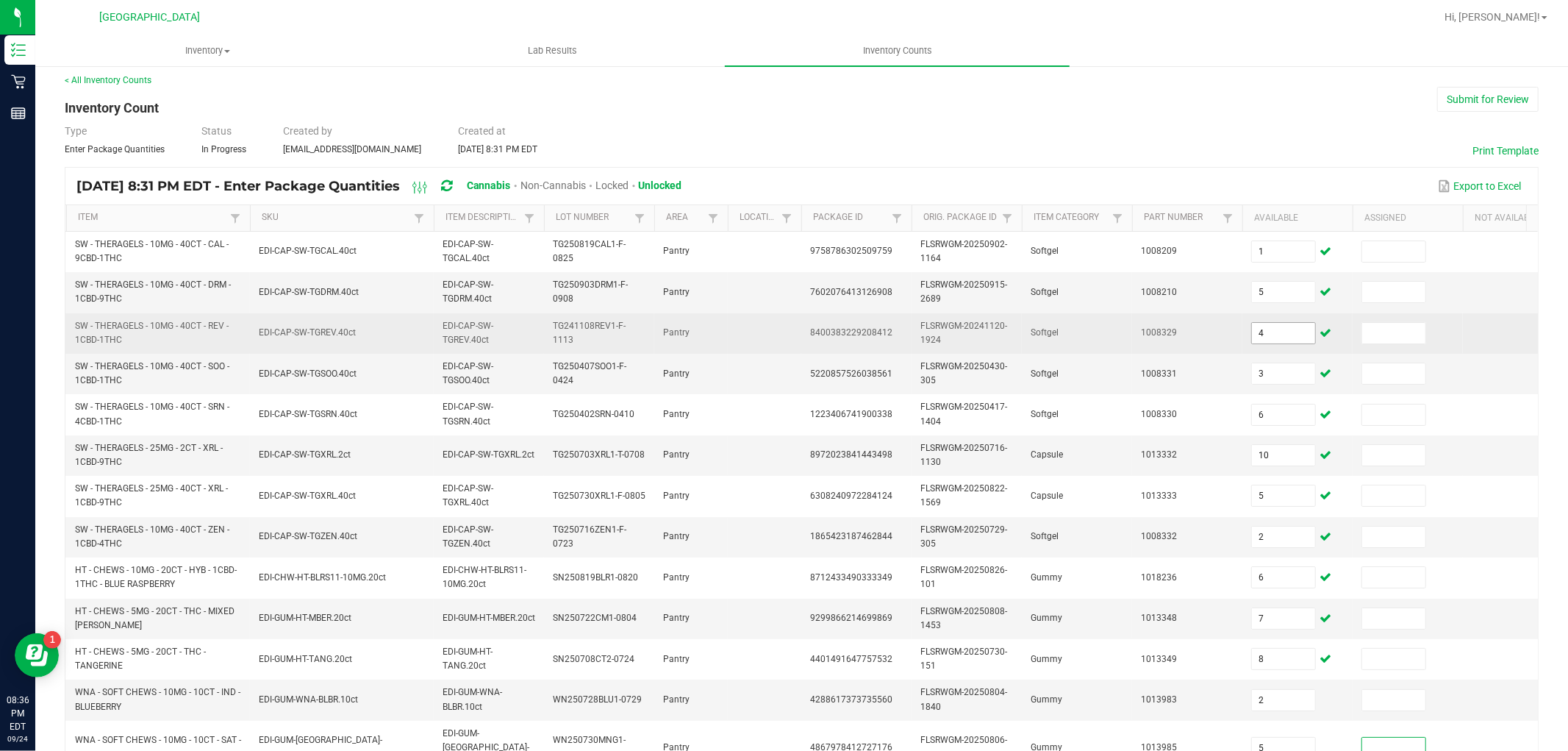
scroll to position [368, 0]
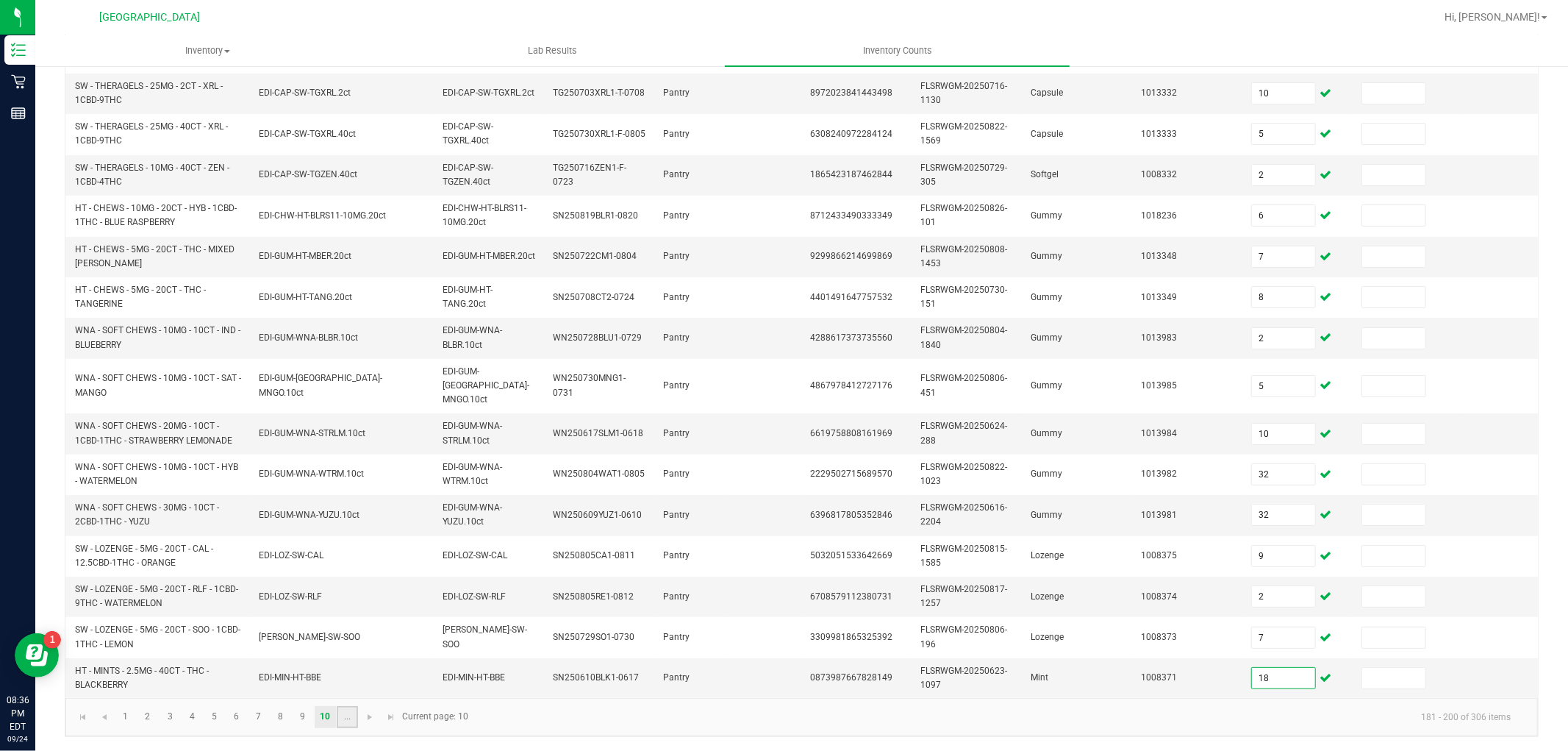
click at [344, 722] on link "..." at bounding box center [347, 716] width 21 height 22
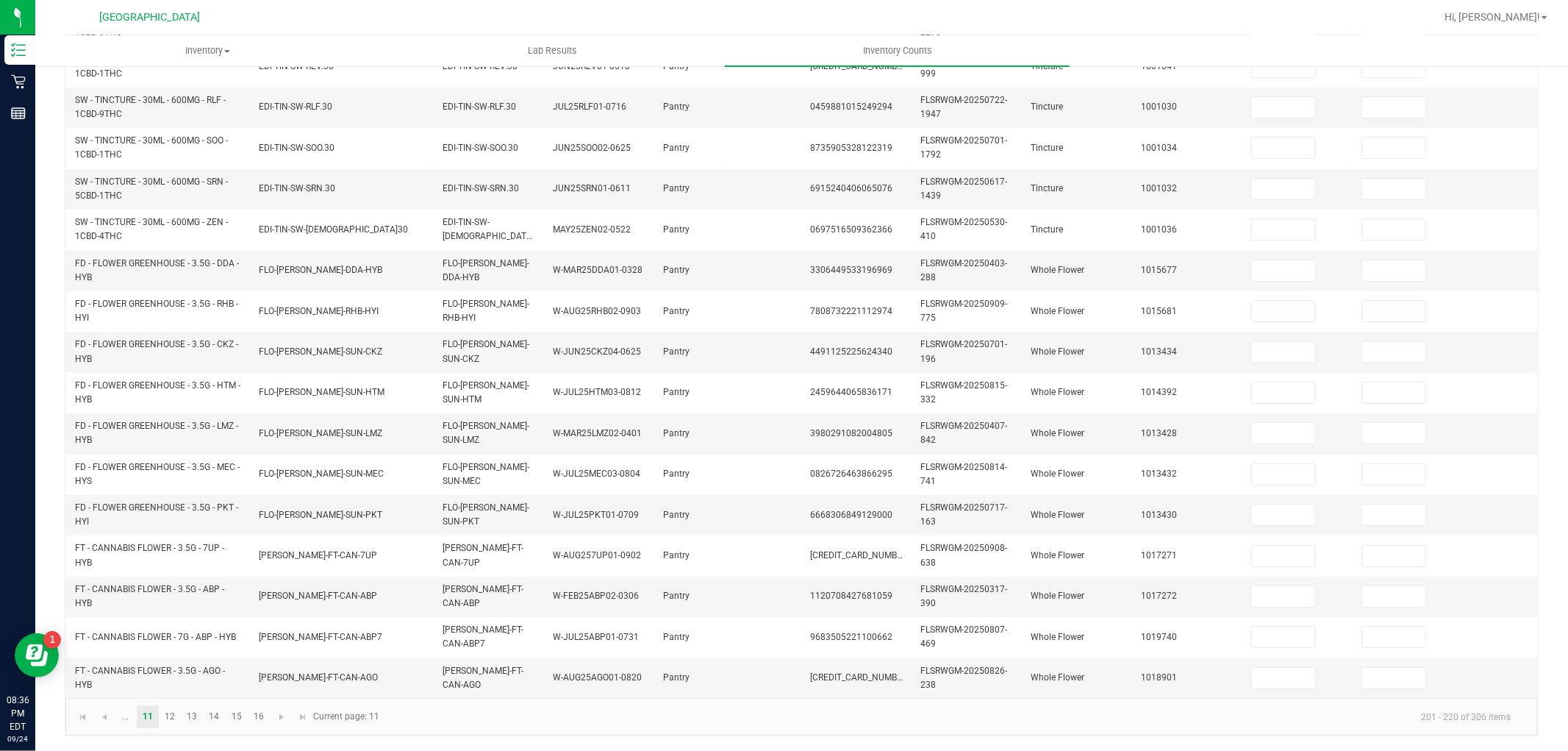
scroll to position [0, 0]
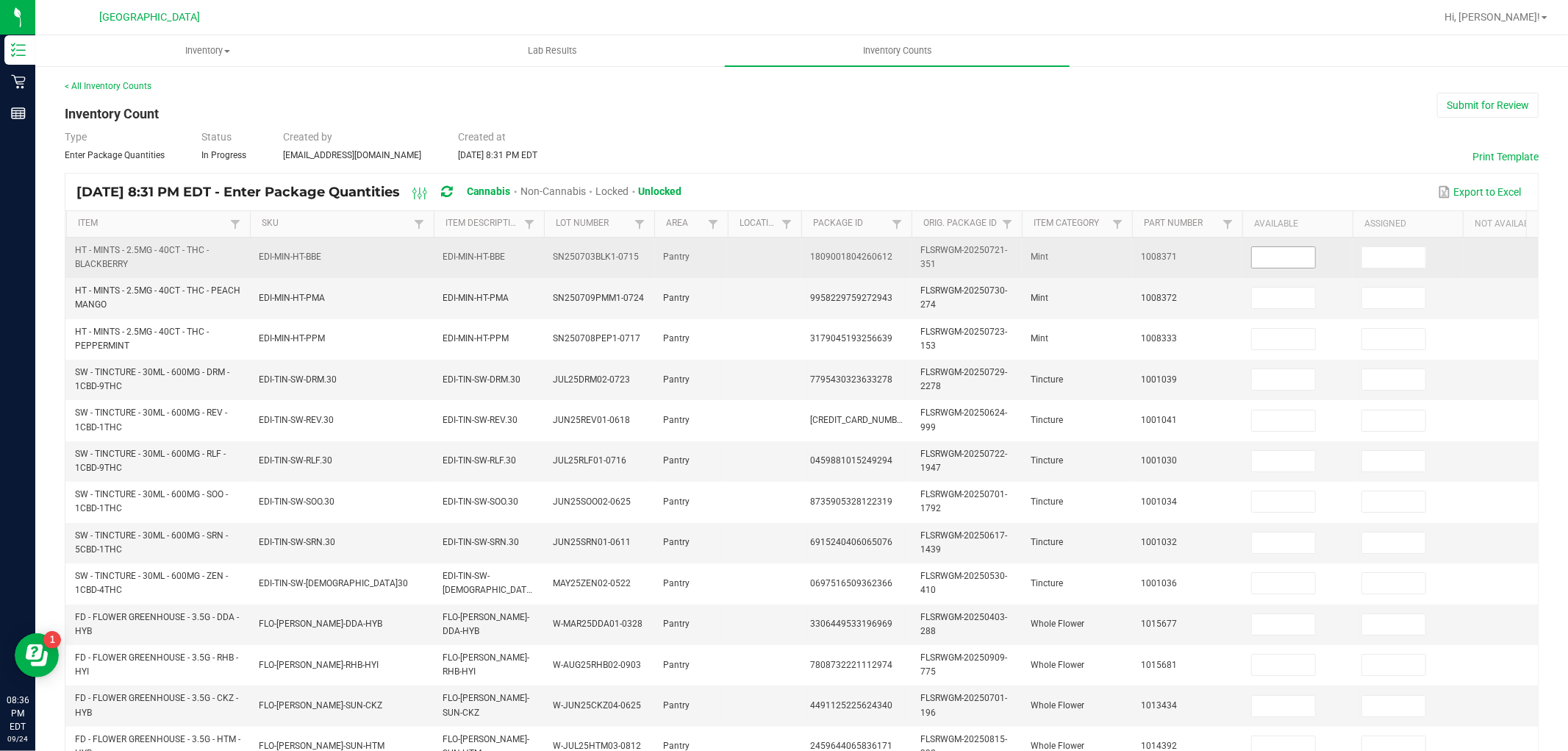
click at [1271, 260] on input at bounding box center [1283, 257] width 64 height 20
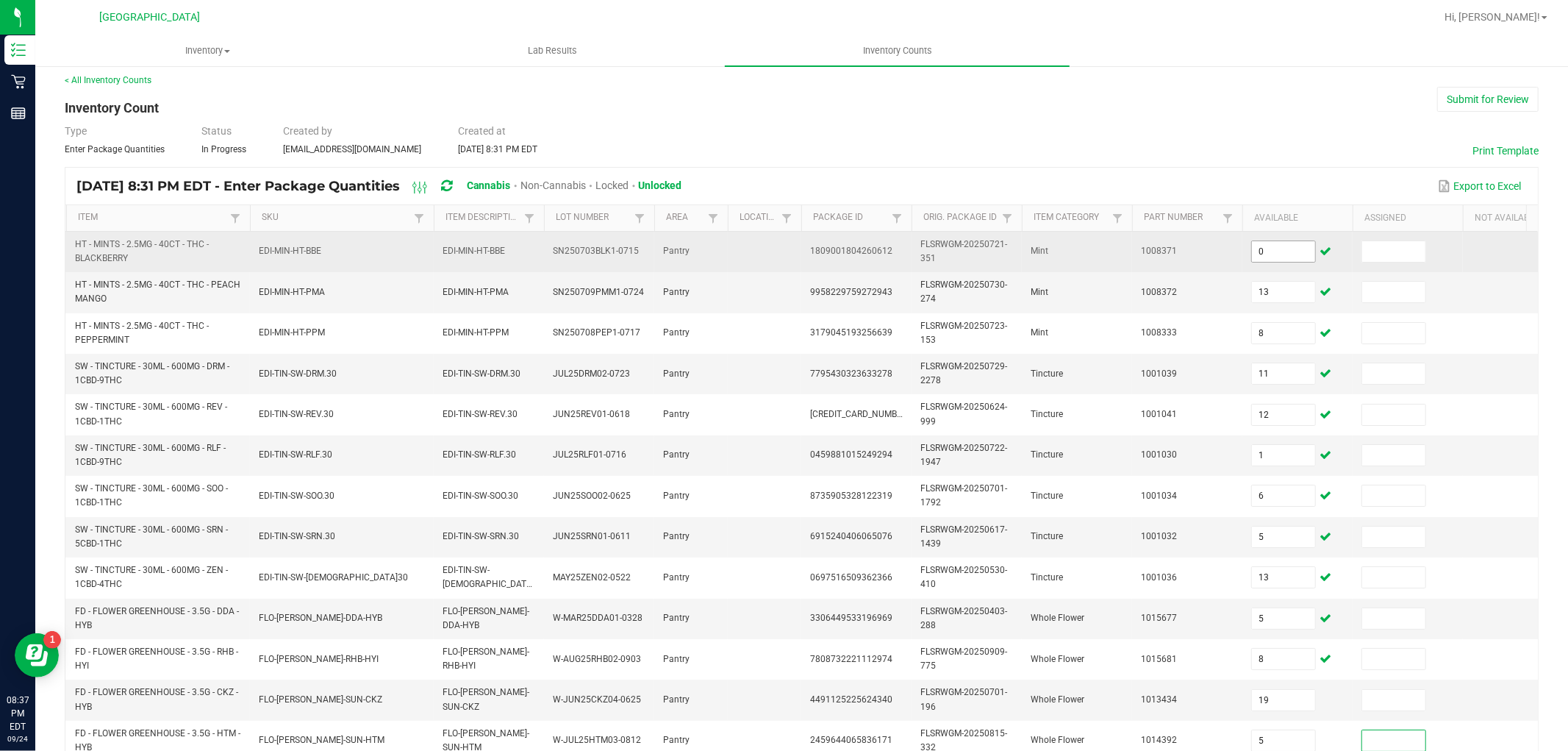
scroll to position [368, 0]
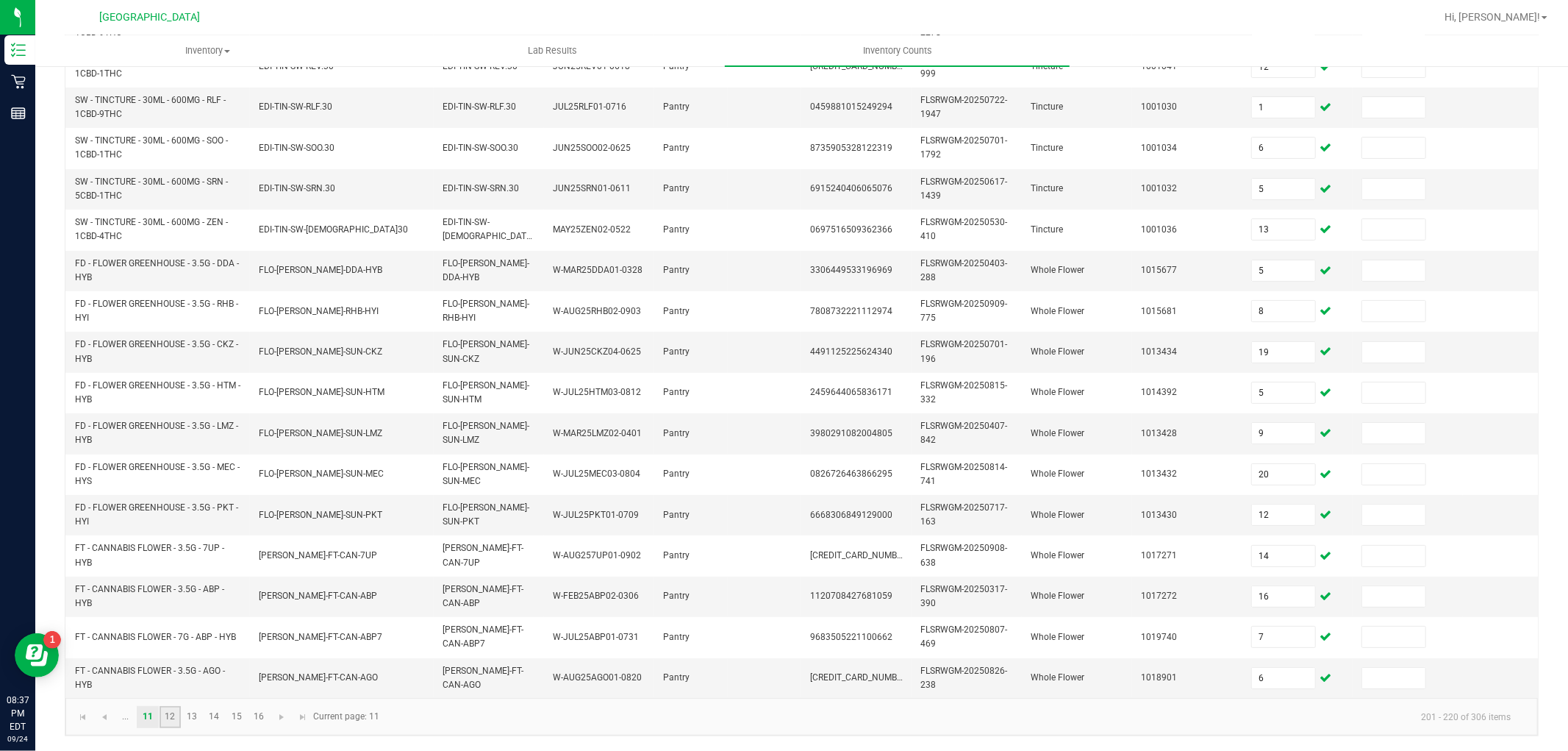
click at [163, 716] on link "12" at bounding box center [170, 716] width 21 height 22
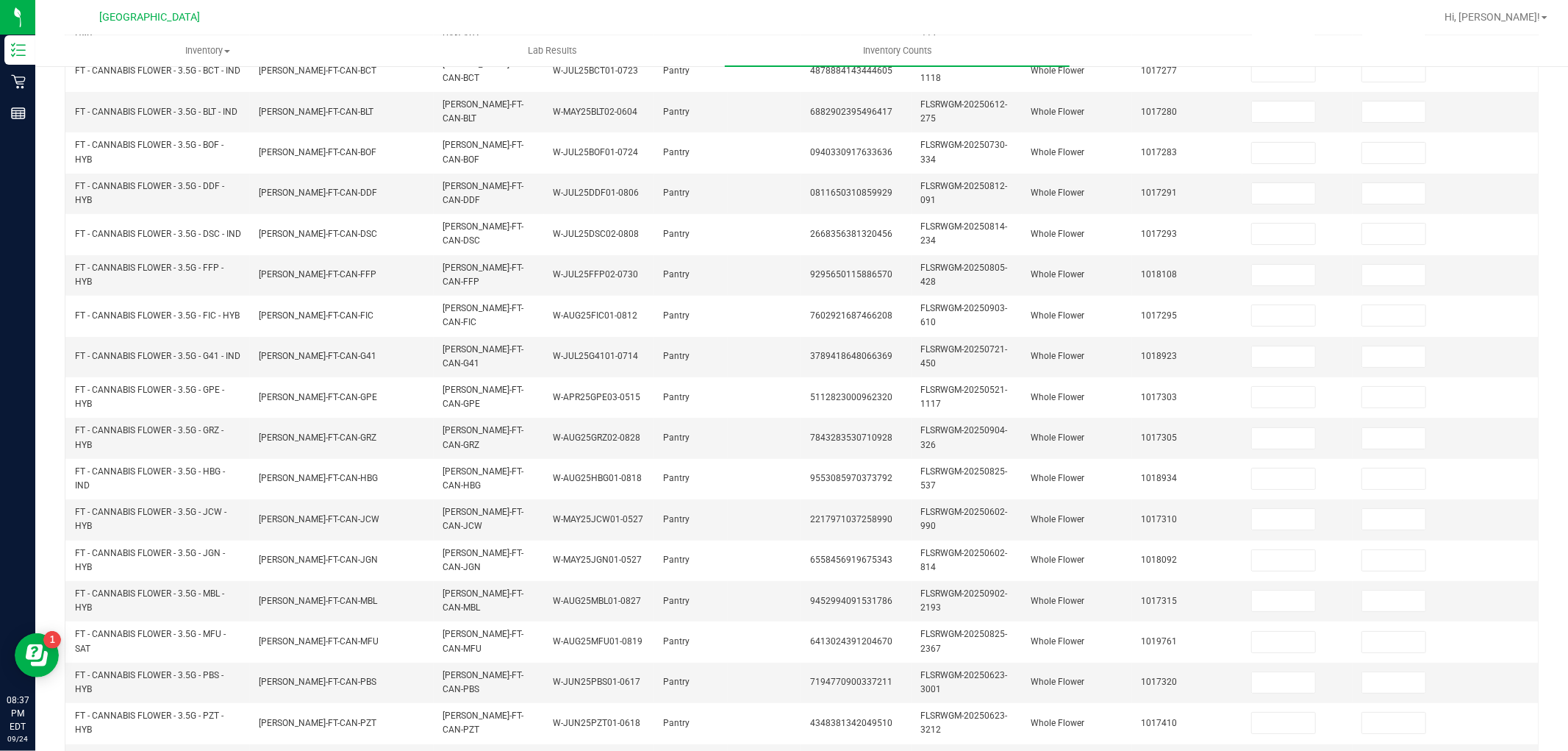
scroll to position [0, 0]
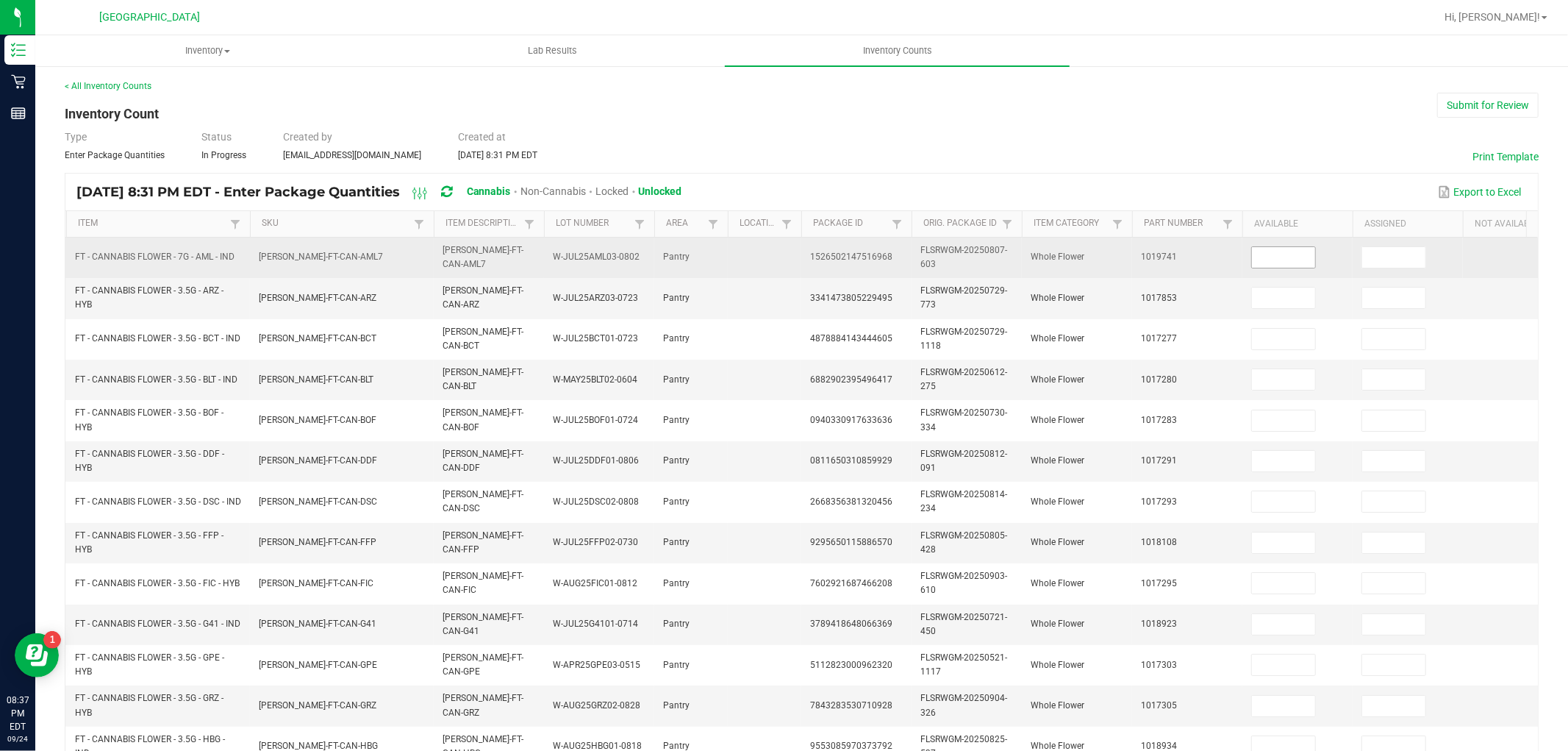
click at [1272, 251] on input at bounding box center [1283, 257] width 64 height 20
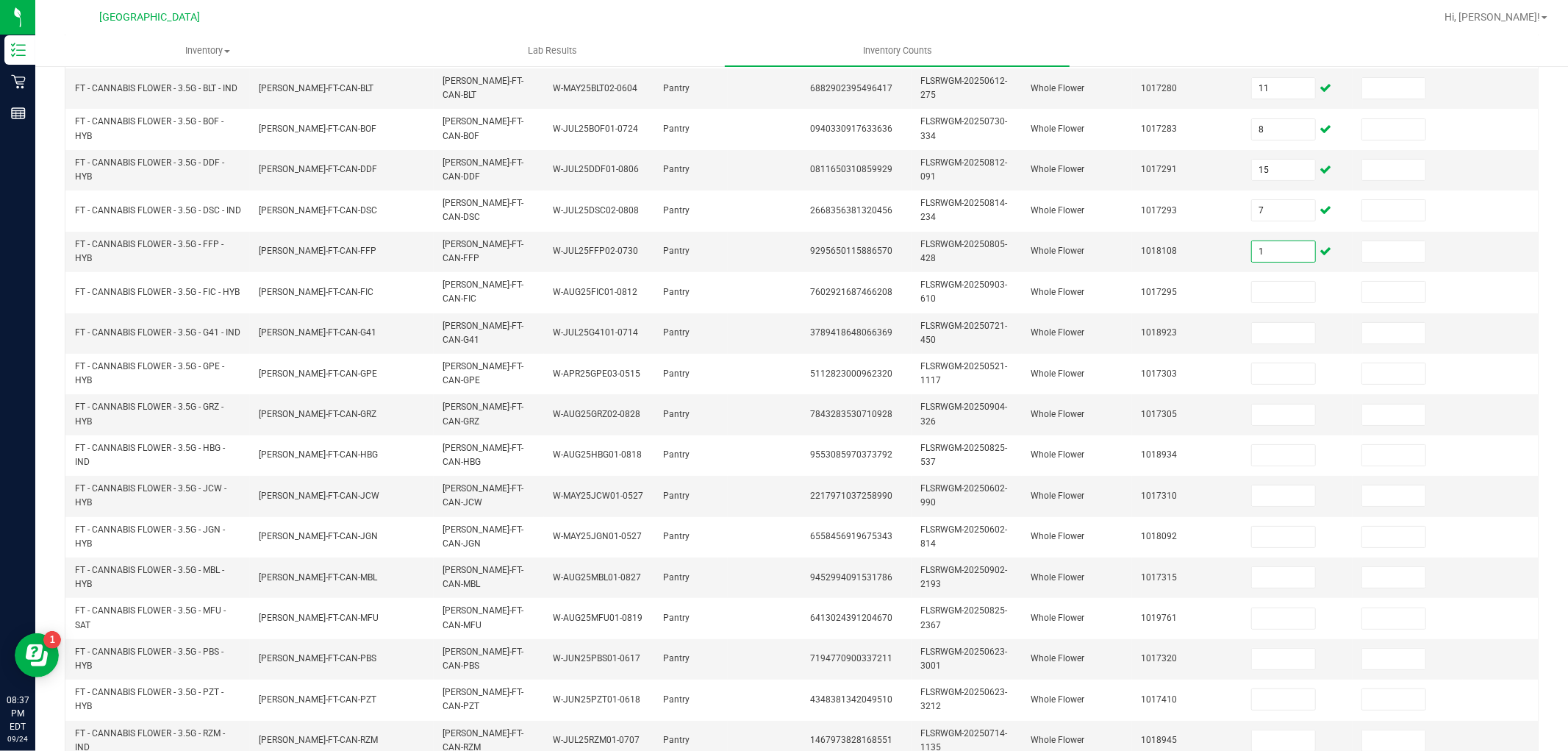
scroll to position [294, 0]
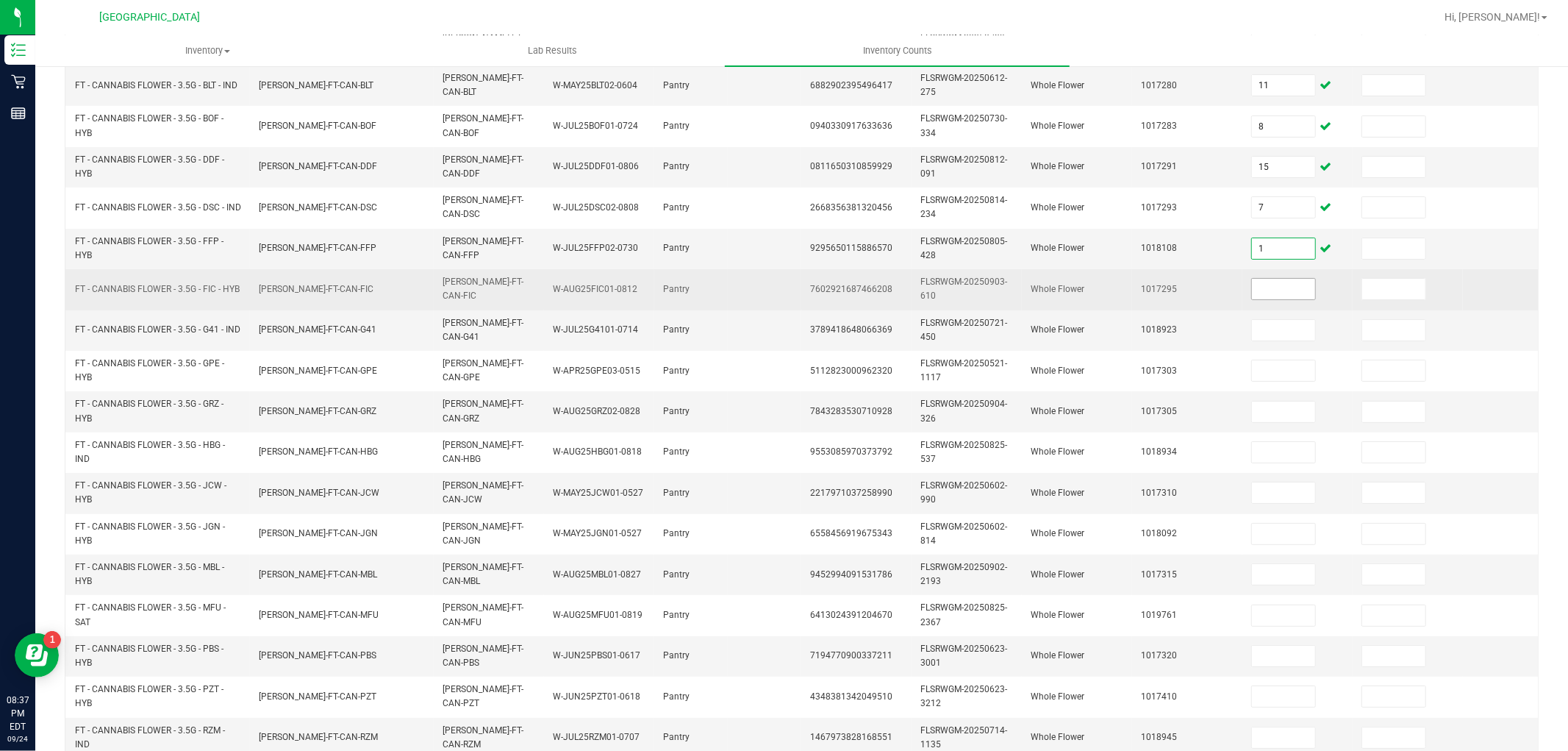
click at [1284, 288] on input at bounding box center [1283, 288] width 64 height 20
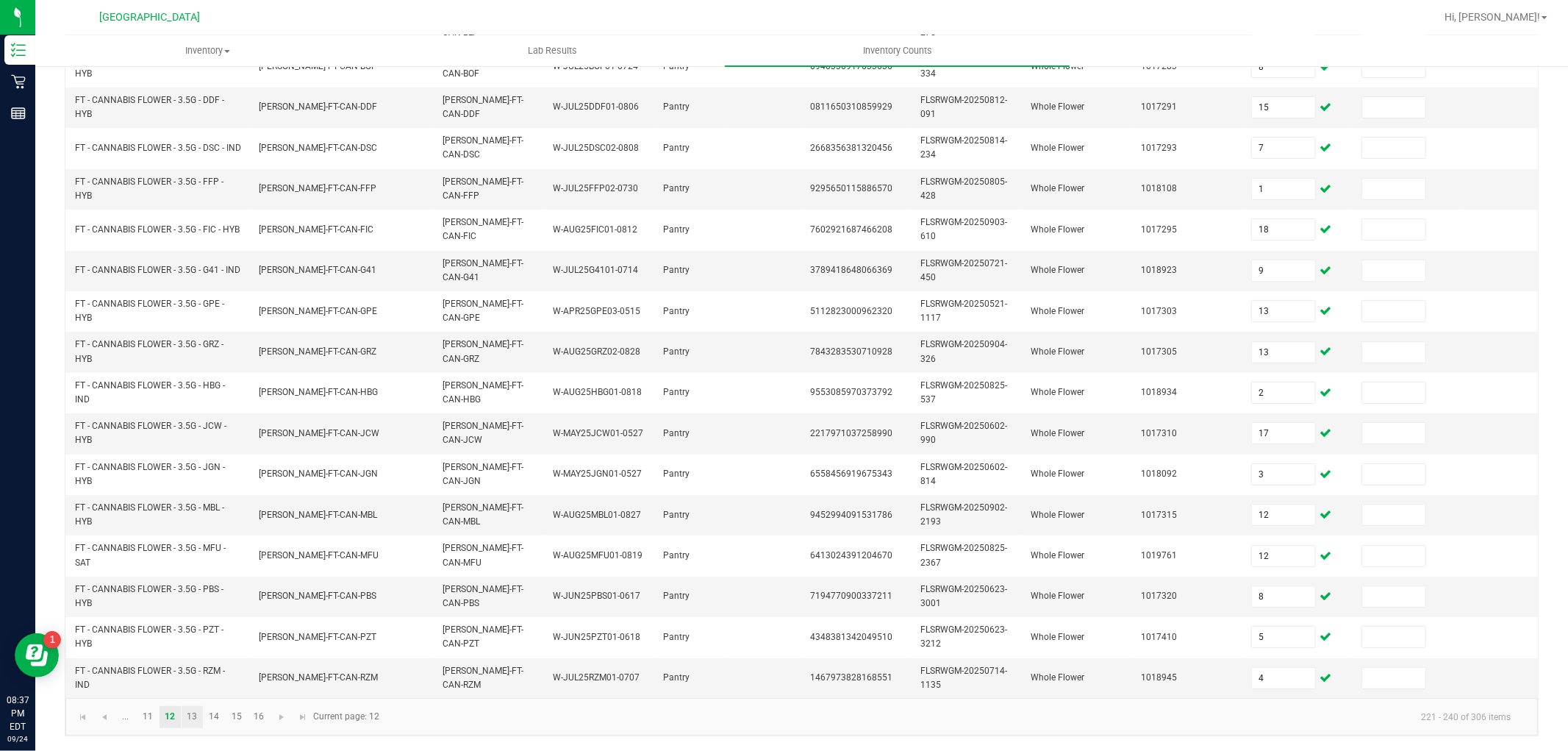
click at [195, 714] on link "13" at bounding box center [192, 716] width 21 height 22
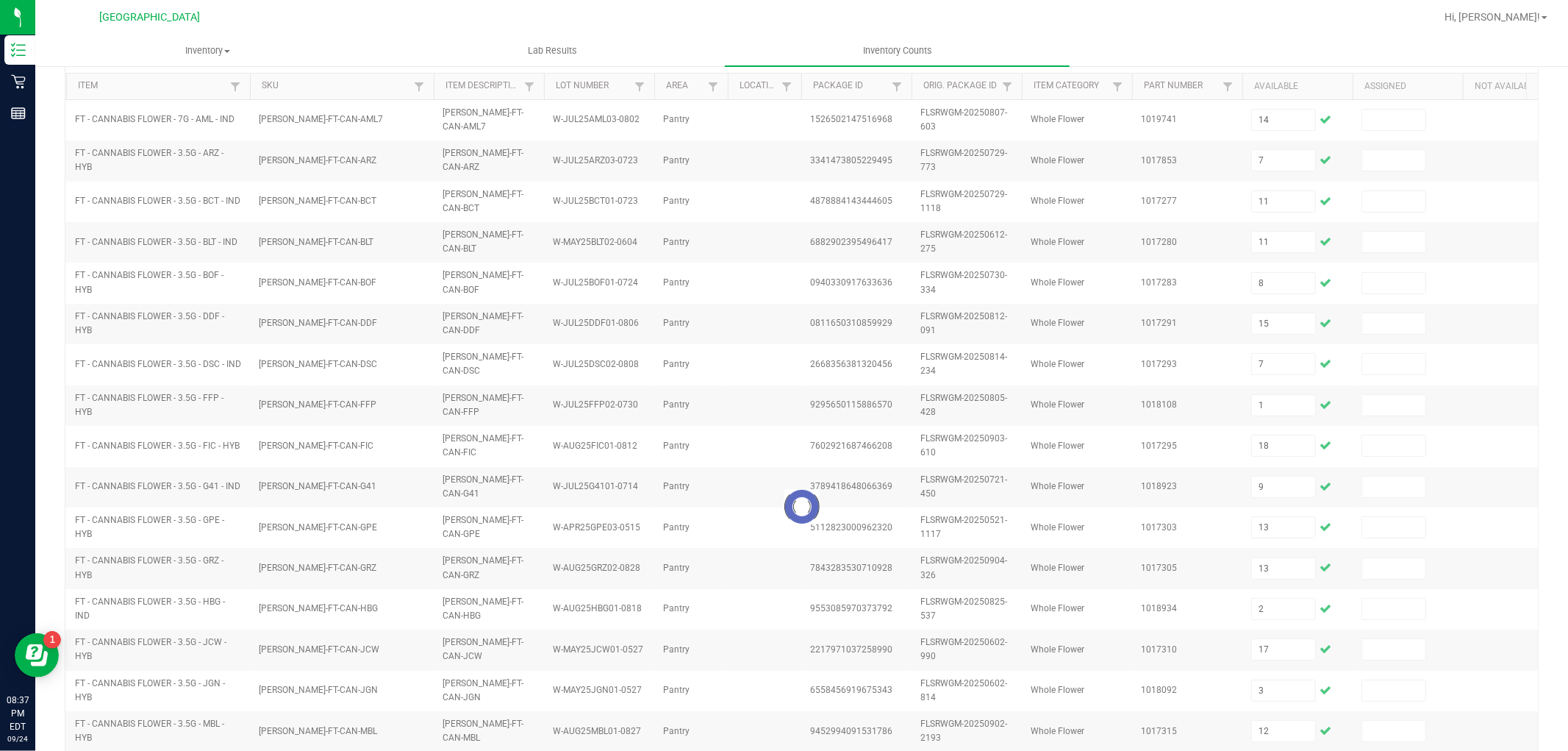
scroll to position [61, 0]
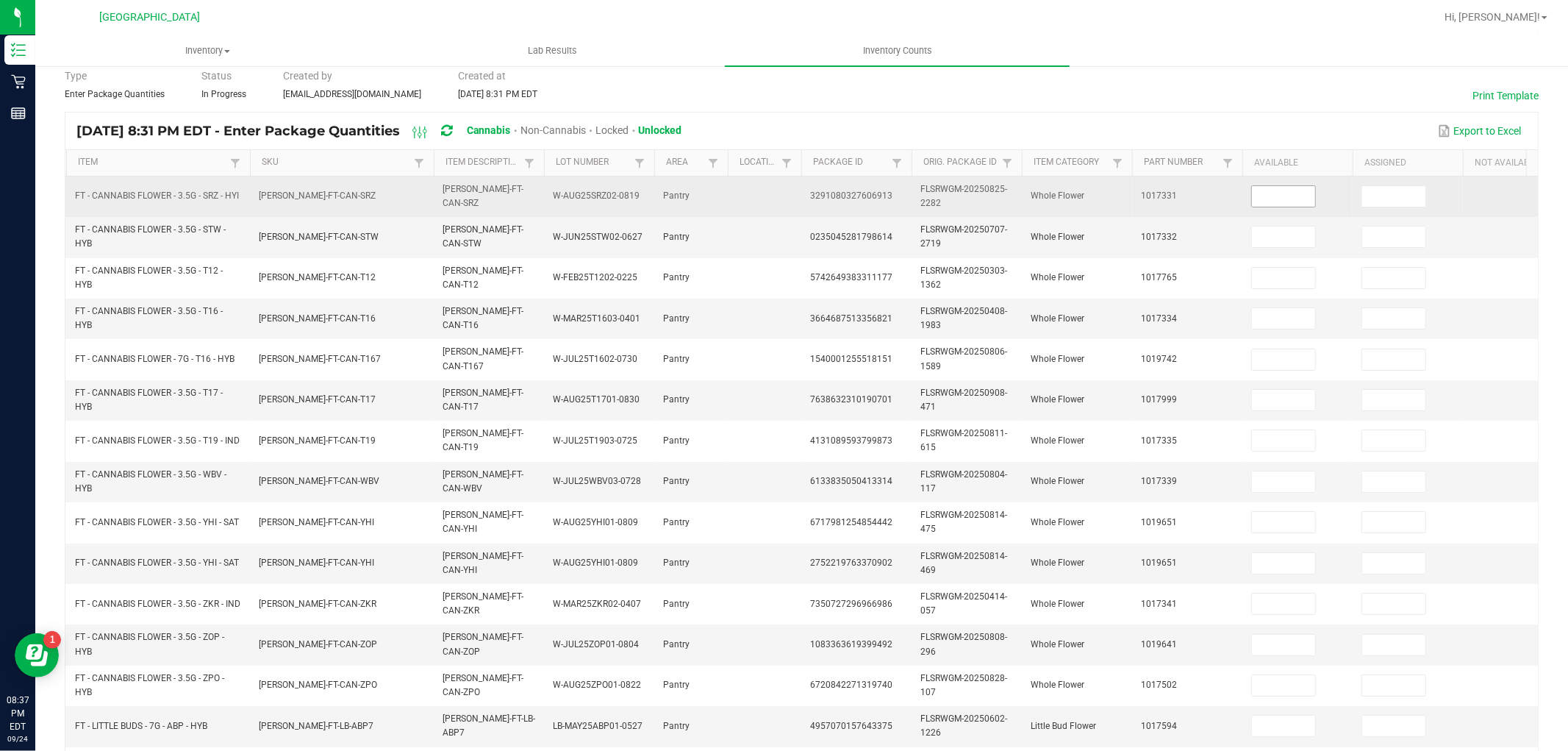
click at [1283, 194] on input at bounding box center [1283, 196] width 64 height 20
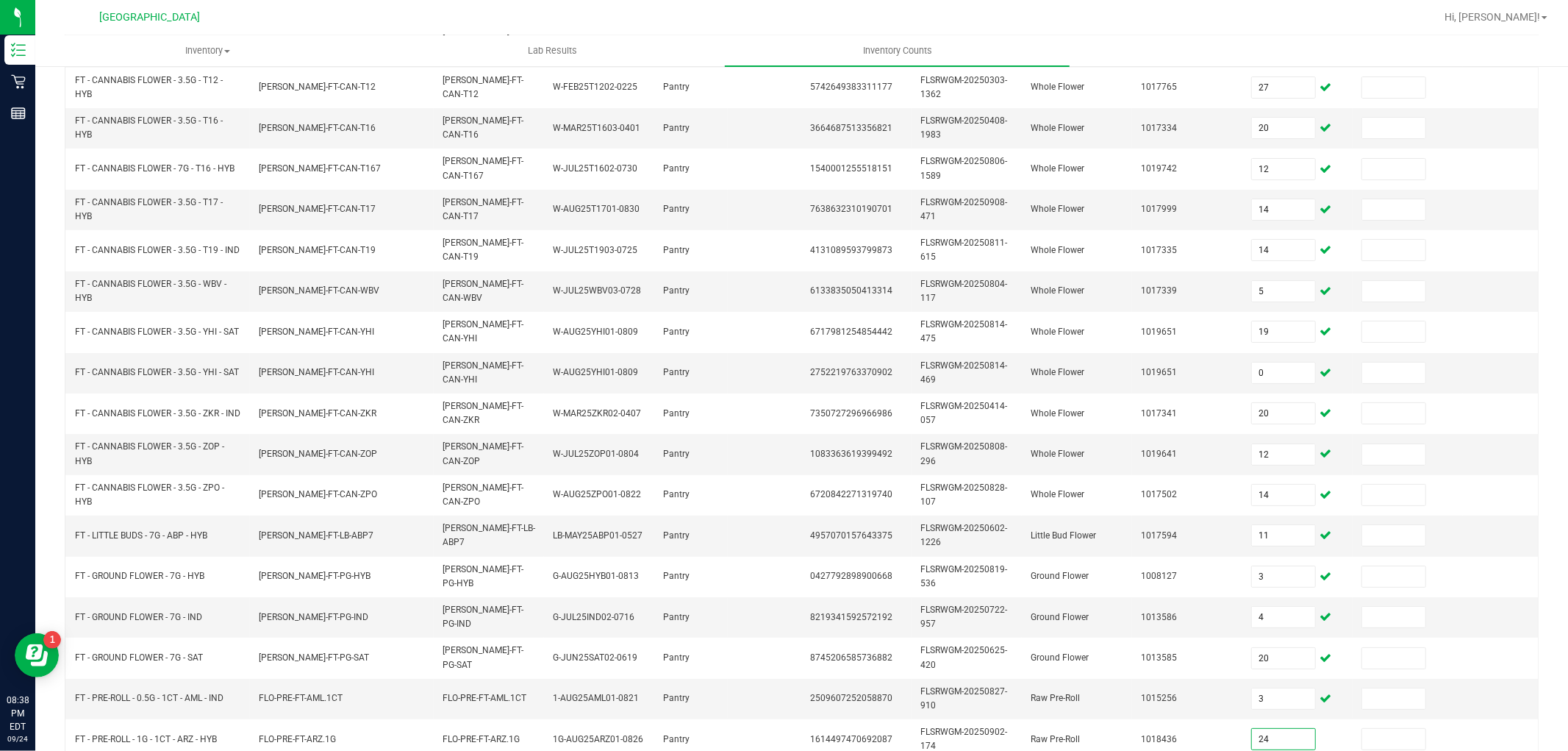
scroll to position [368, 0]
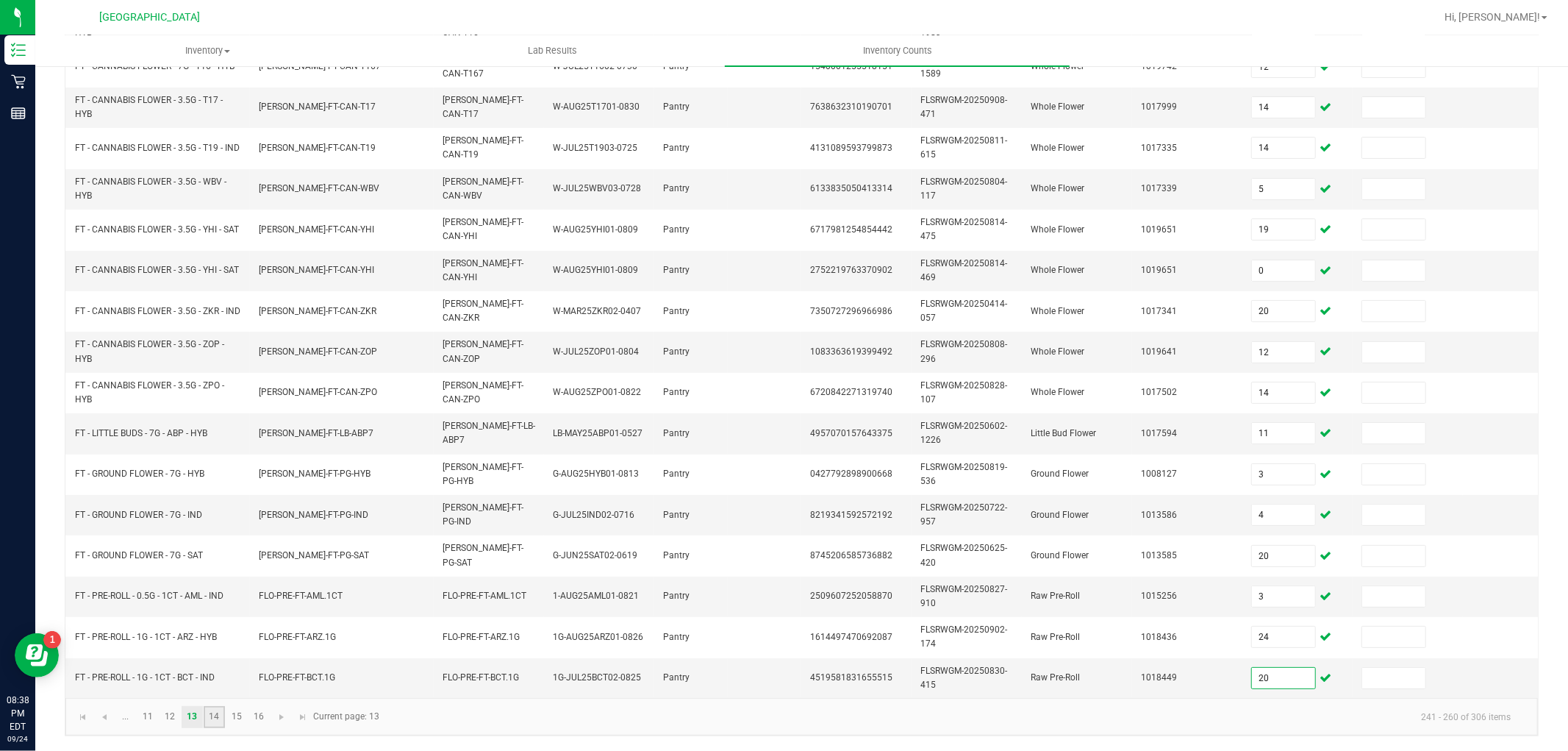
click at [217, 718] on link "14" at bounding box center [214, 716] width 21 height 22
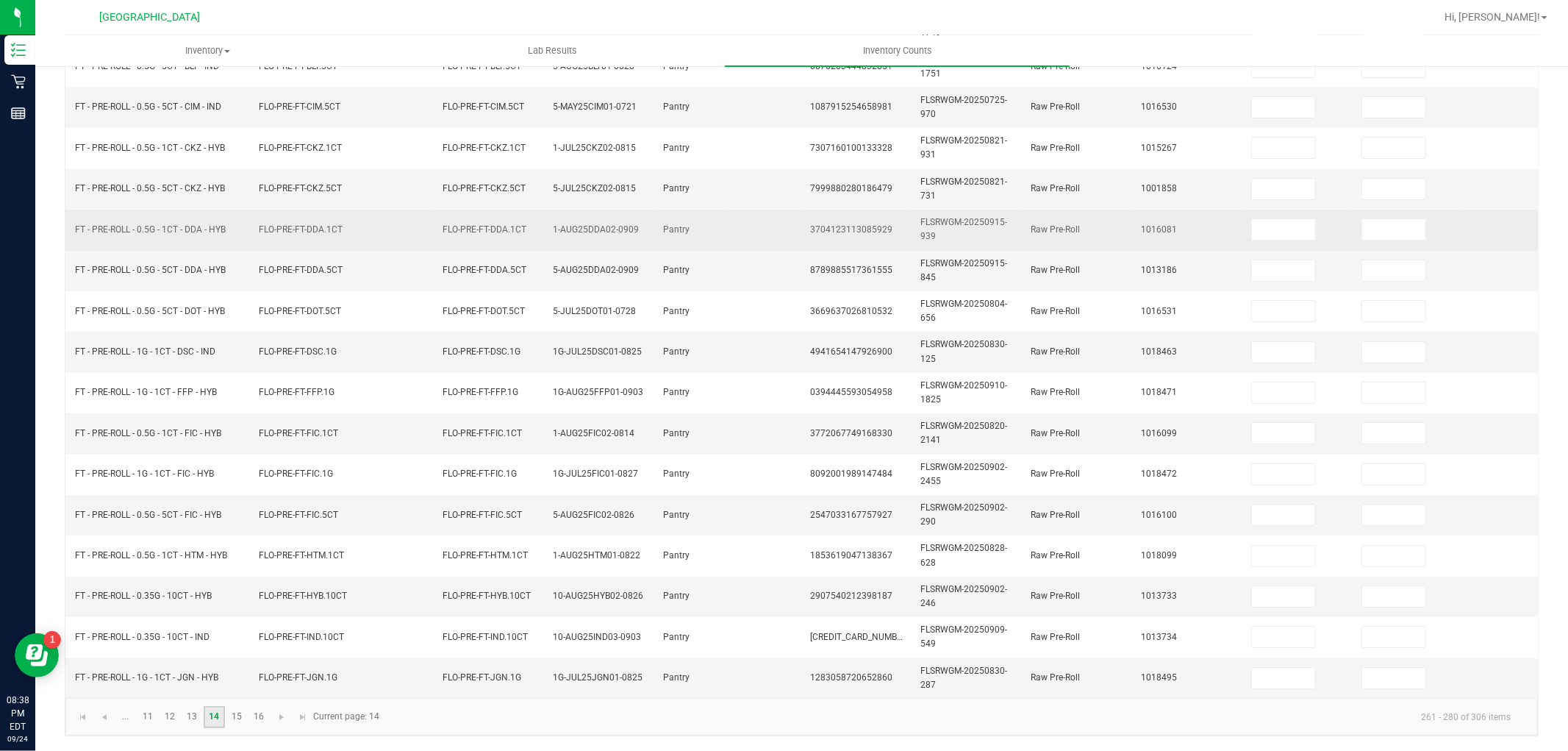
scroll to position [40, 0]
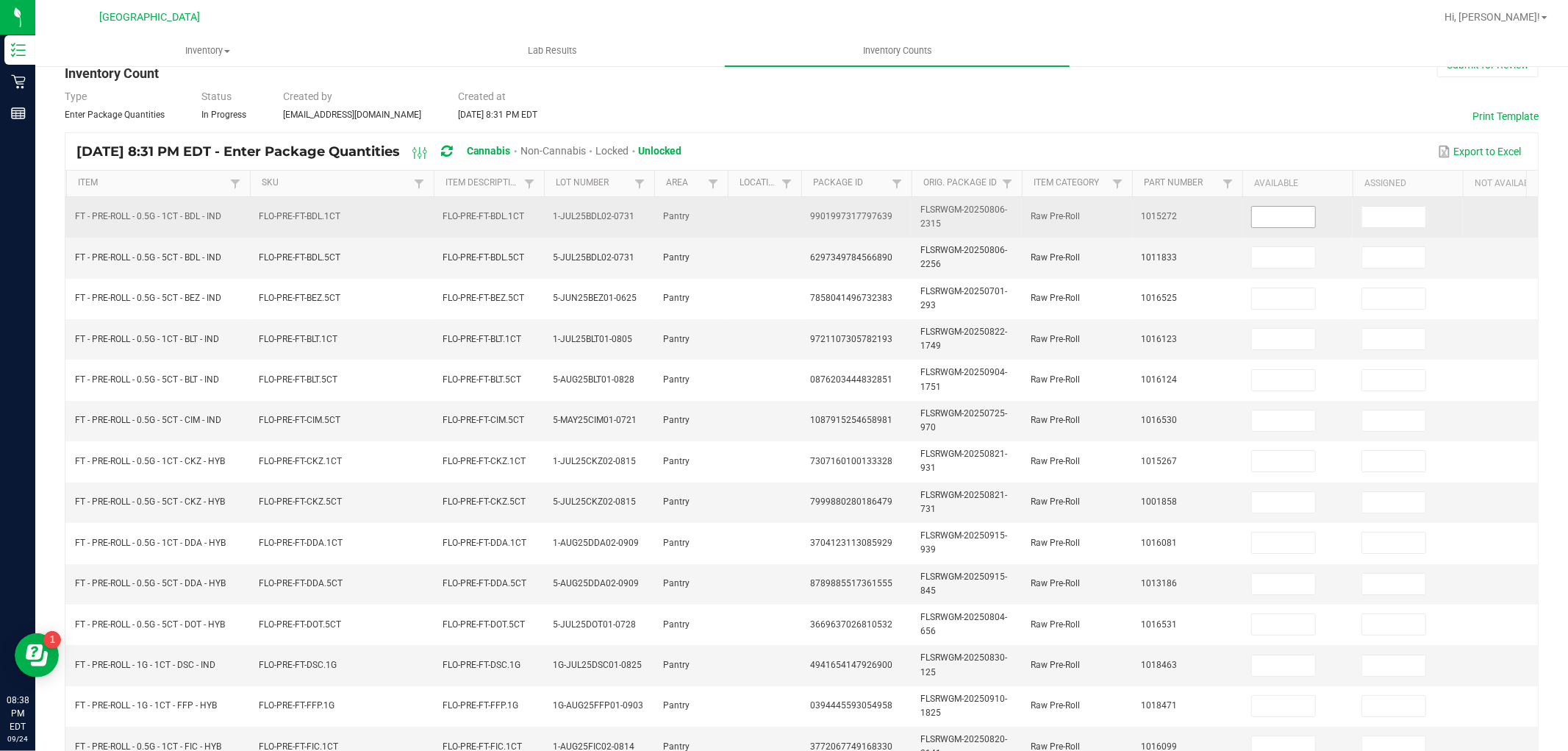
click at [1302, 217] on input at bounding box center [1283, 217] width 64 height 20
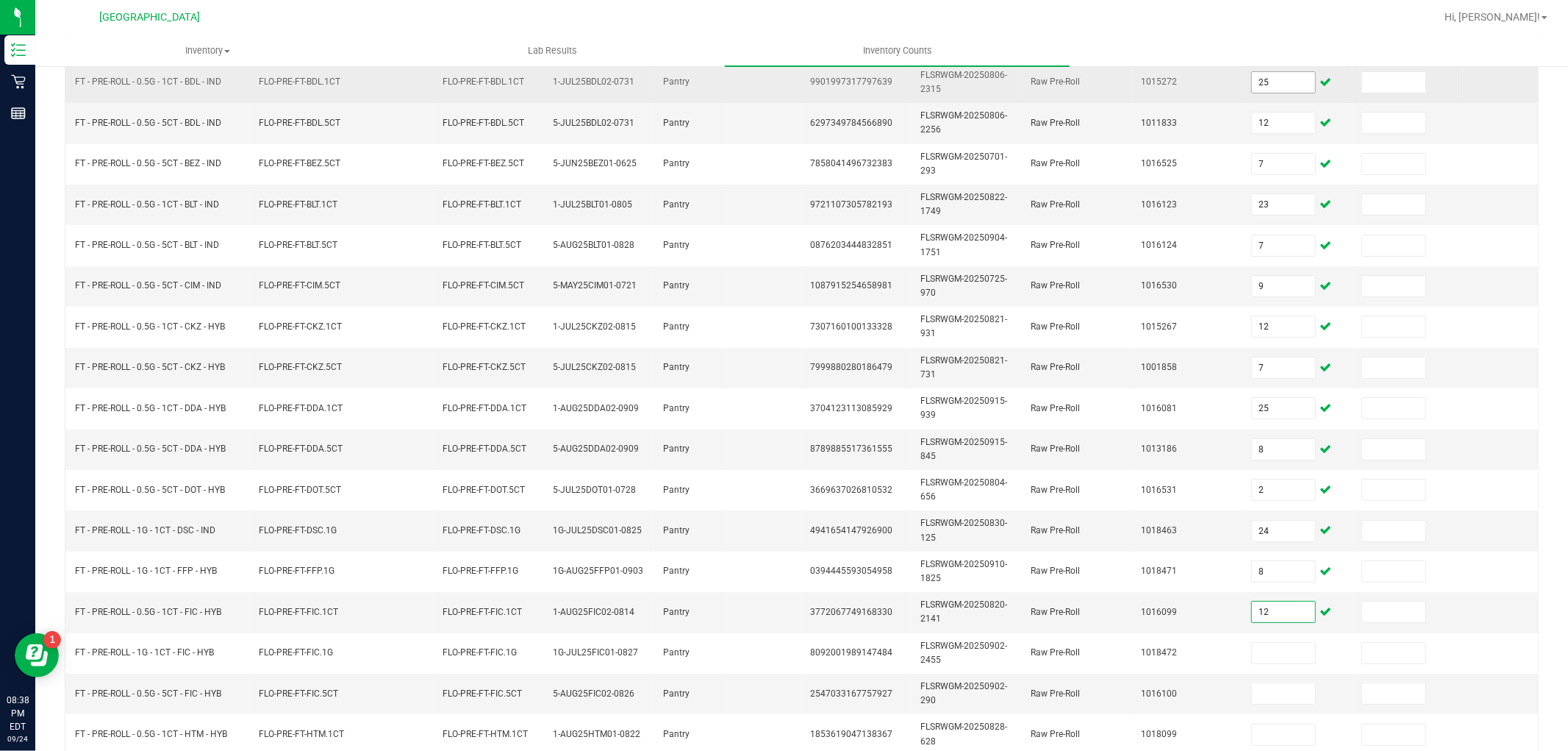
scroll to position [290, 0]
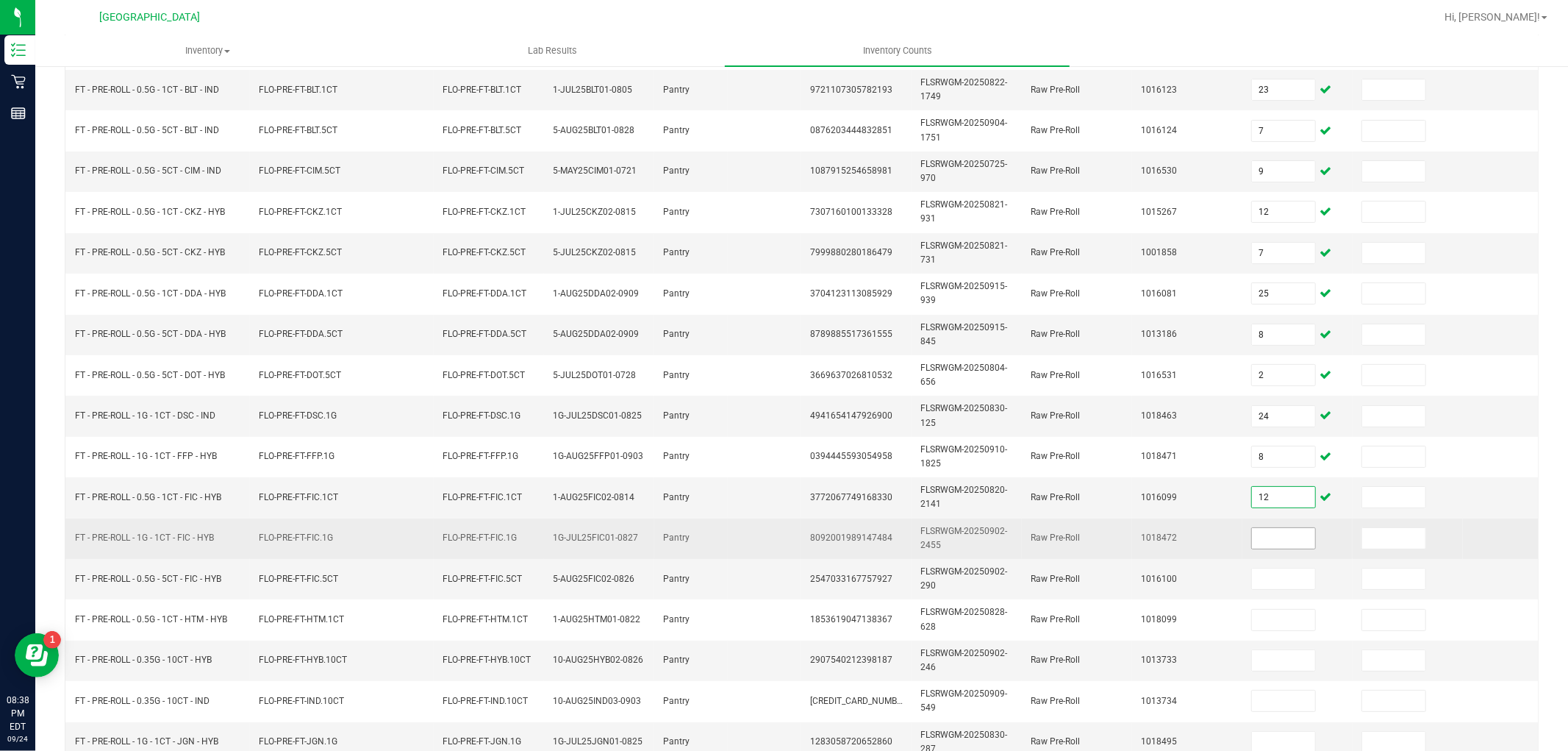
click at [1297, 538] on input at bounding box center [1283, 538] width 64 height 20
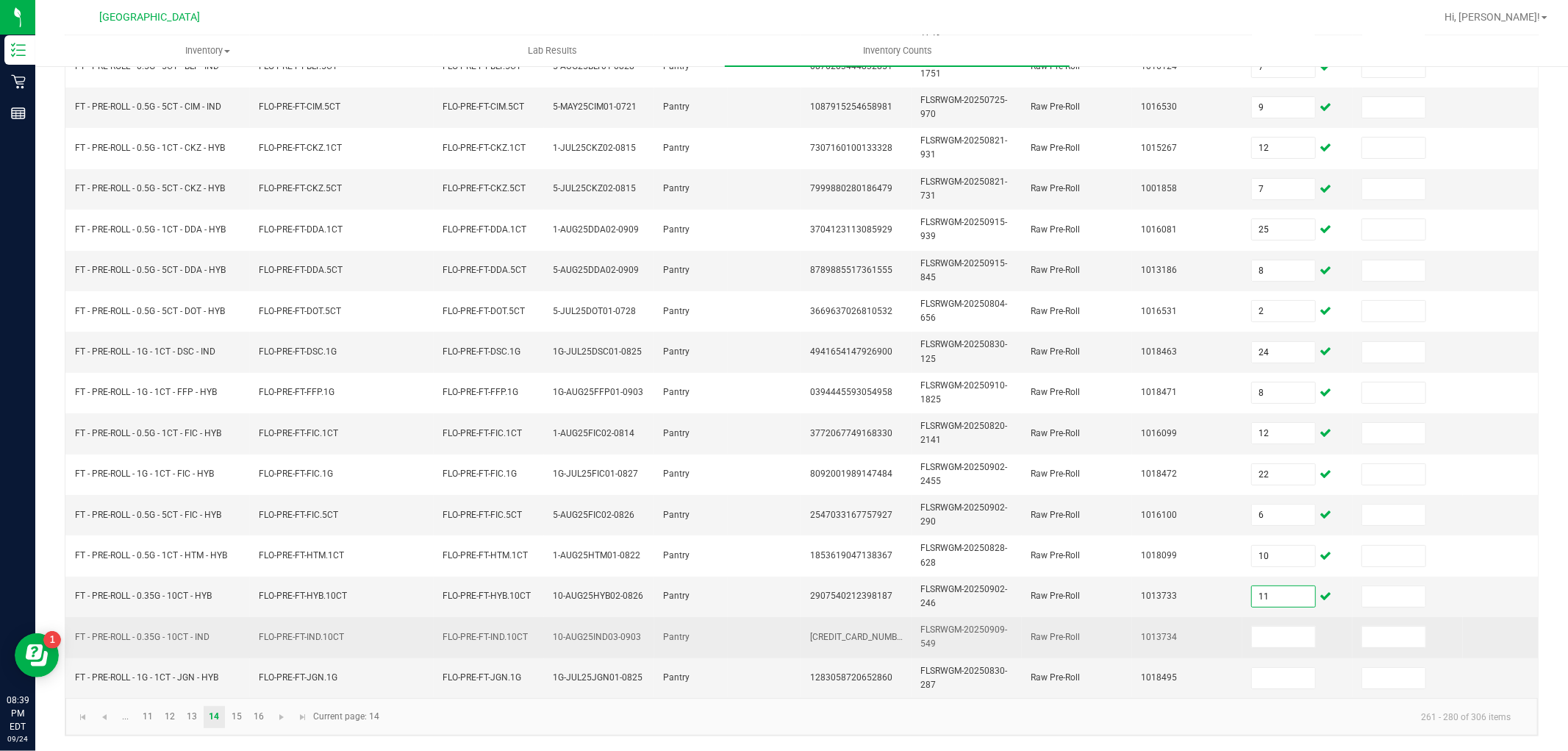
click at [1298, 617] on td at bounding box center [1297, 637] width 110 height 40
click at [1298, 627] on input at bounding box center [1283, 637] width 64 height 20
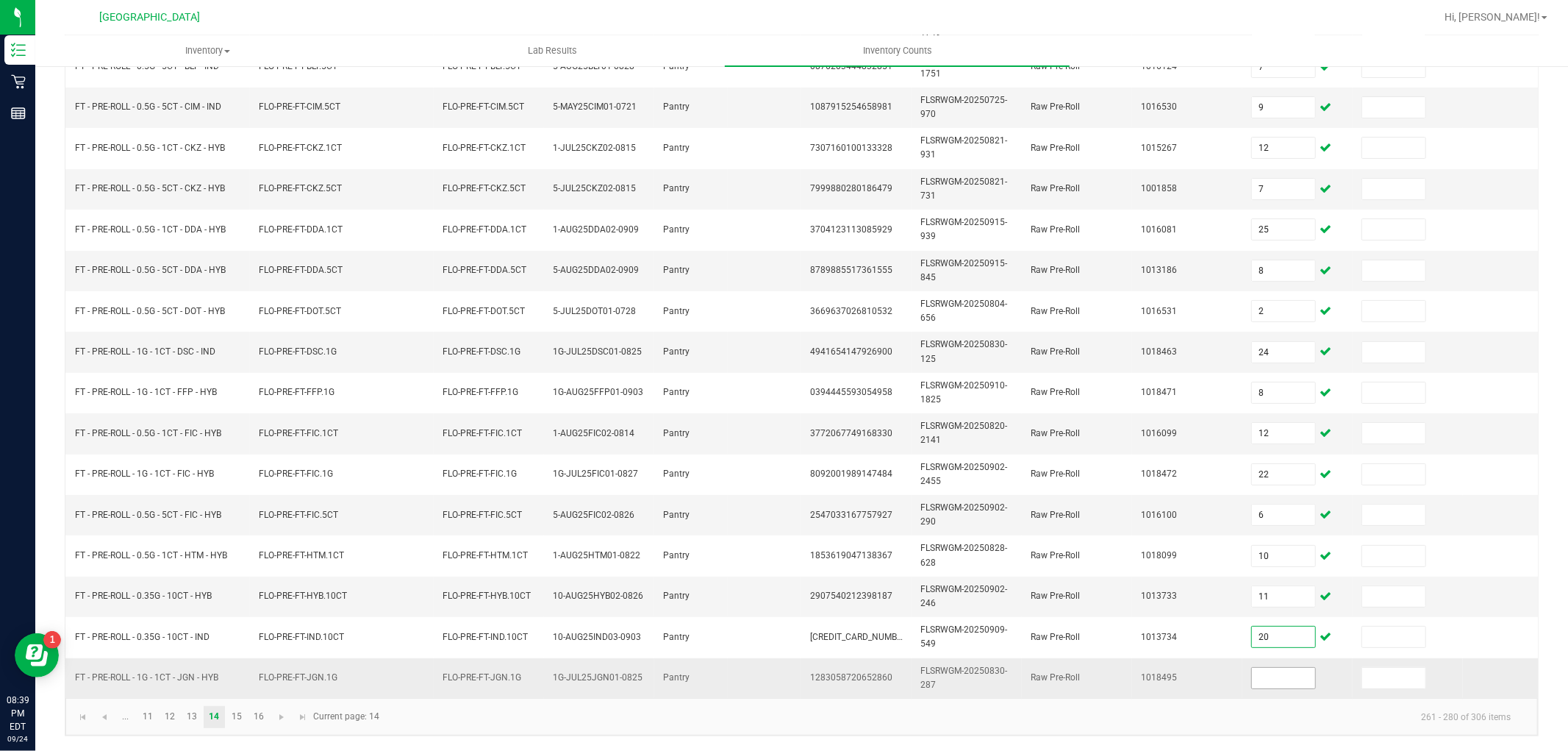
click at [1289, 671] on input at bounding box center [1283, 678] width 64 height 20
click at [241, 713] on link "15" at bounding box center [236, 716] width 21 height 22
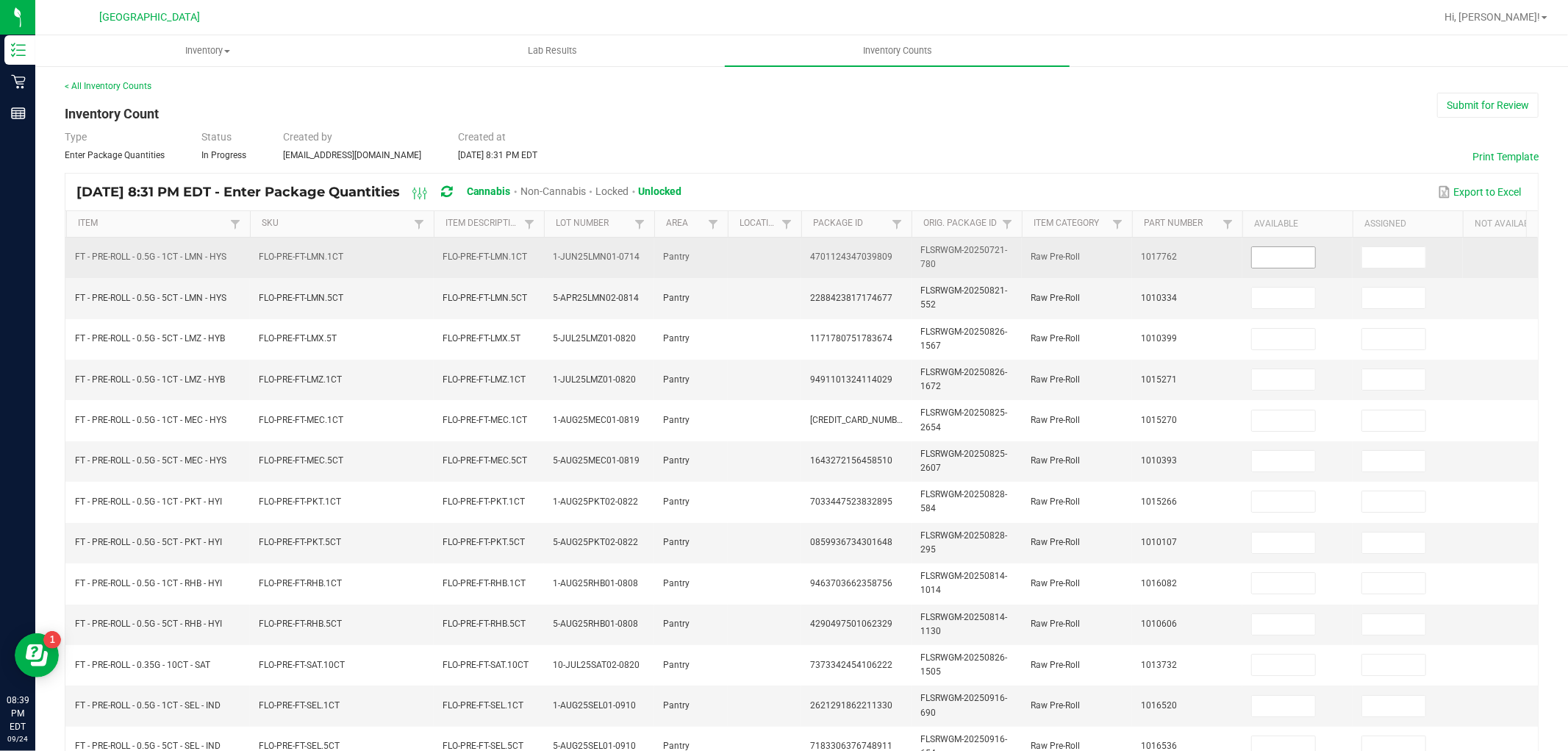
click at [1293, 267] on input at bounding box center [1283, 257] width 64 height 20
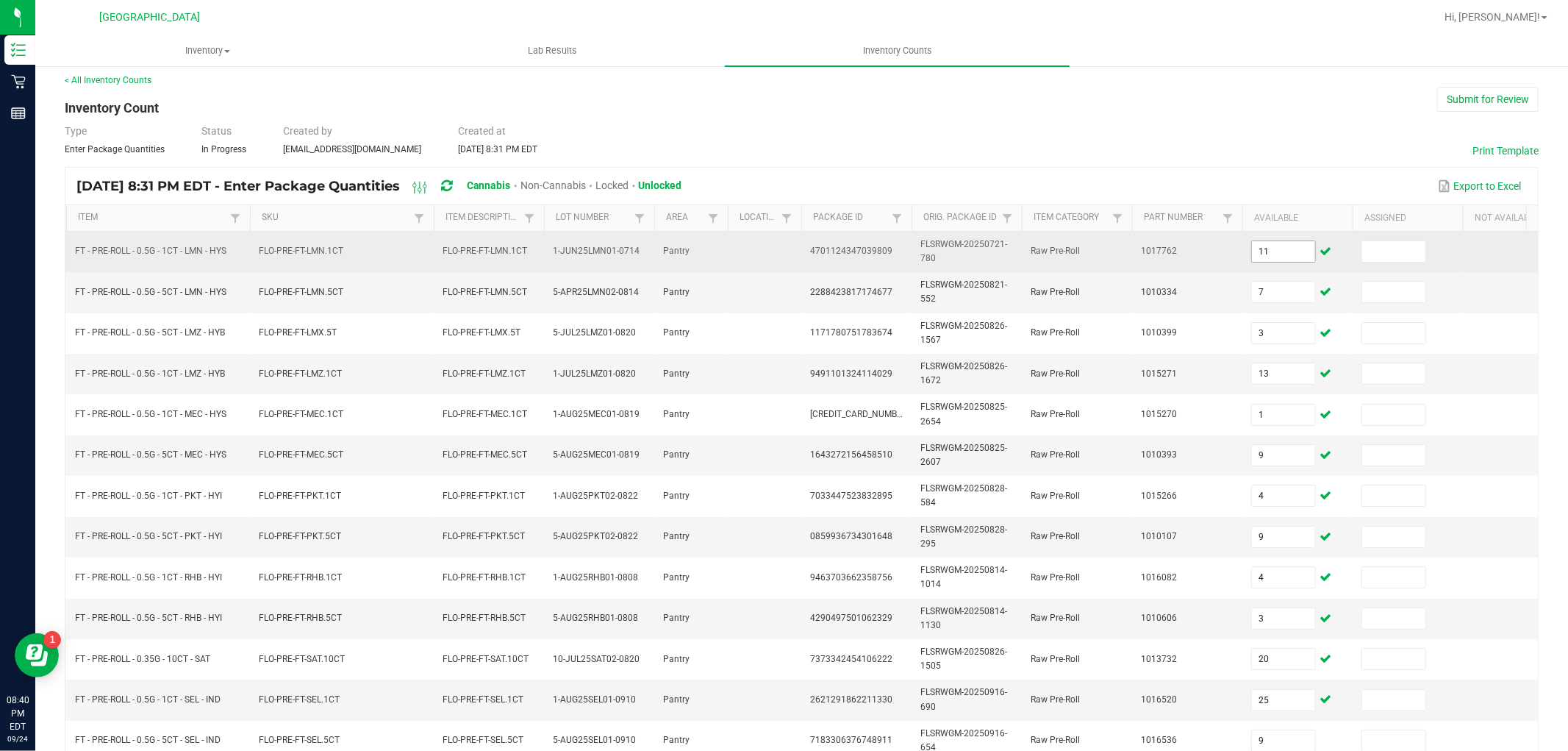
scroll to position [368, 0]
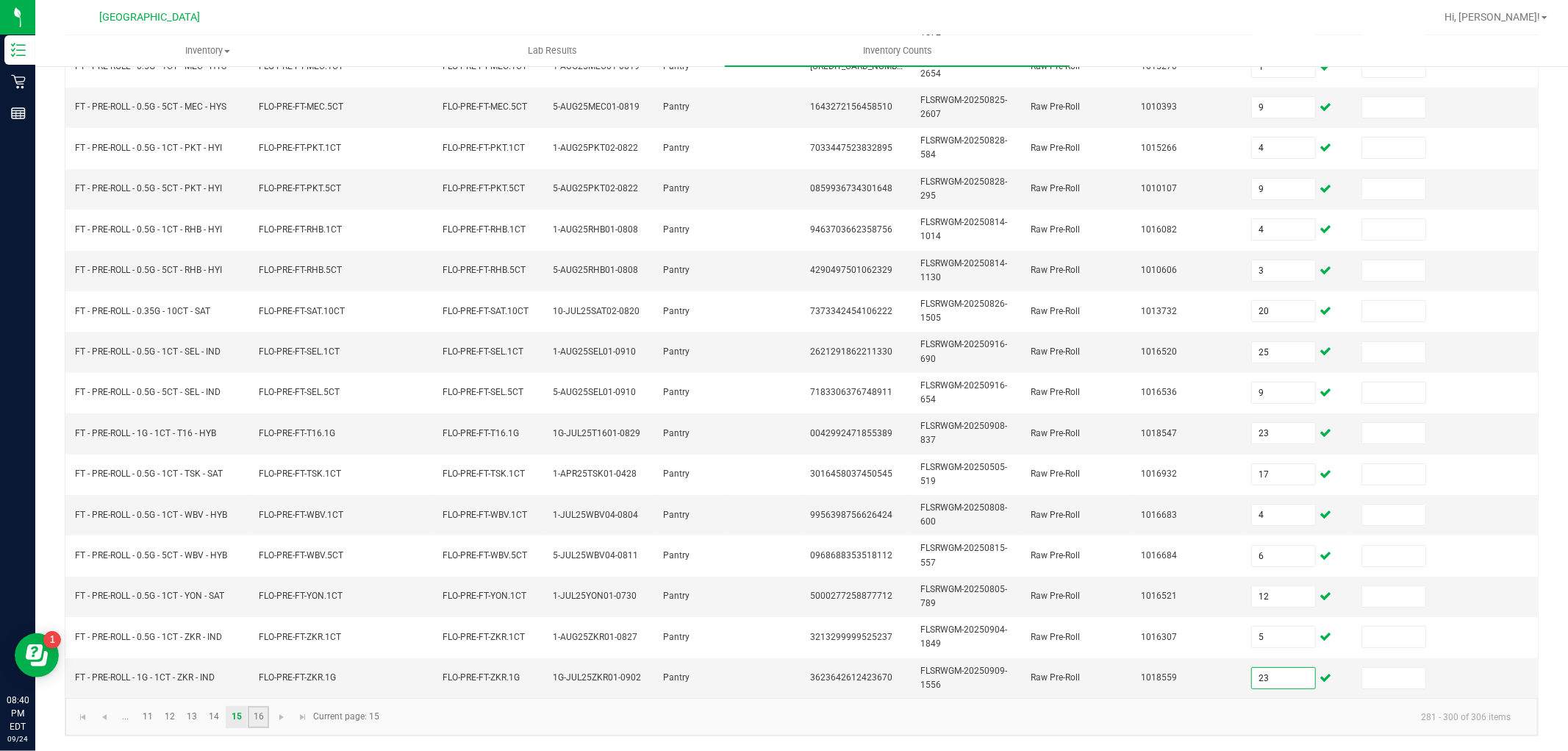
click at [257, 724] on link "16" at bounding box center [258, 716] width 21 height 22
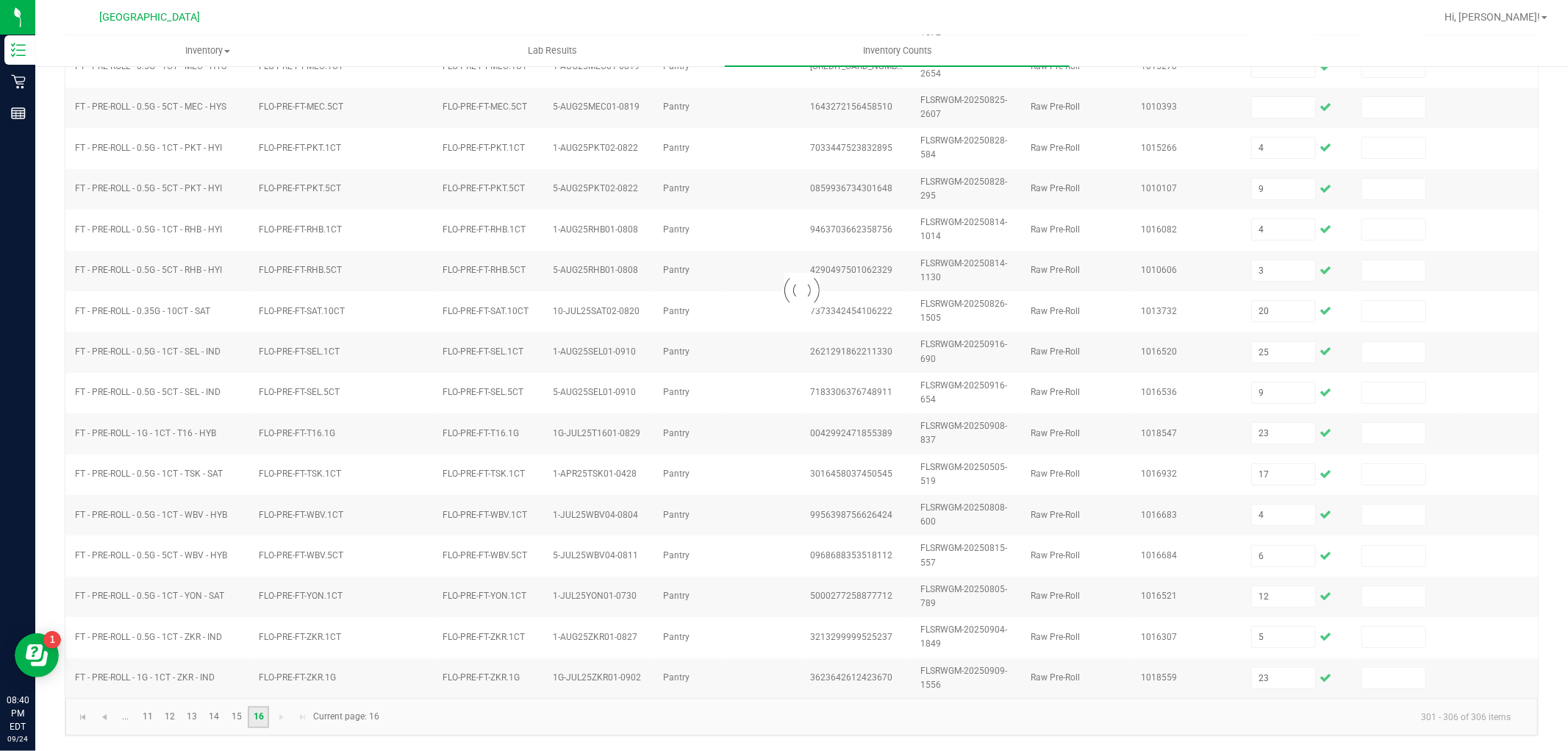
scroll to position [0, 0]
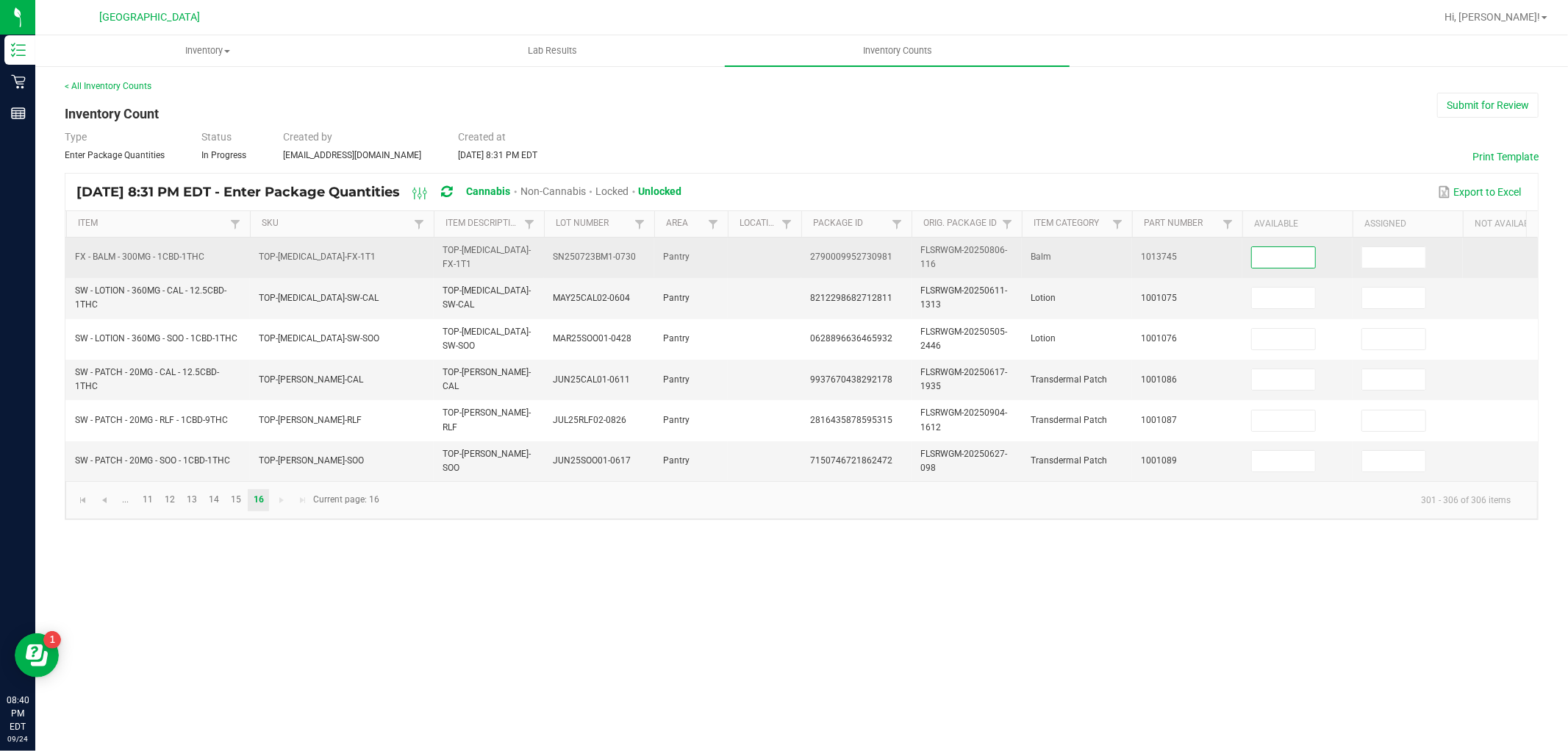
click at [1293, 263] on input at bounding box center [1283, 257] width 64 height 20
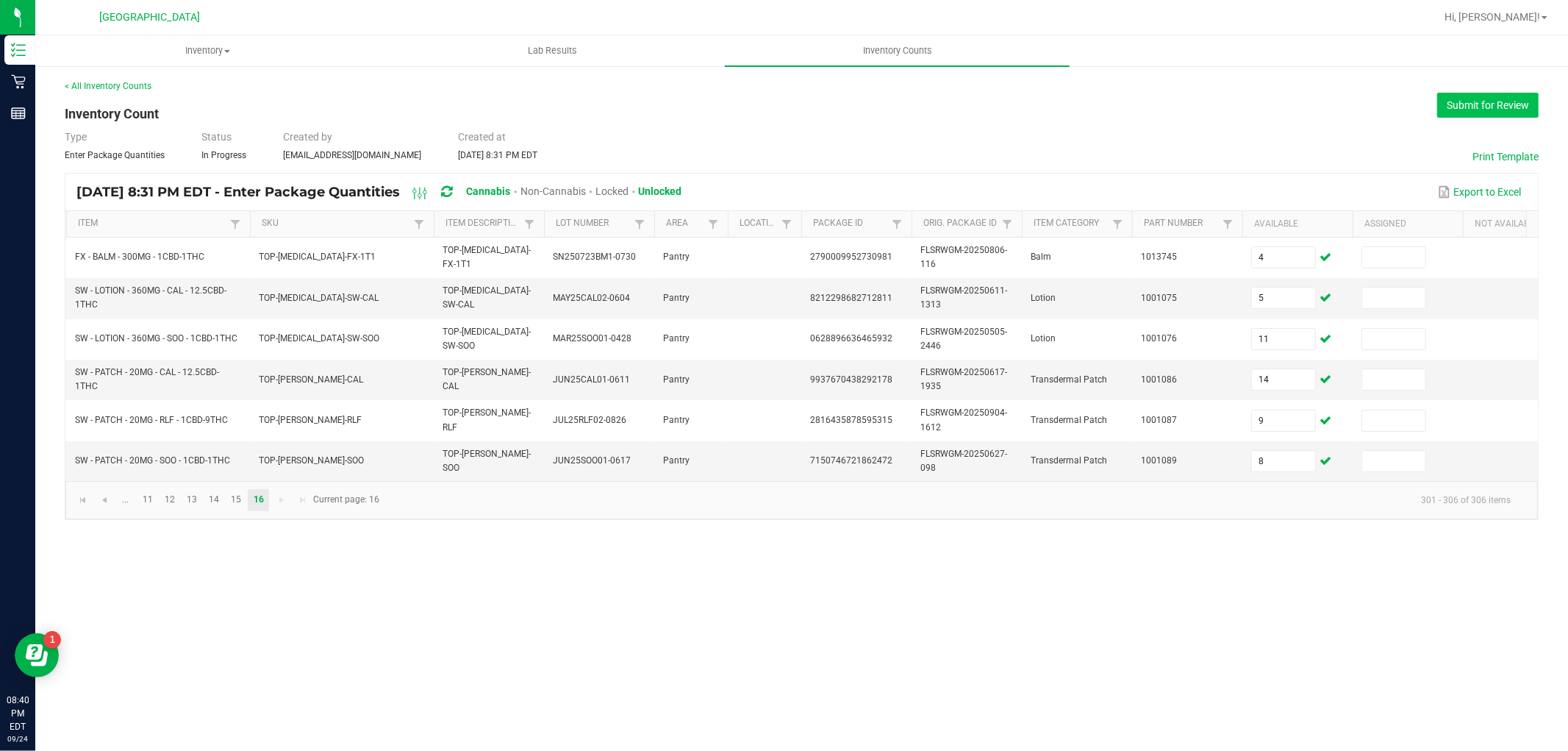
click at [1471, 101] on button "Submit for Review" at bounding box center [1488, 104] width 101 height 25
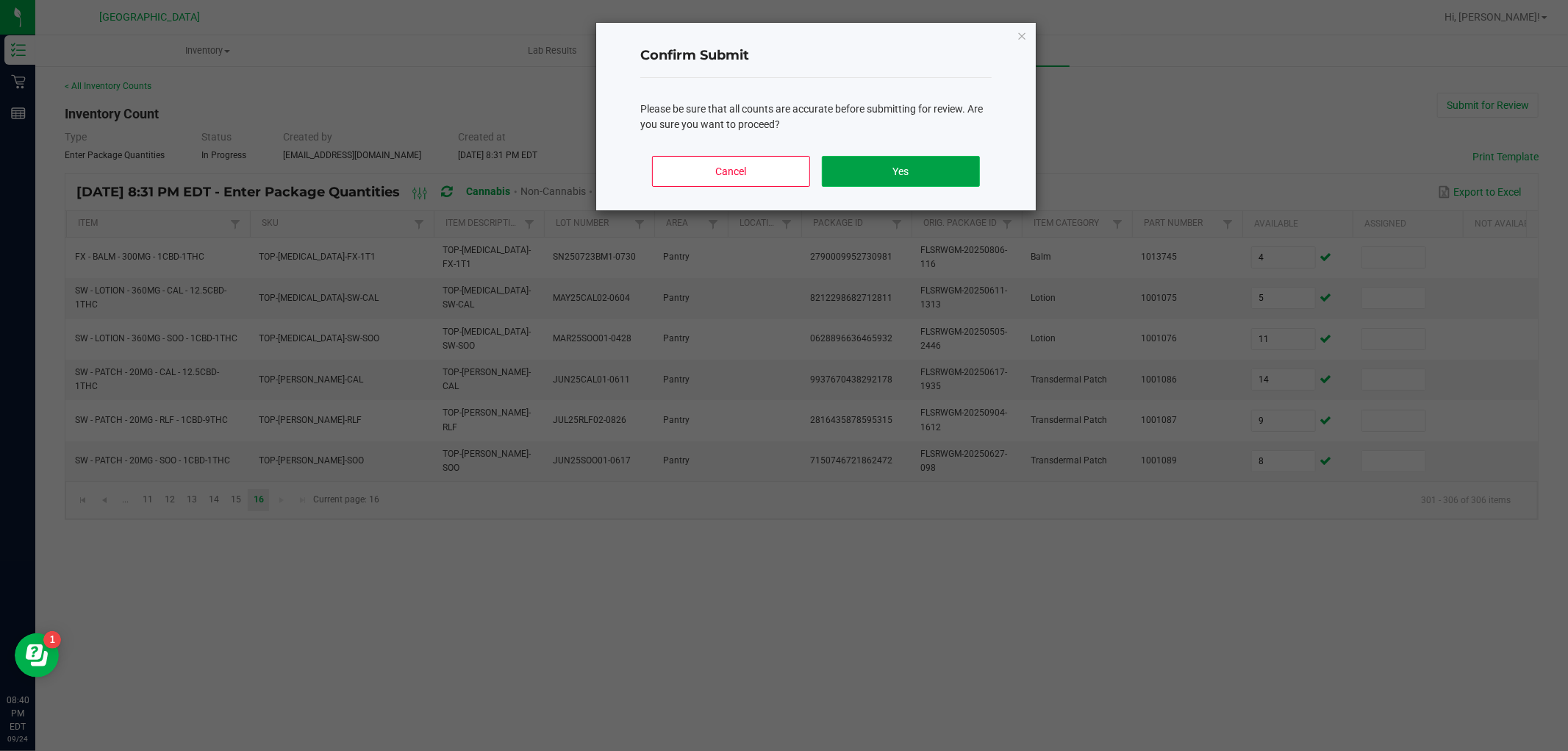
click at [950, 164] on button "Yes" at bounding box center [901, 171] width 158 height 31
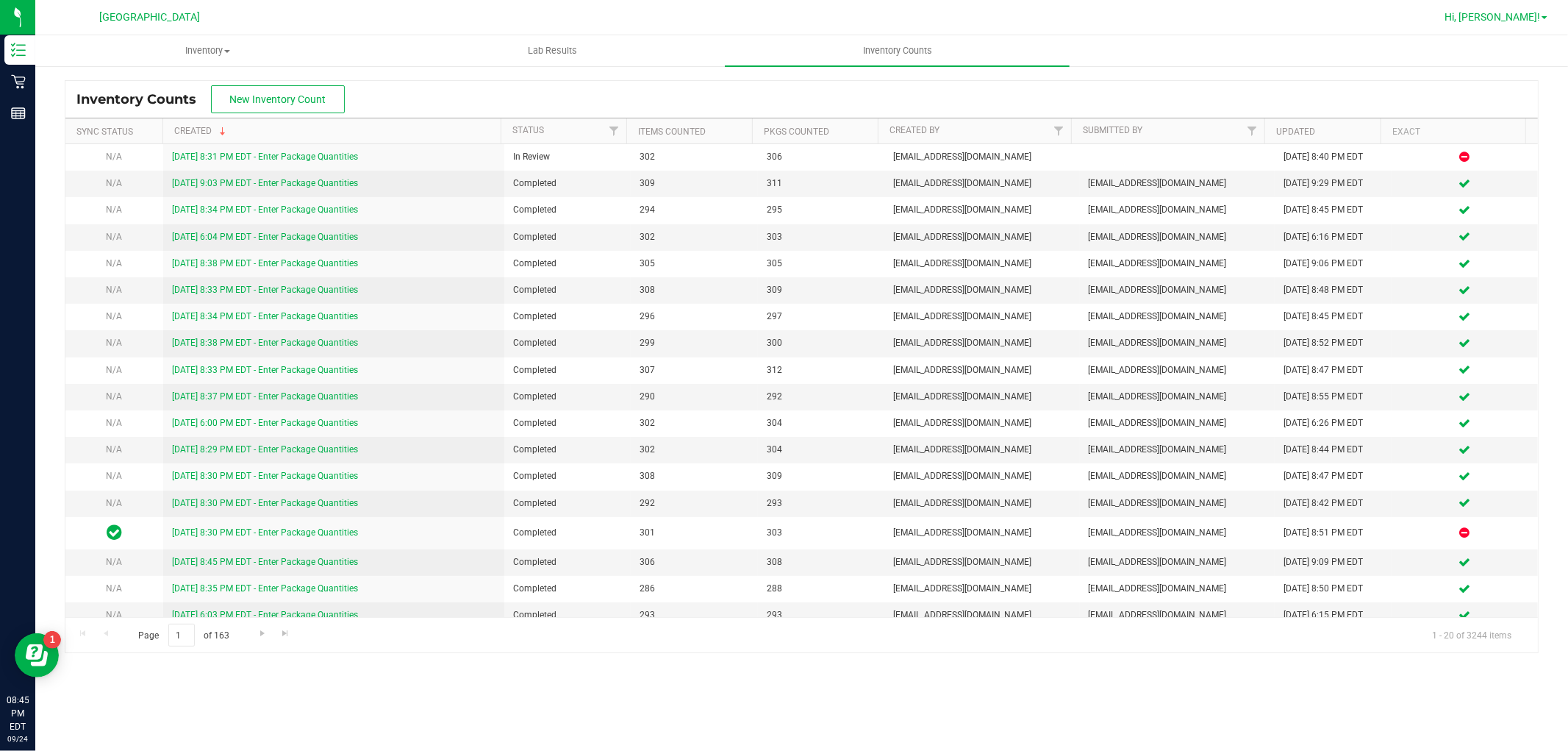
click at [1517, 16] on span "Hi, [PERSON_NAME]!" at bounding box center [1492, 17] width 95 height 12
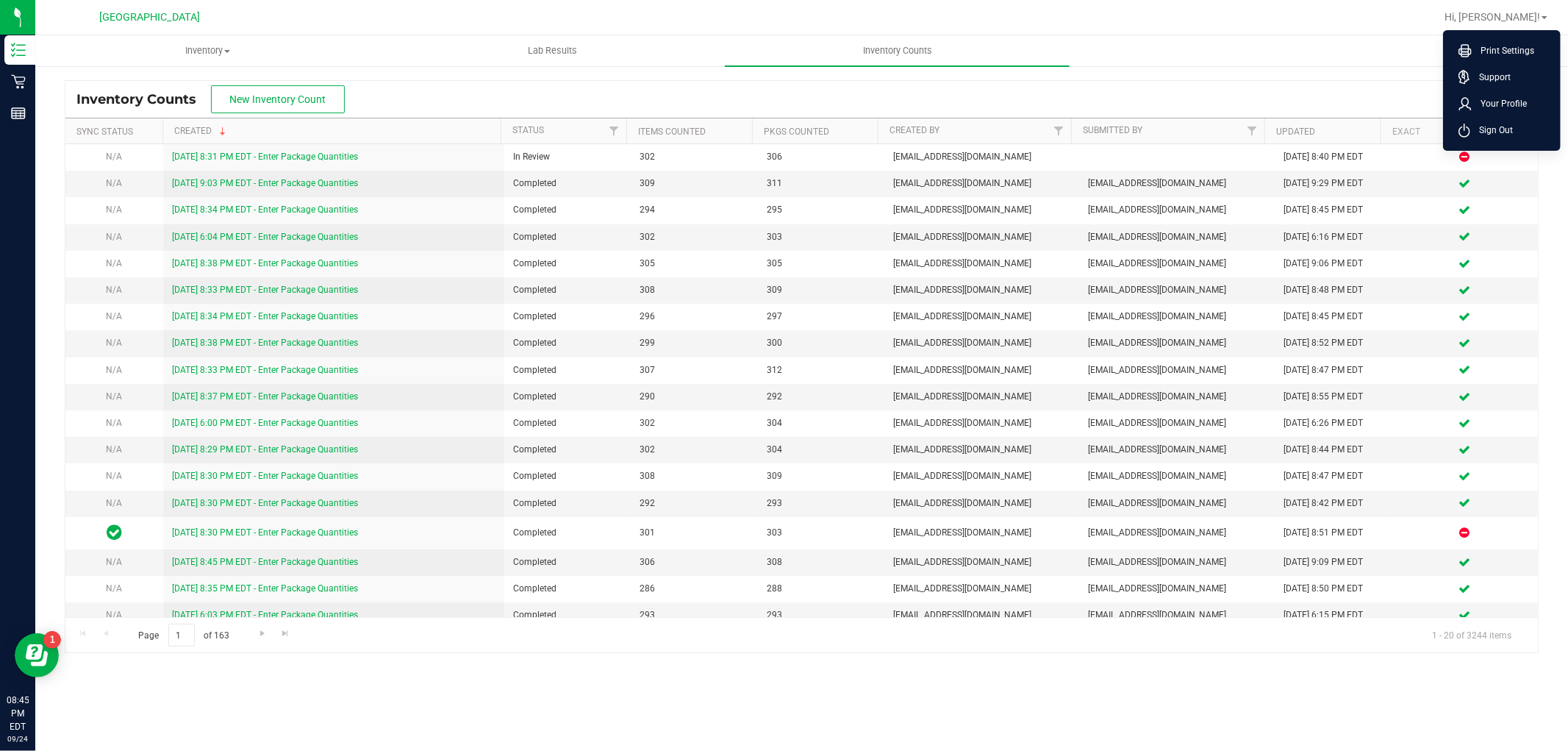
click at [1482, 126] on span "Sign Out" at bounding box center [1492, 129] width 42 height 14
